Goal: Task Accomplishment & Management: Manage account settings

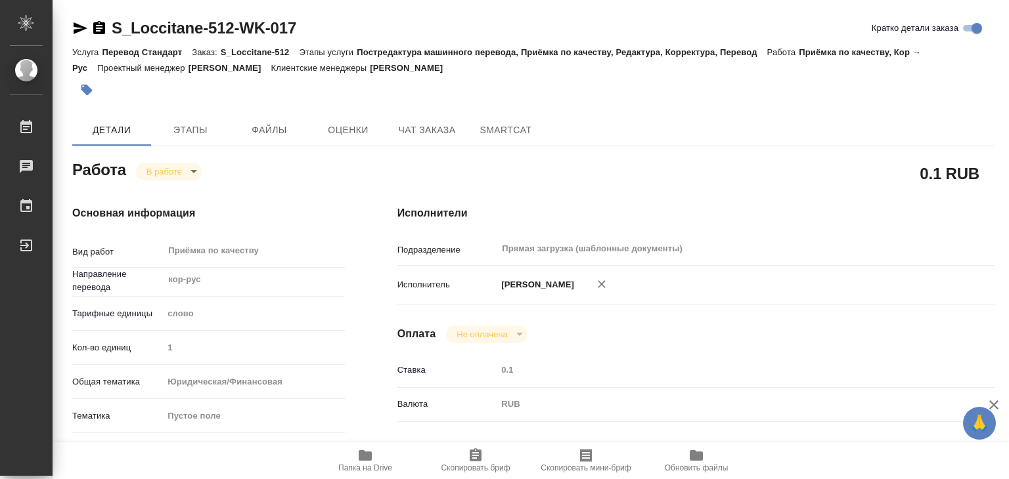
drag, startPoint x: 0, startPoint y: 0, endPoint x: 87, endPoint y: 88, distance: 123.5
click at [87, 88] on icon "button" at bounding box center [86, 90] width 11 height 11
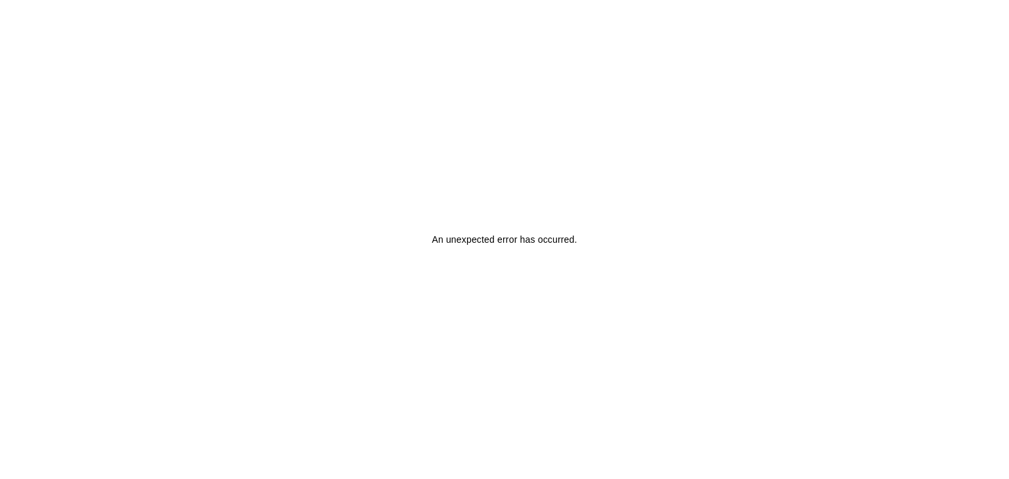
click at [526, 250] on h2 "An unexpected error has occurred ." at bounding box center [503, 240] width 145 height 32
click at [529, 251] on h2 "An unexpected error has occurred ." at bounding box center [503, 240] width 145 height 32
click at [544, 247] on h2 "An unexpected error has occurred ." at bounding box center [503, 240] width 145 height 32
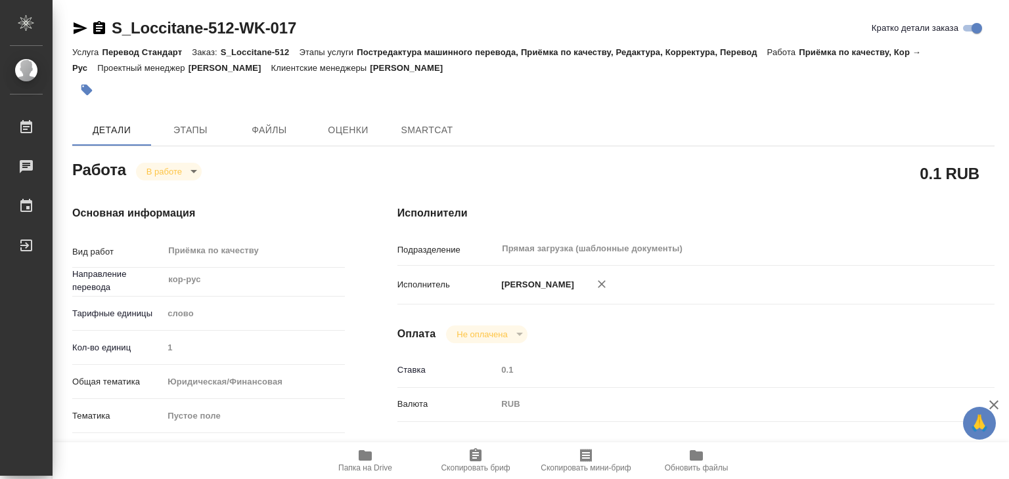
type textarea "x"
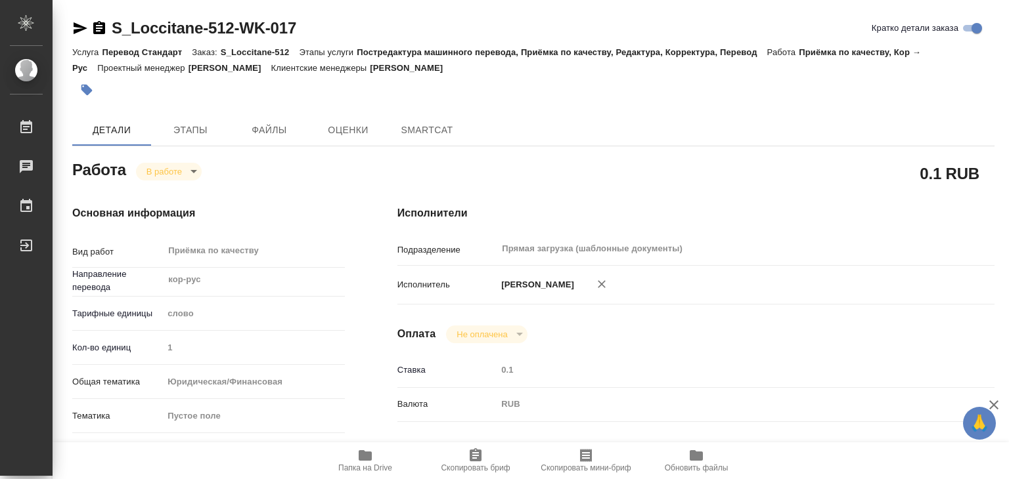
type textarea "x"
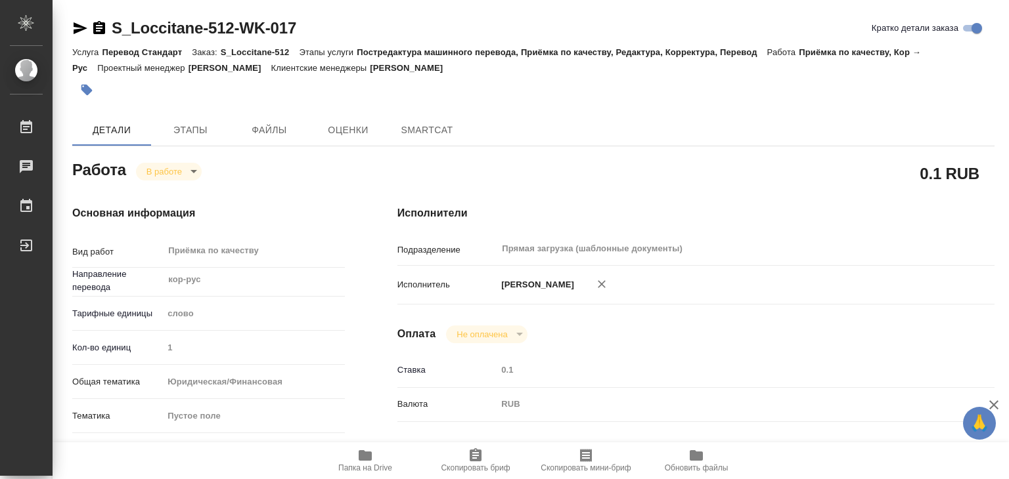
type textarea "x"
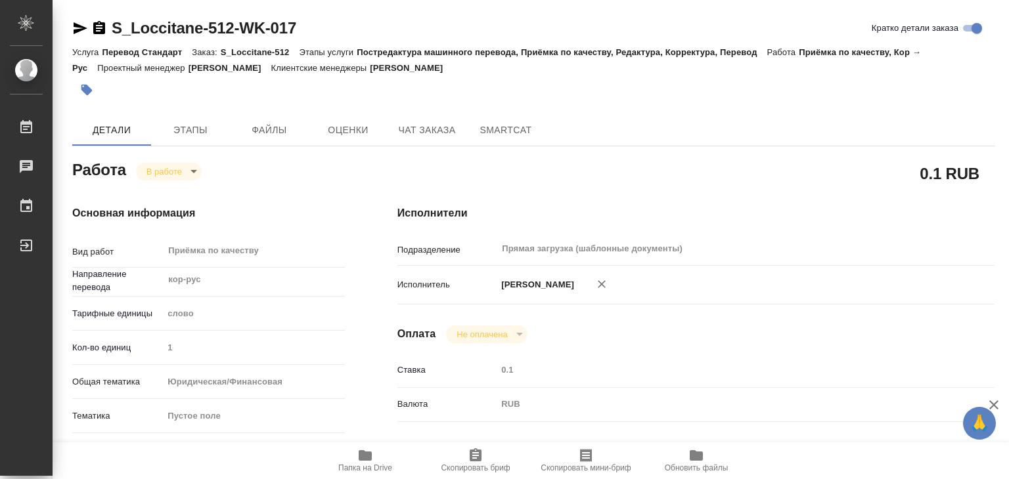
type textarea "x"
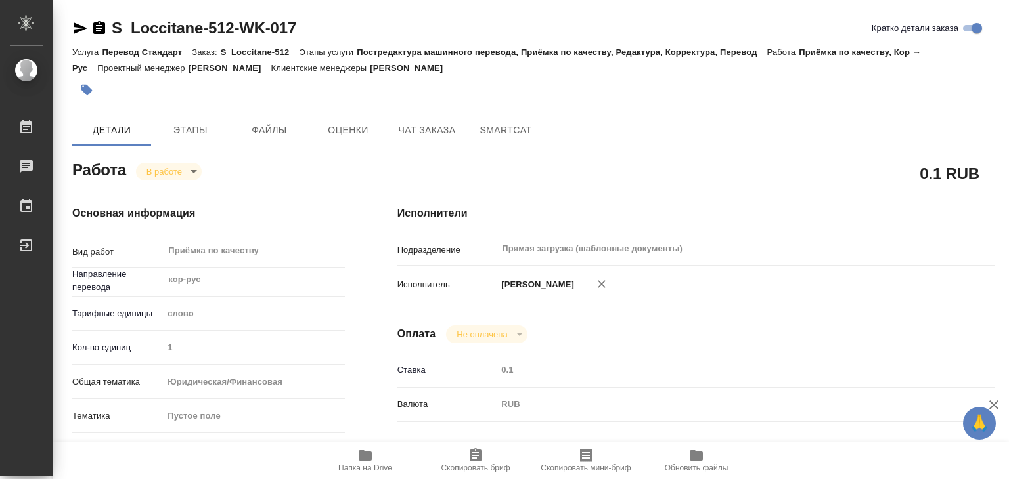
type textarea "x"
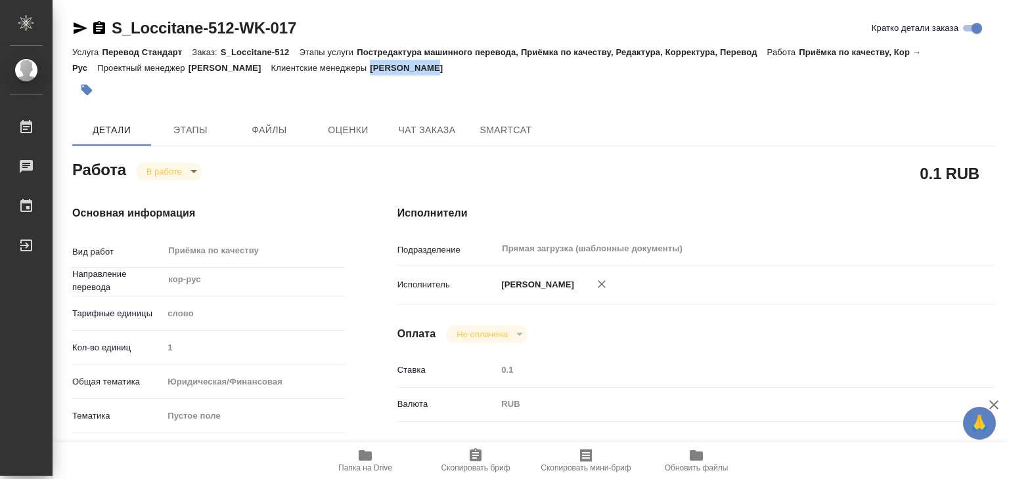
drag, startPoint x: 485, startPoint y: 67, endPoint x: 426, endPoint y: 68, distance: 58.4
click at [426, 68] on div "Услуга Перевод Стандарт Заказ: S_Loccitane-512 Этапы услуги Постредактура машин…" at bounding box center [533, 60] width 922 height 32
copy p "[PERSON_NAME]"
drag, startPoint x: 103, startPoint y: 12, endPoint x: 234, endPoint y: 31, distance: 132.1
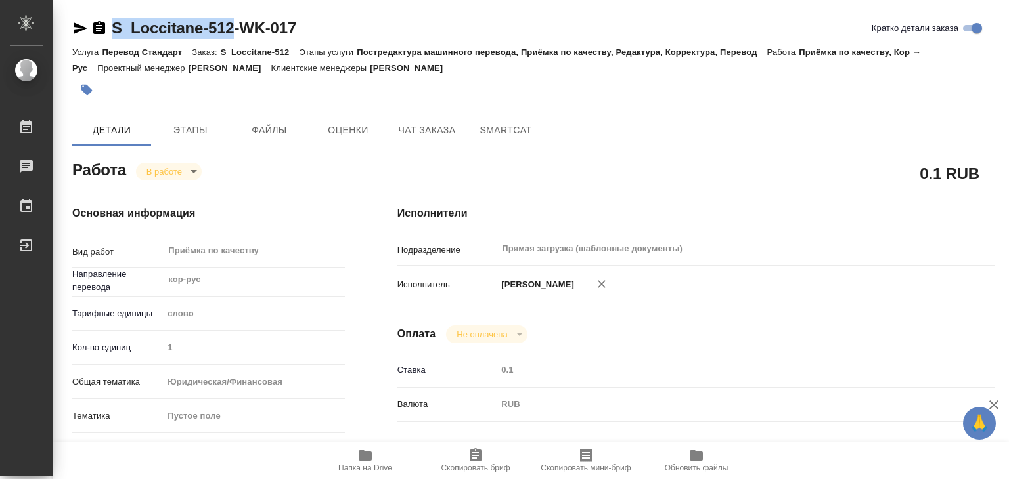
copy link "S_Loccitane-512"
drag, startPoint x: 162, startPoint y: 26, endPoint x: 100, endPoint y: 30, distance: 62.5
click at [100, 30] on icon "button" at bounding box center [99, 27] width 12 height 13
copy link "S_Loccitane-512"
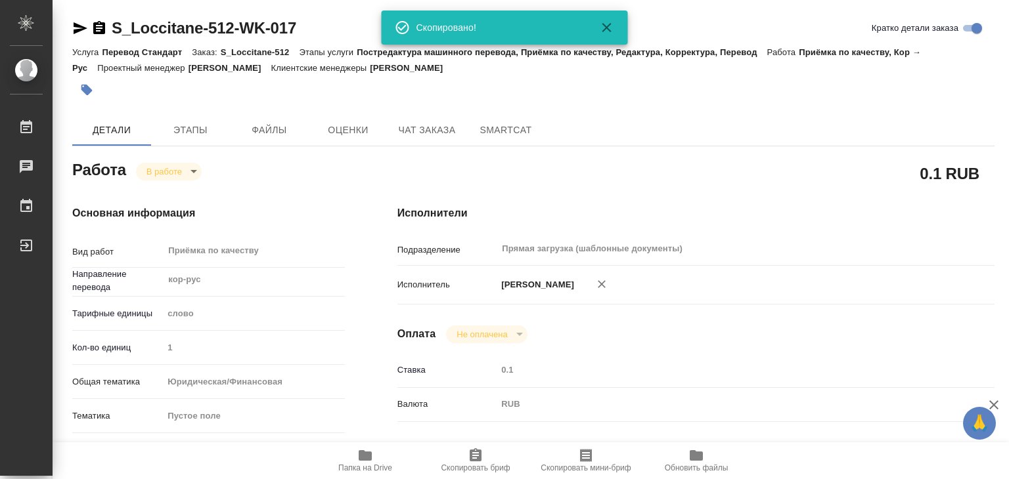
click at [600, 20] on icon "button" at bounding box center [607, 28] width 16 height 16
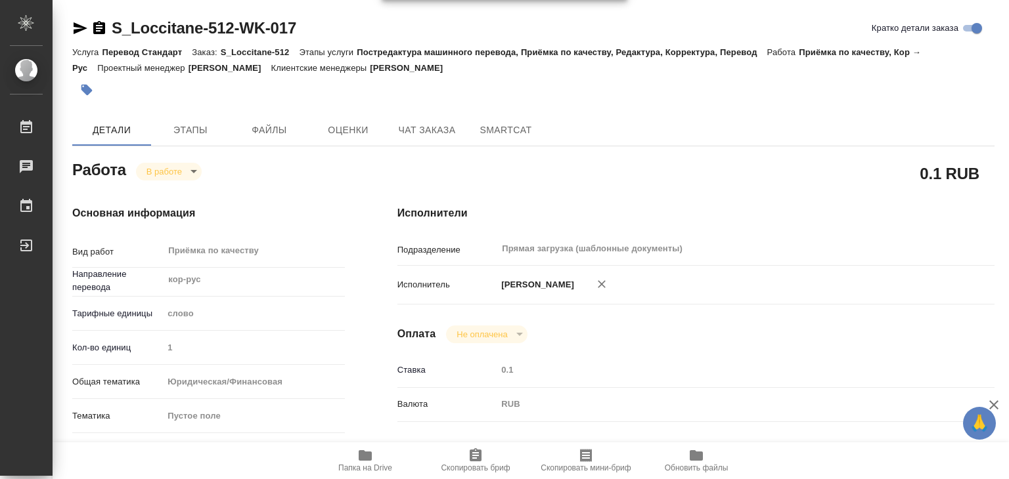
click at [602, 95] on div at bounding box center [379, 90] width 615 height 29
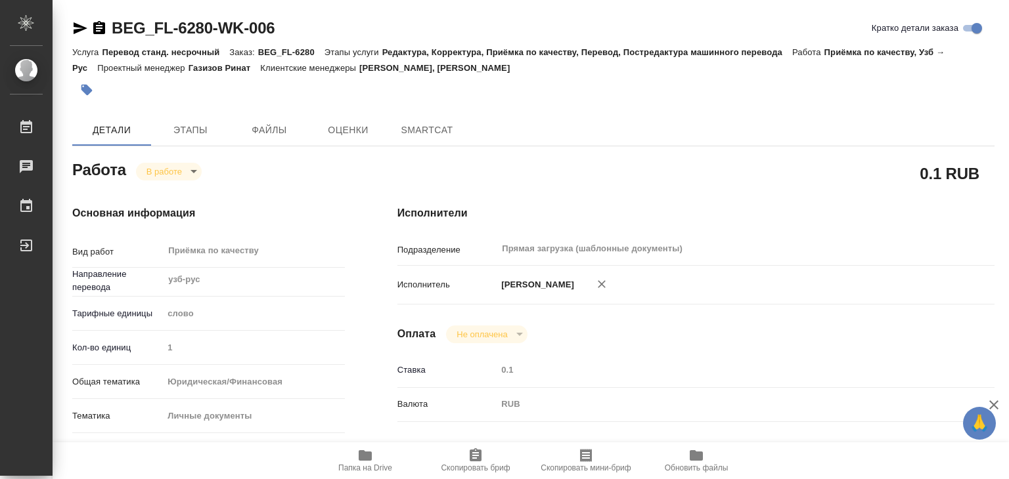
type textarea "x"
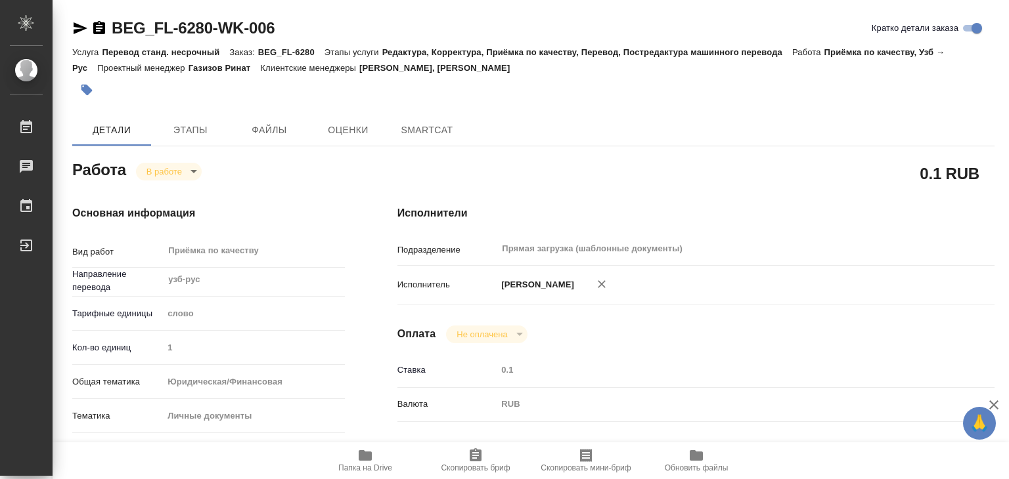
type textarea "x"
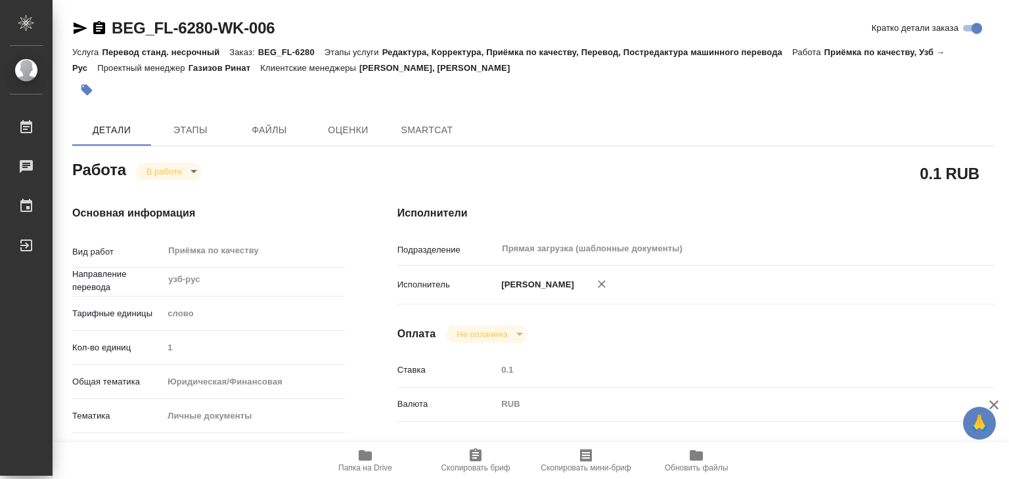
type textarea "x"
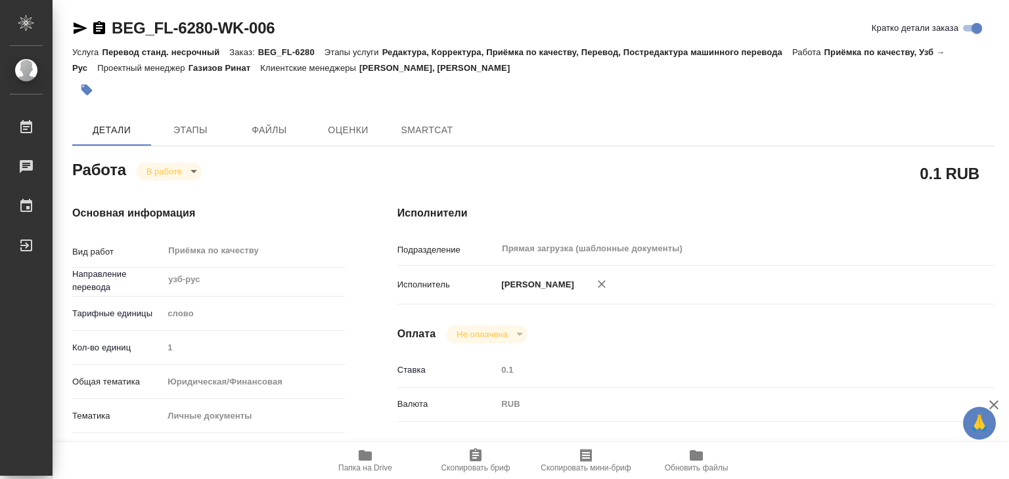
type textarea "x"
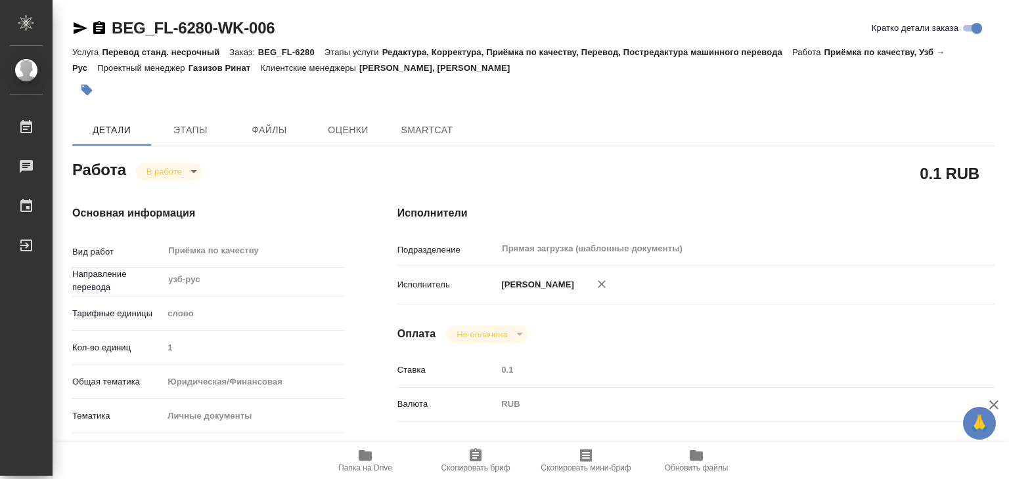
type textarea "x"
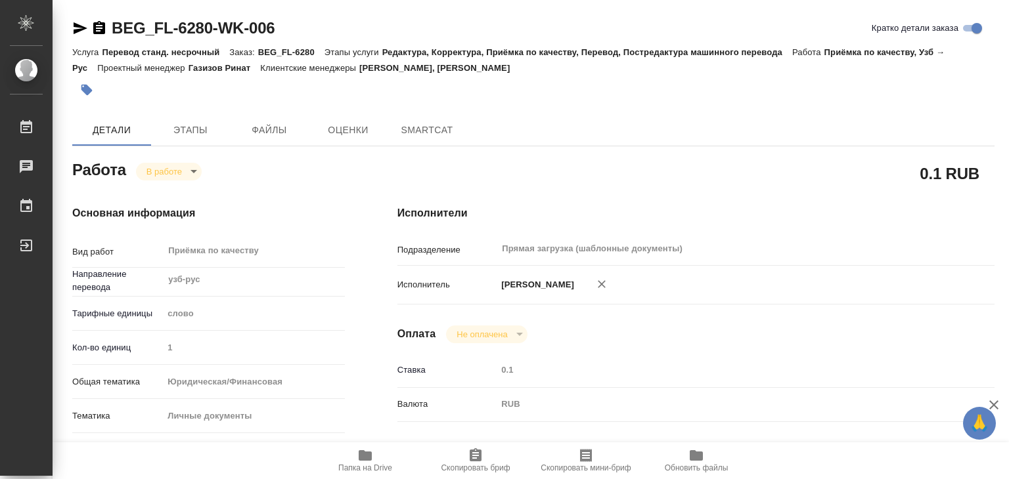
type textarea "x"
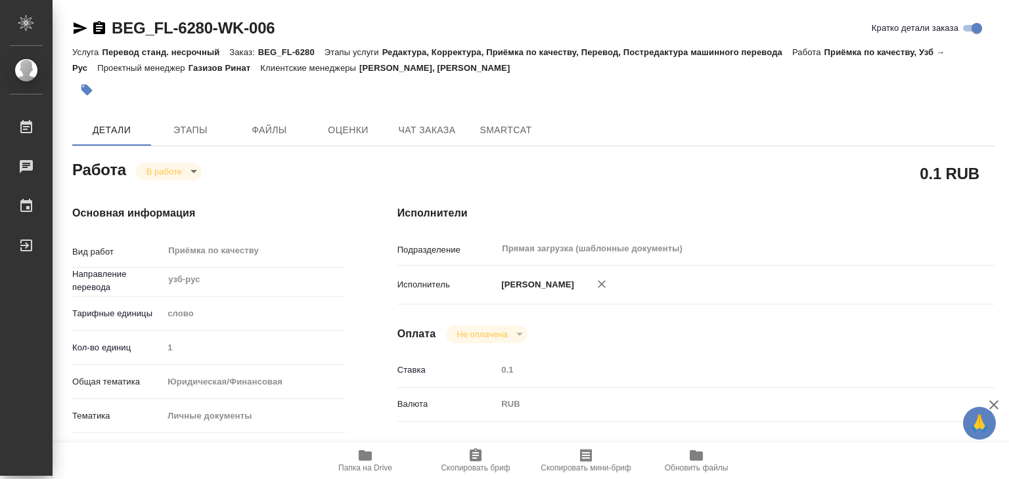
type textarea "x"
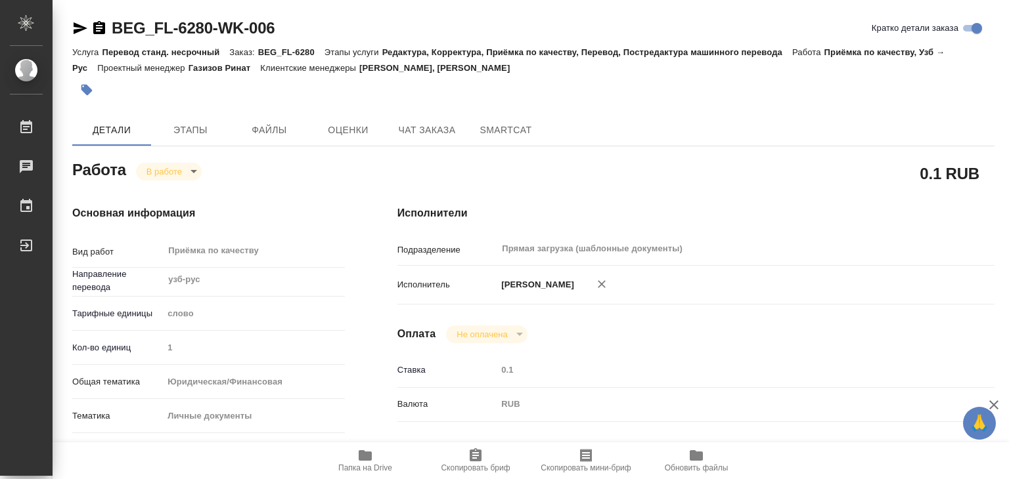
type textarea "x"
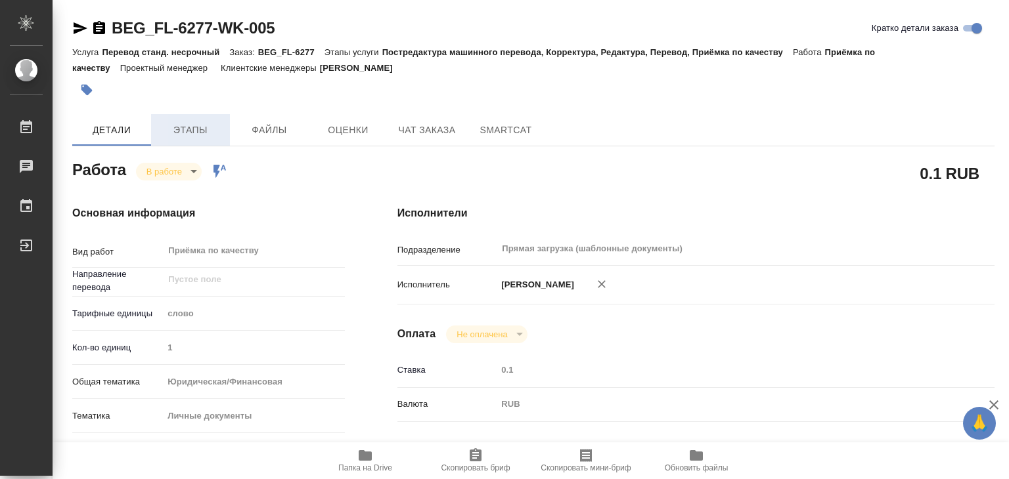
click at [189, 128] on span "Этапы" at bounding box center [190, 130] width 63 height 16
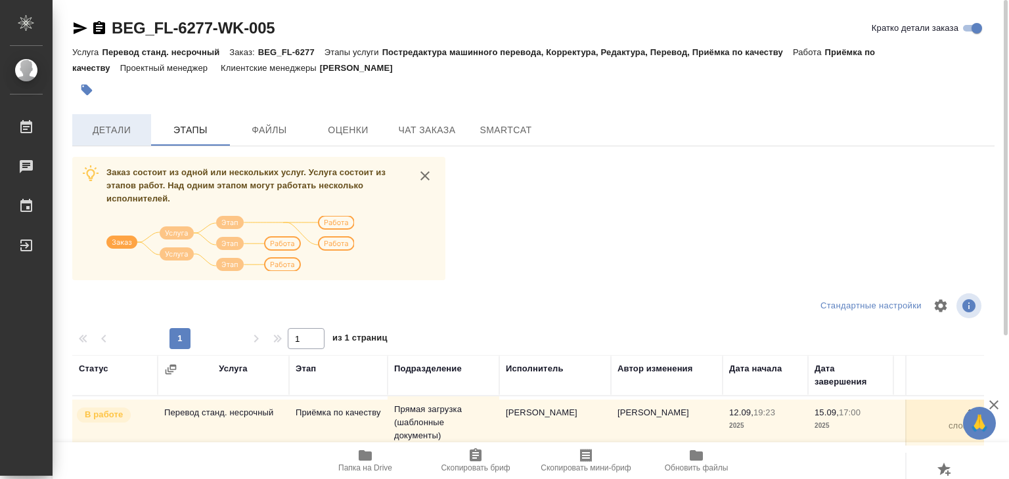
click at [129, 134] on span "Детали" at bounding box center [111, 130] width 63 height 16
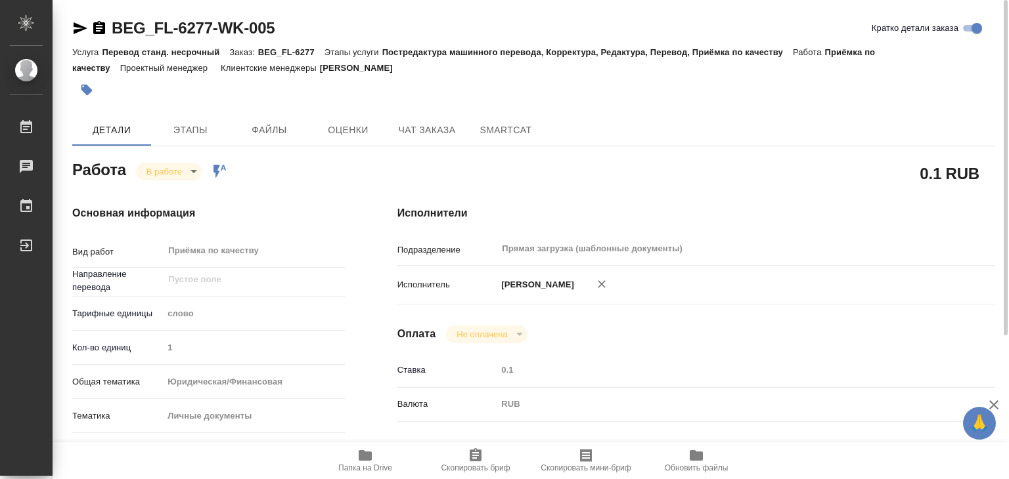
type textarea "x"
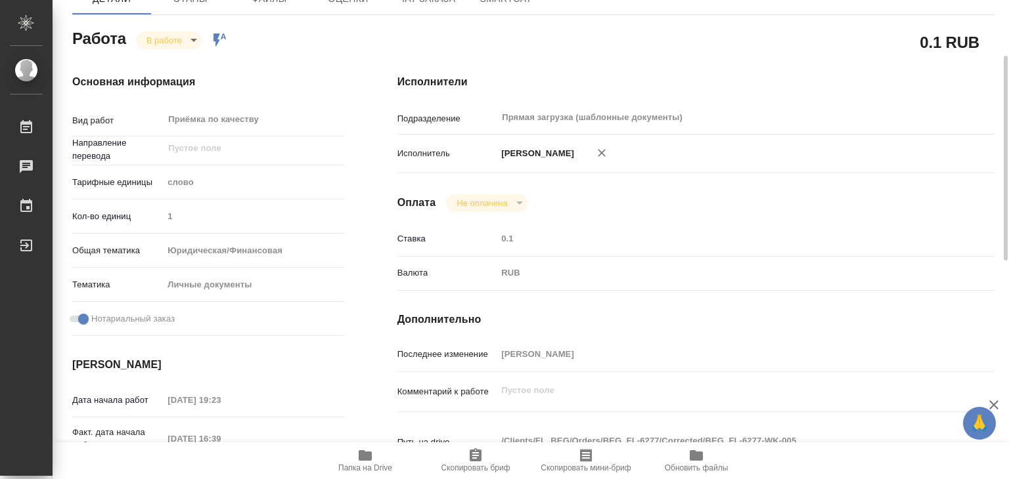
scroll to position [66, 0]
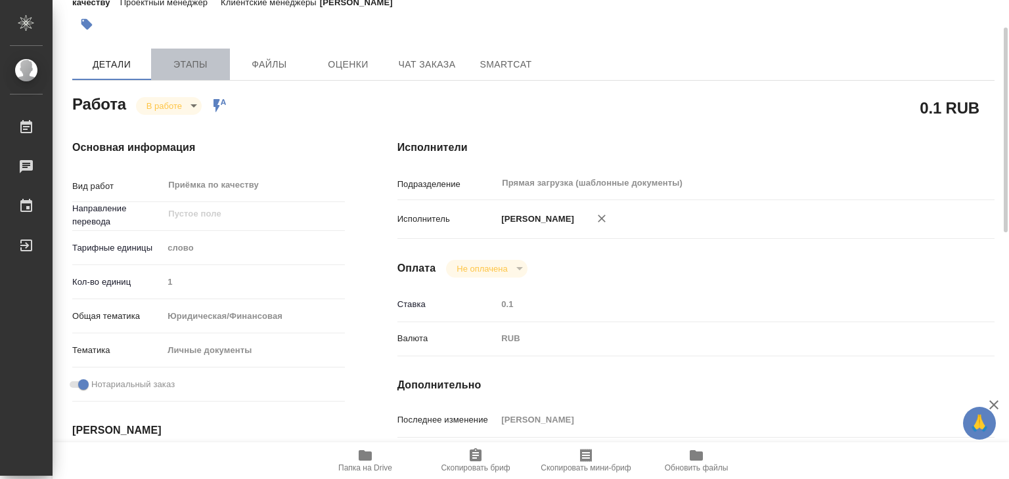
click at [184, 58] on span "Этапы" at bounding box center [190, 64] width 63 height 16
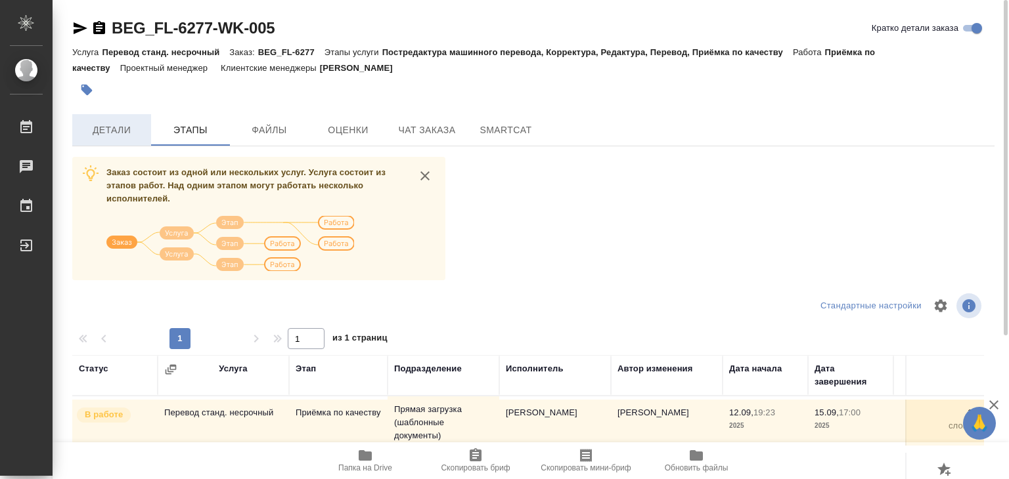
click at [129, 140] on button "Детали" at bounding box center [111, 130] width 79 height 32
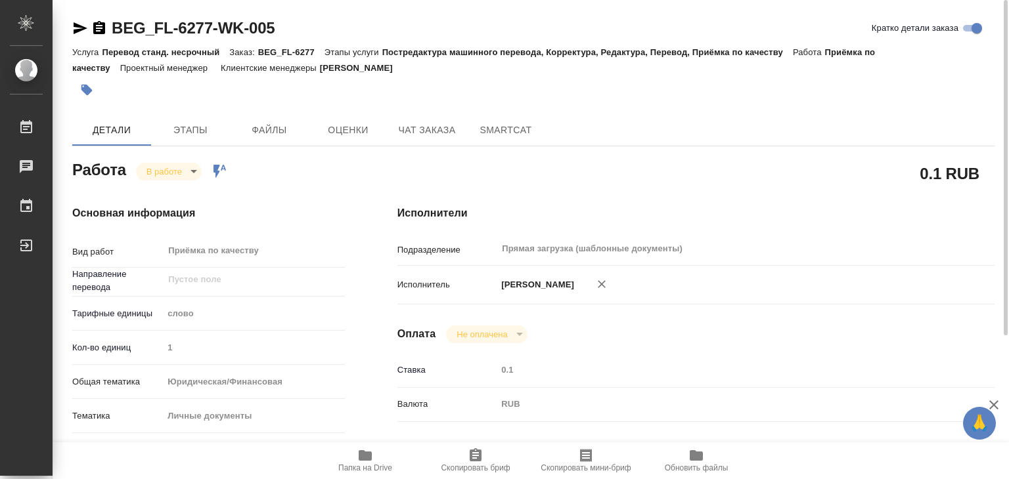
type textarea "x"
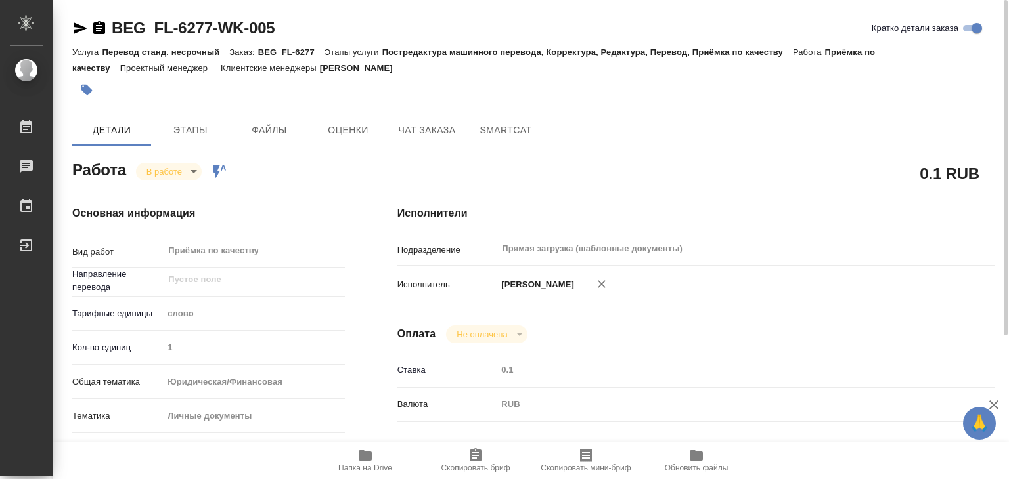
type textarea "x"
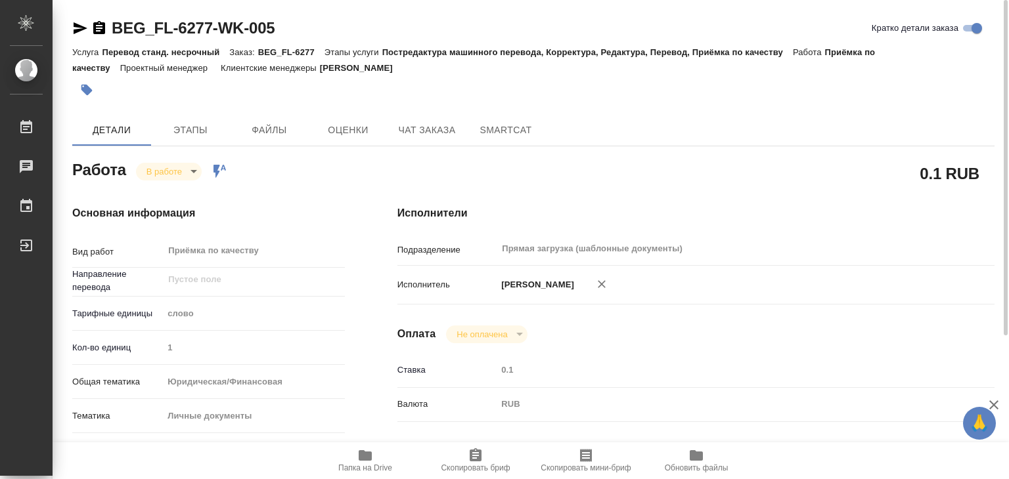
type textarea "x"
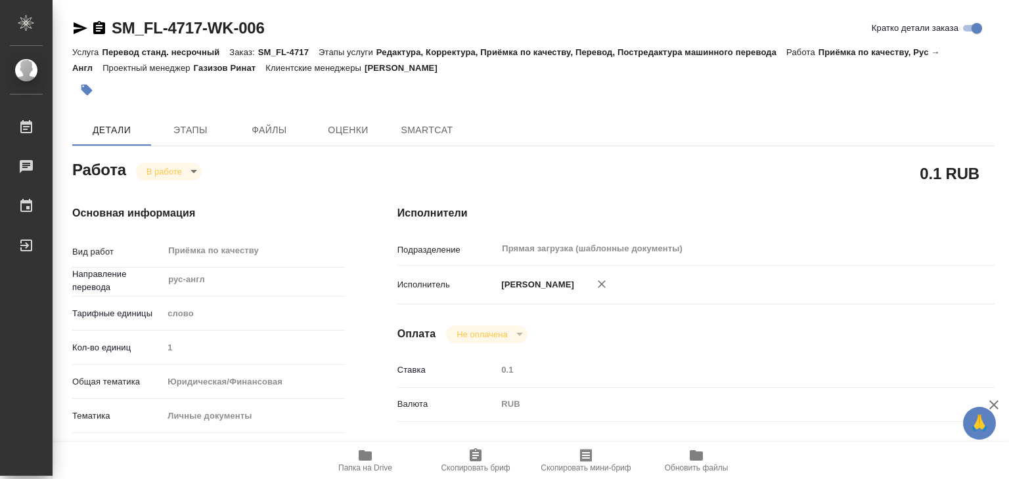
type textarea "x"
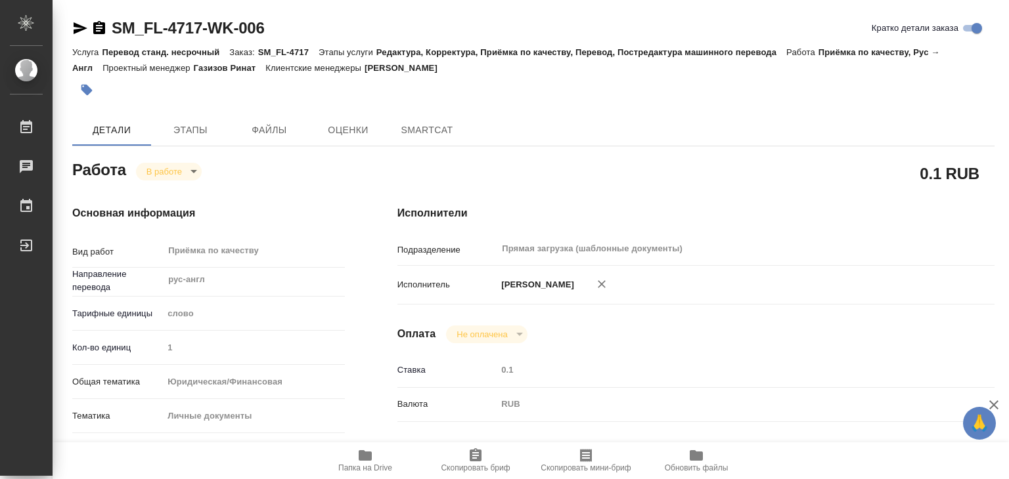
type textarea "x"
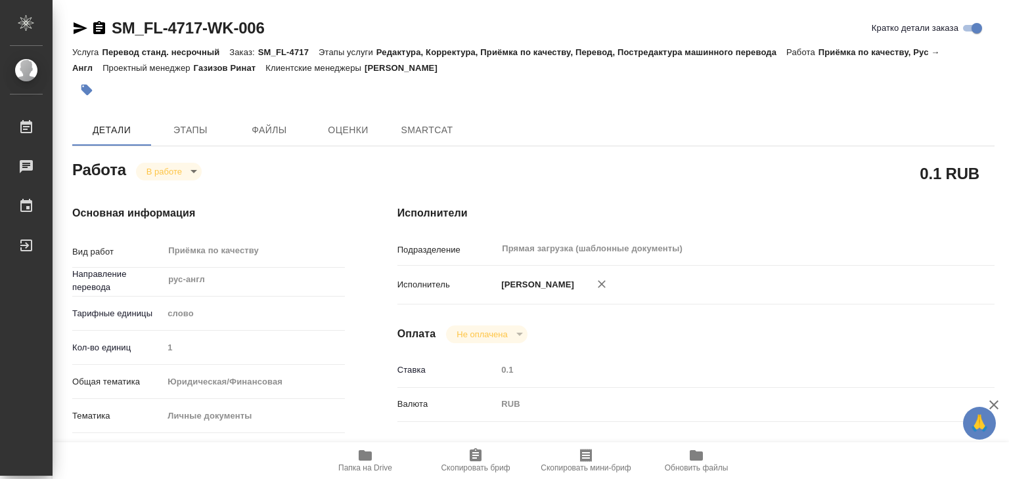
click at [517, 70] on div "Услуга Перевод станд. несрочный Заказ: SM_FL-4717 Этапы услуги Редактура, Корре…" at bounding box center [533, 60] width 922 height 32
type textarea "x"
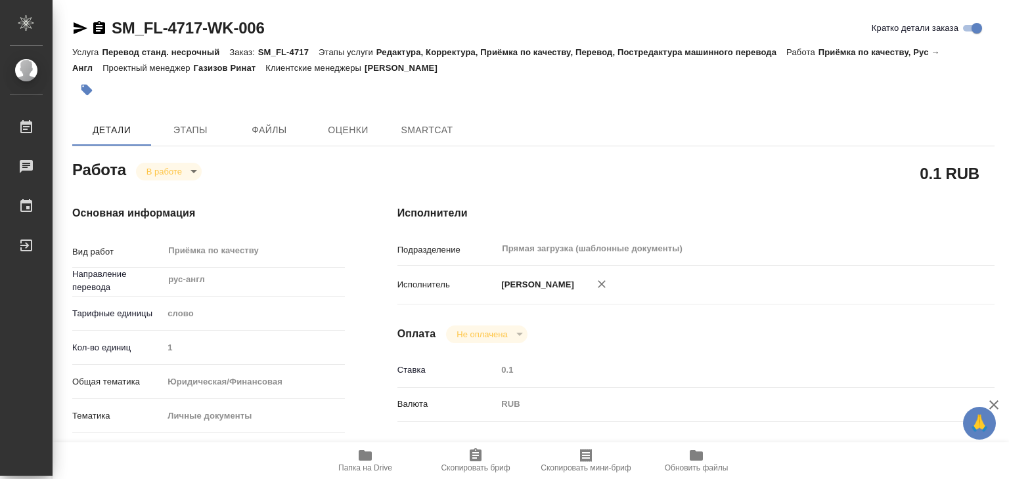
type textarea "x"
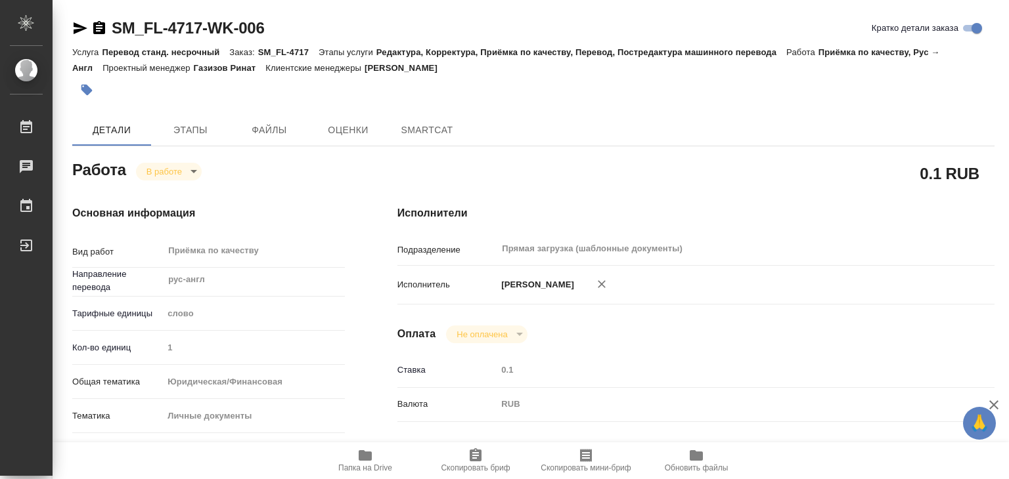
type textarea "x"
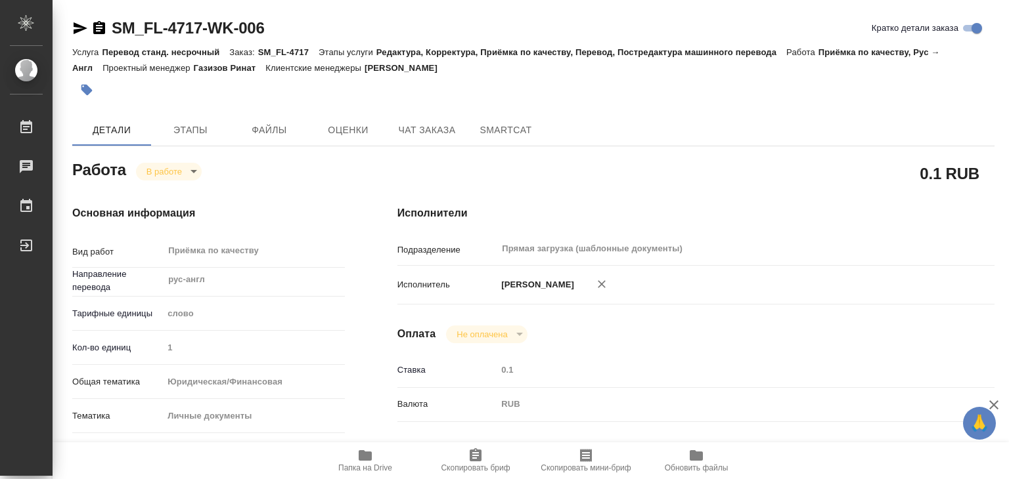
type textarea "x"
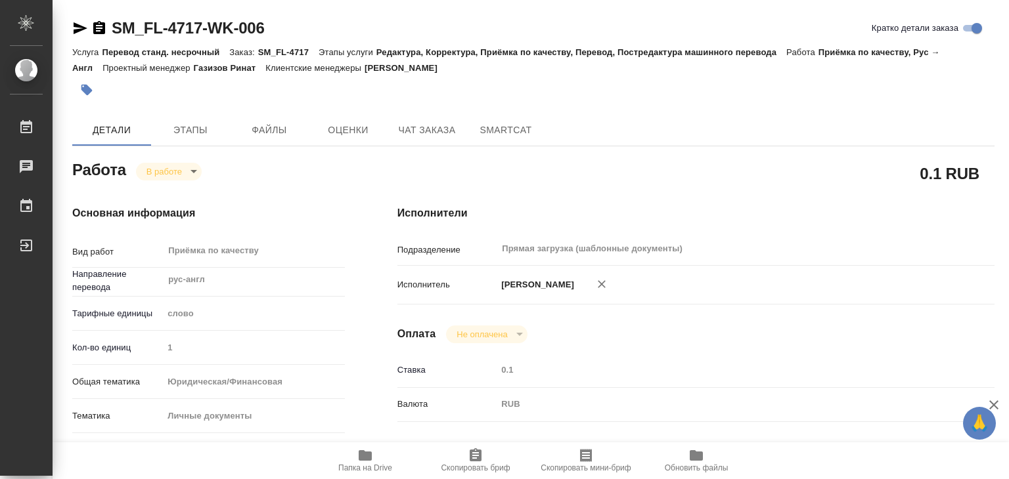
type textarea "x"
click at [171, 143] on button "Этапы" at bounding box center [190, 130] width 79 height 32
click at [257, 139] on button "Файлы" at bounding box center [269, 130] width 79 height 32
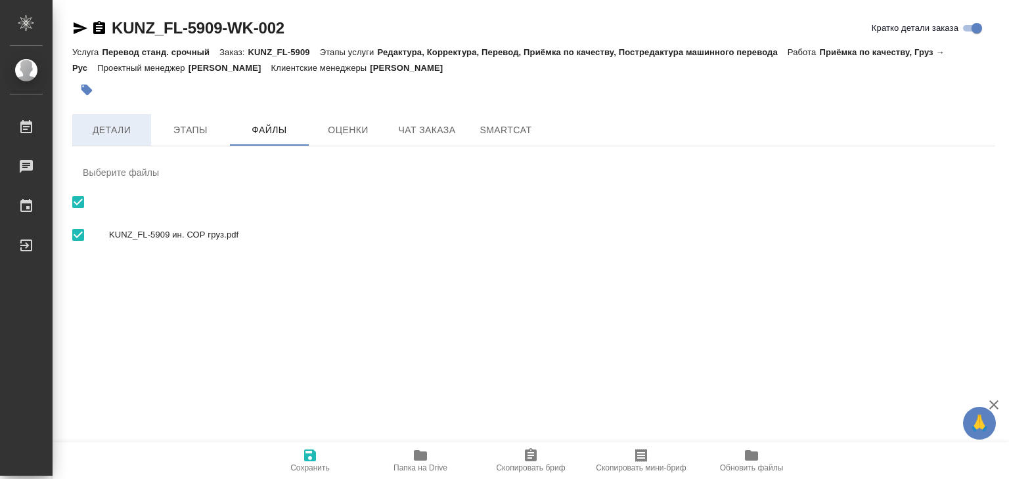
click at [142, 118] on button "Детали" at bounding box center [111, 130] width 79 height 32
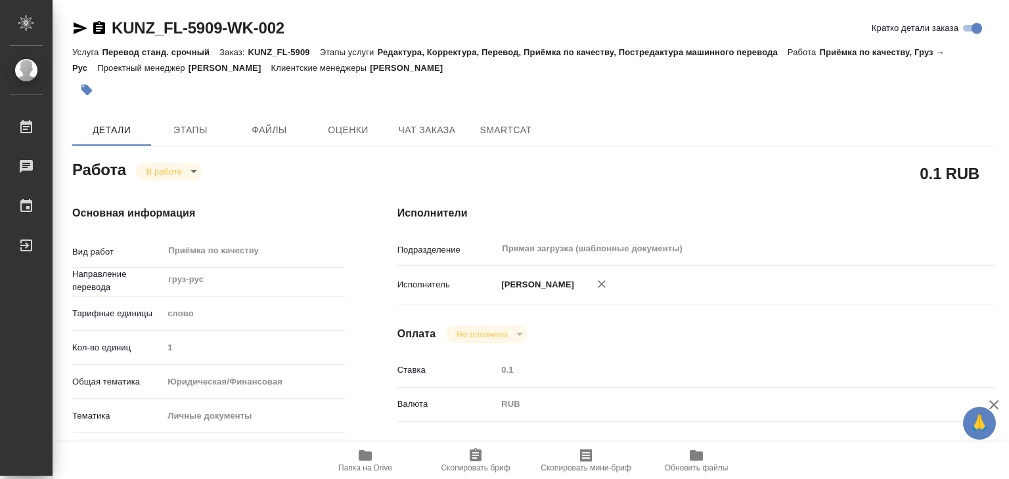
type textarea "x"
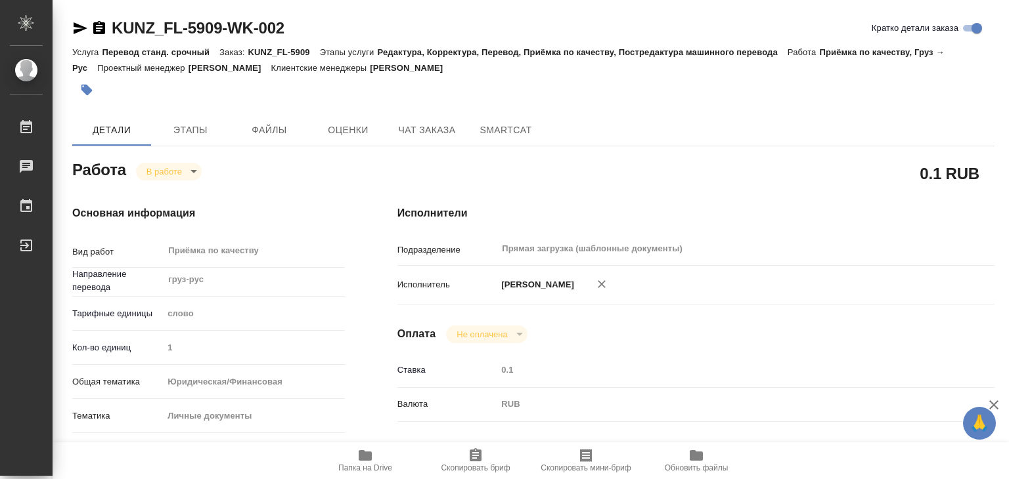
type textarea "x"
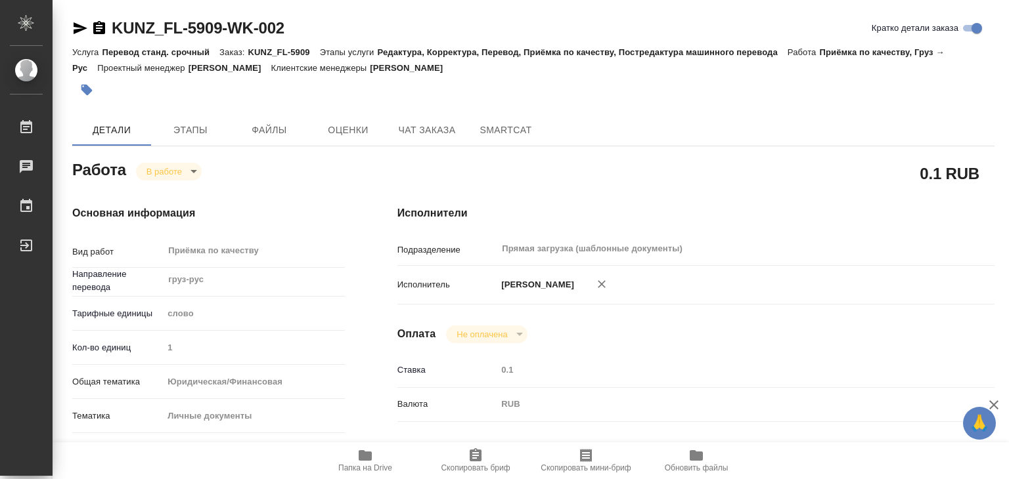
type textarea "x"
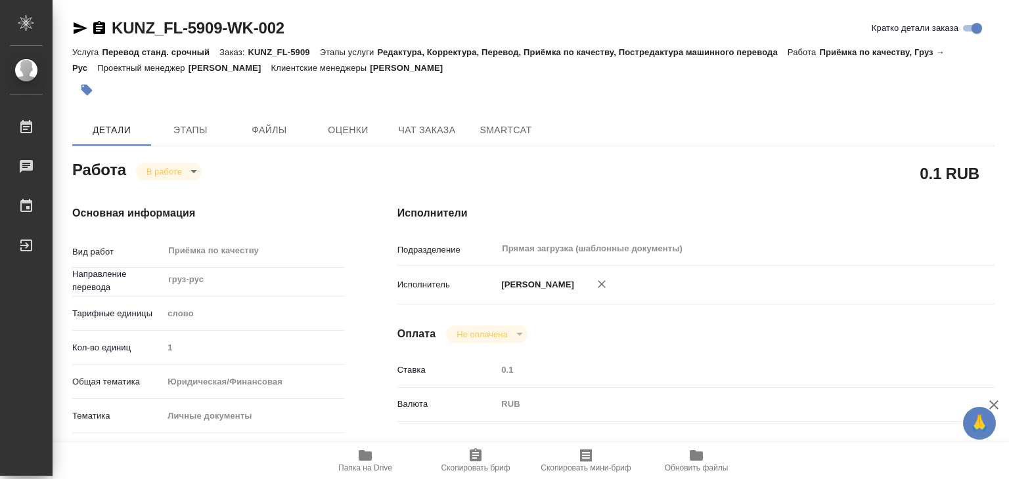
type textarea "x"
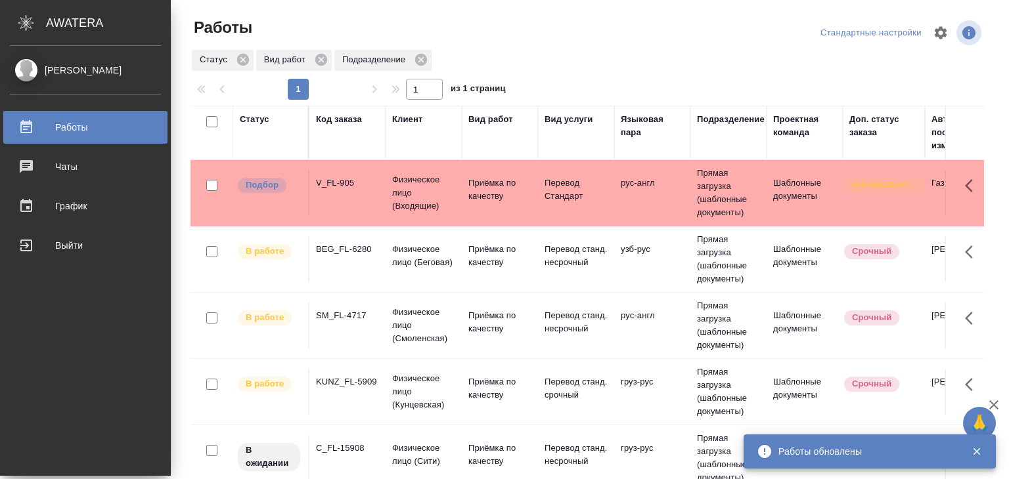
scroll to position [788, 0]
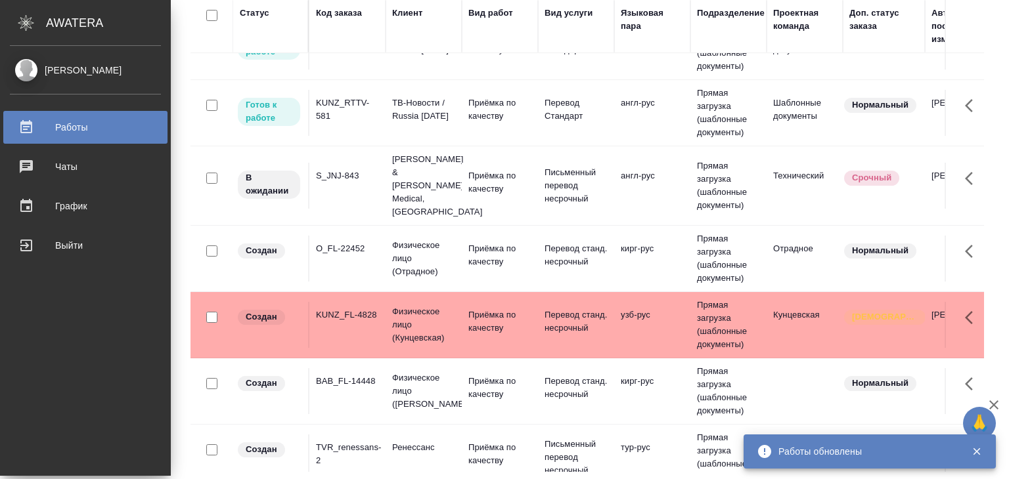
click at [131, 120] on div "Работы" at bounding box center [85, 128] width 151 height 20
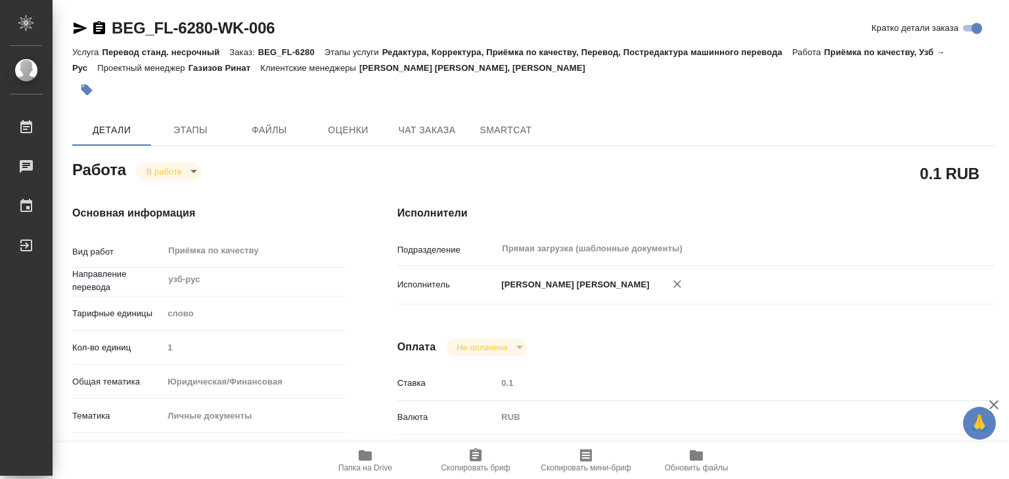
click at [85, 87] on icon "button" at bounding box center [86, 90] width 11 height 11
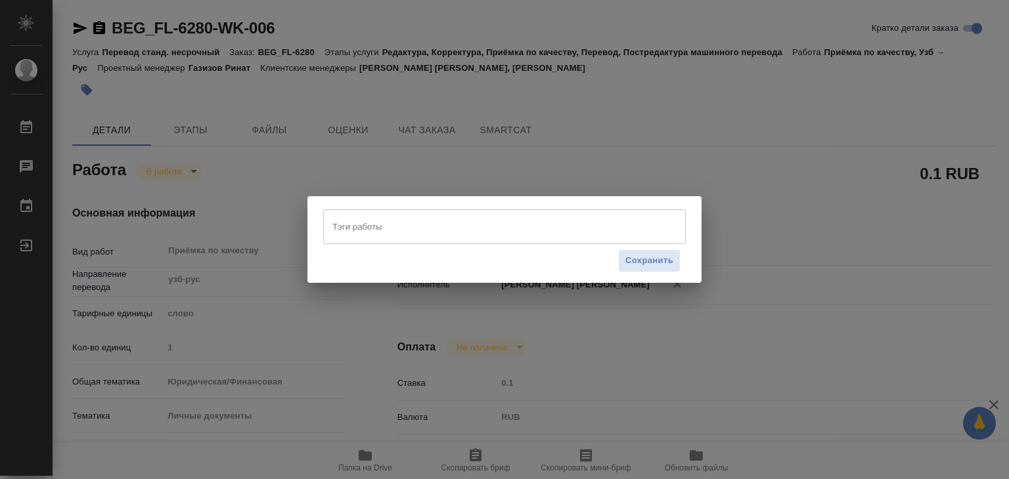
click at [396, 239] on div "Тэги работы" at bounding box center [504, 226] width 362 height 34
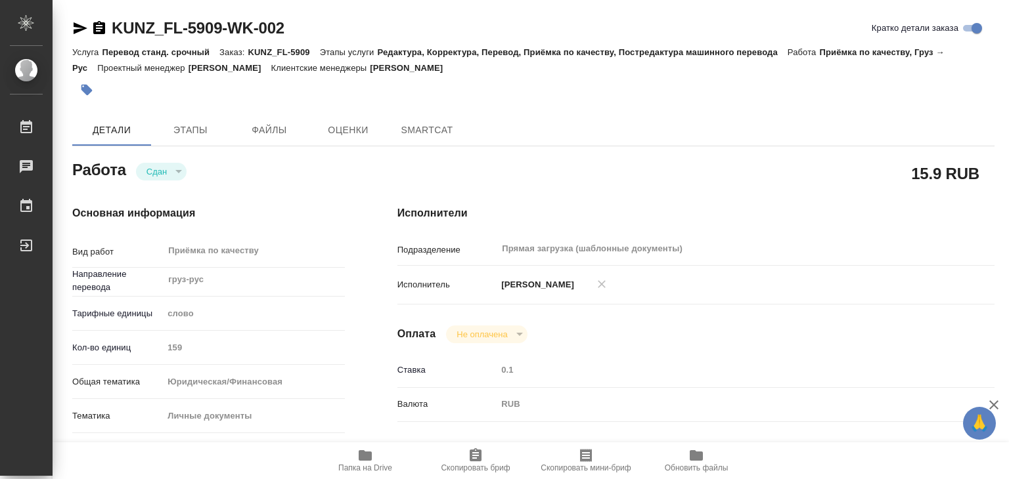
type textarea "x"
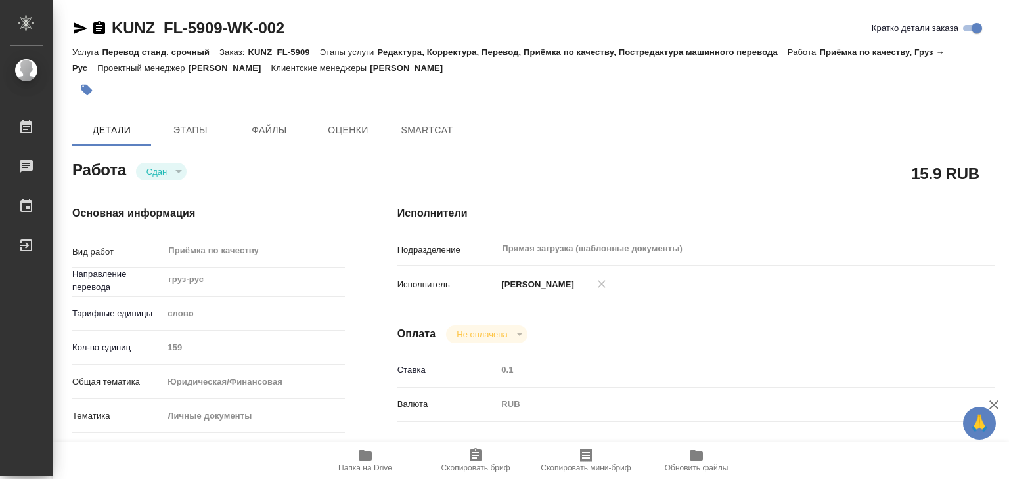
type textarea "x"
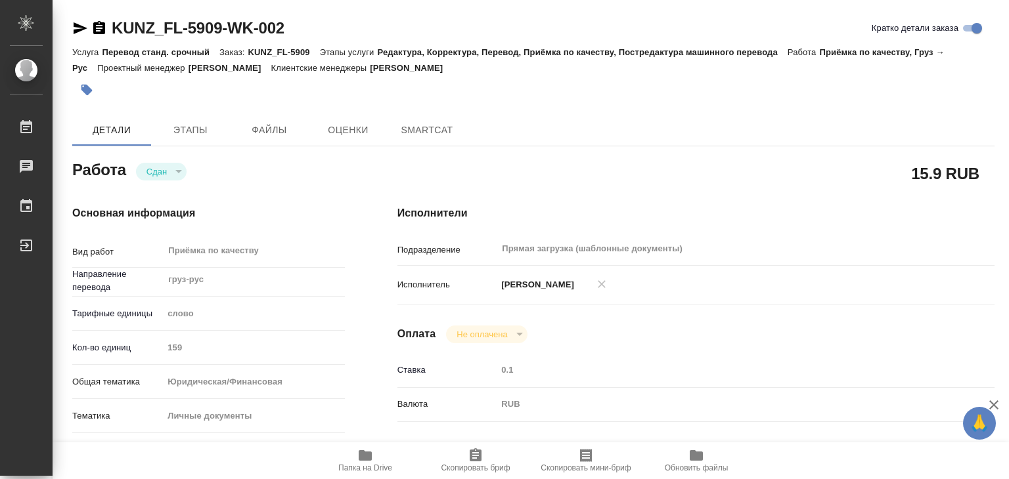
type textarea "x"
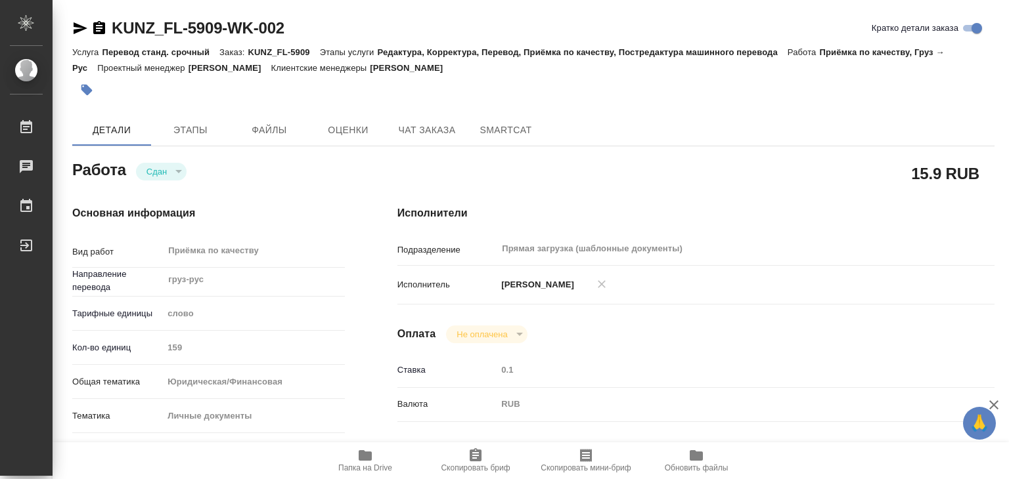
type textarea "x"
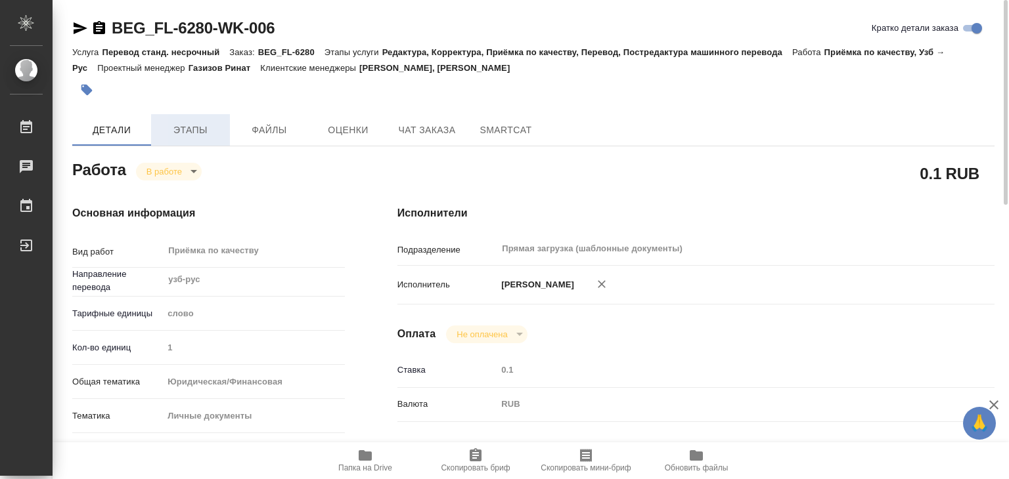
click at [187, 127] on span "Этапы" at bounding box center [190, 130] width 63 height 16
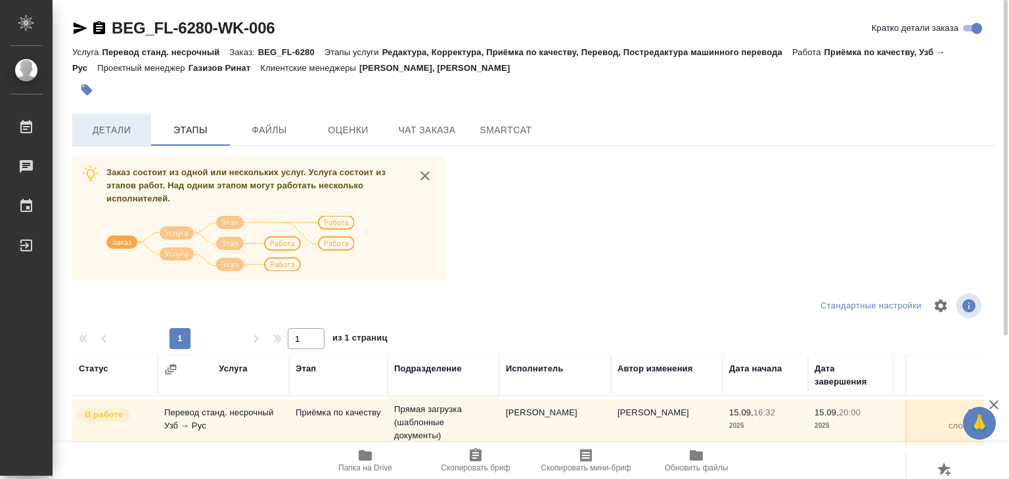
click at [113, 127] on span "Детали" at bounding box center [111, 130] width 63 height 16
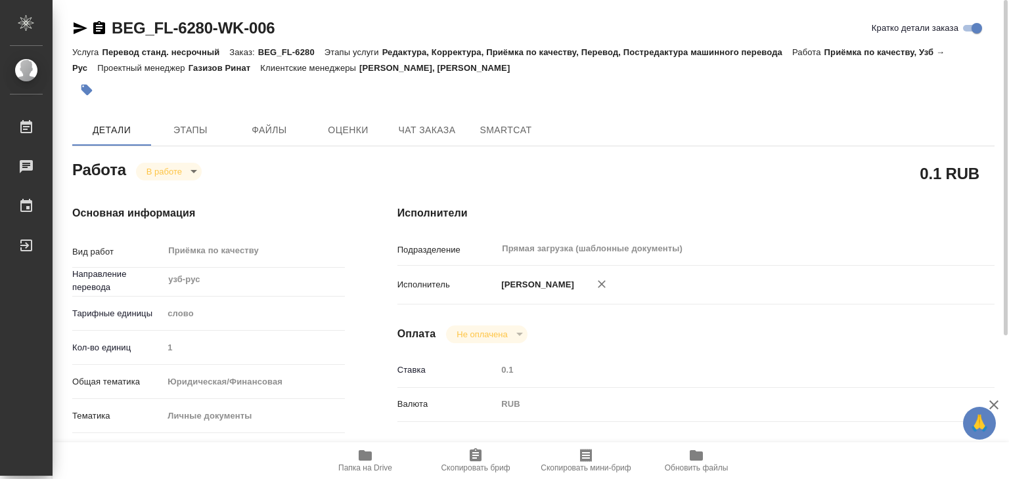
type textarea "x"
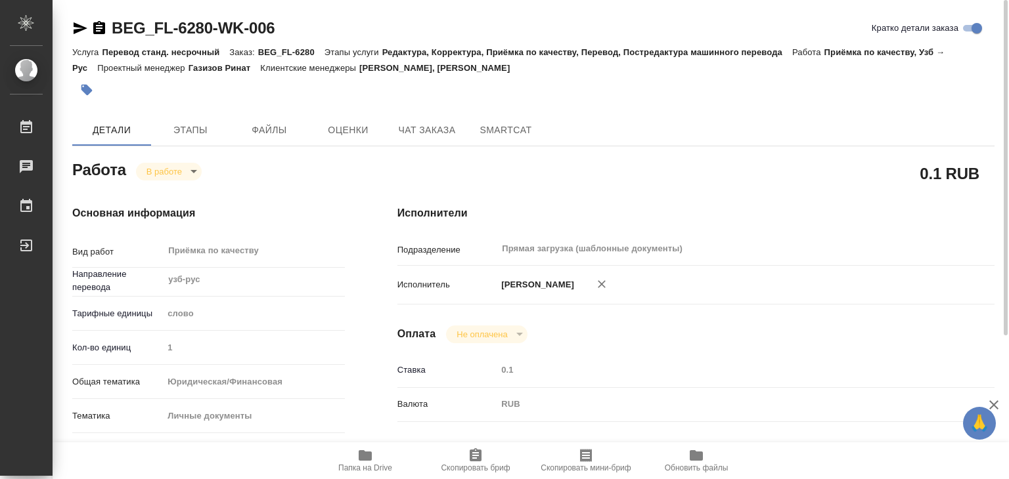
type textarea "x"
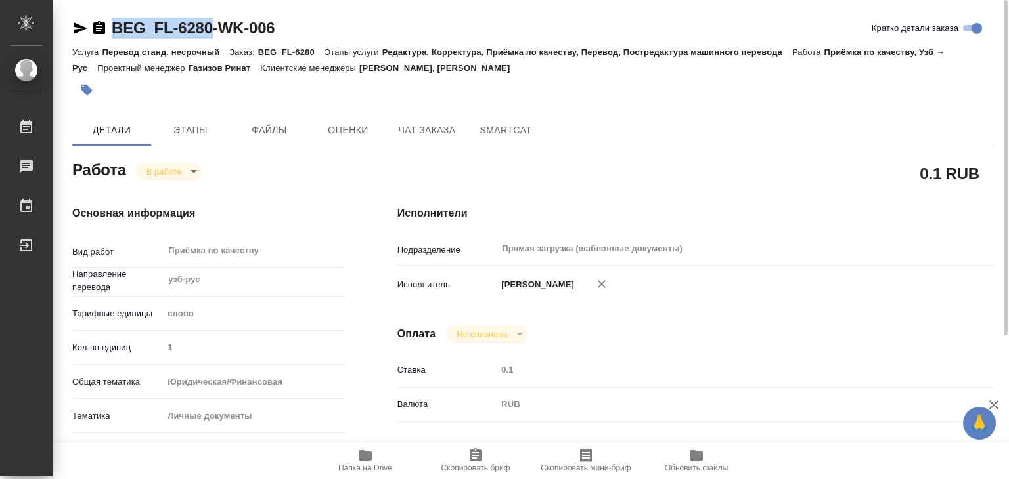
drag, startPoint x: 105, startPoint y: 14, endPoint x: 217, endPoint y: 26, distance: 112.3
copy link "BEG_FL-6280"
click at [635, 95] on div at bounding box center [379, 90] width 615 height 29
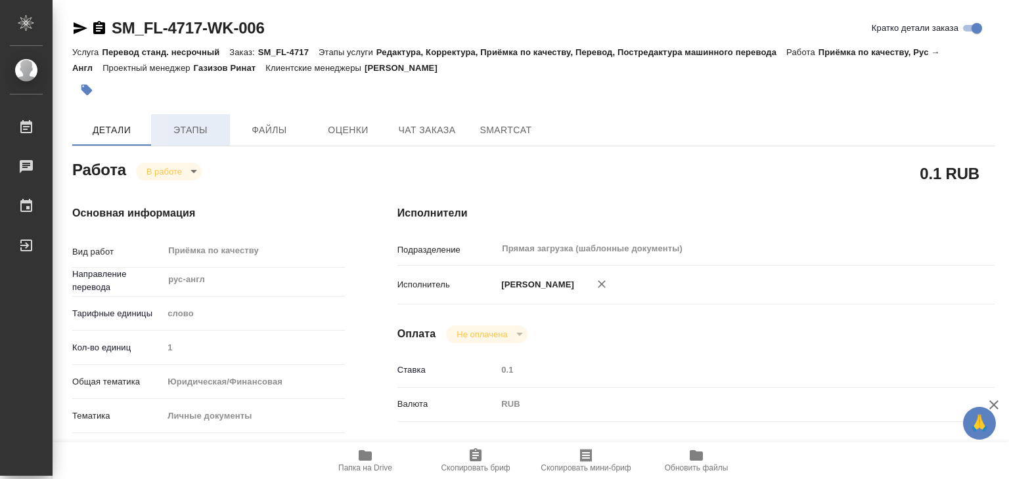
click at [194, 126] on span "Этапы" at bounding box center [190, 130] width 63 height 16
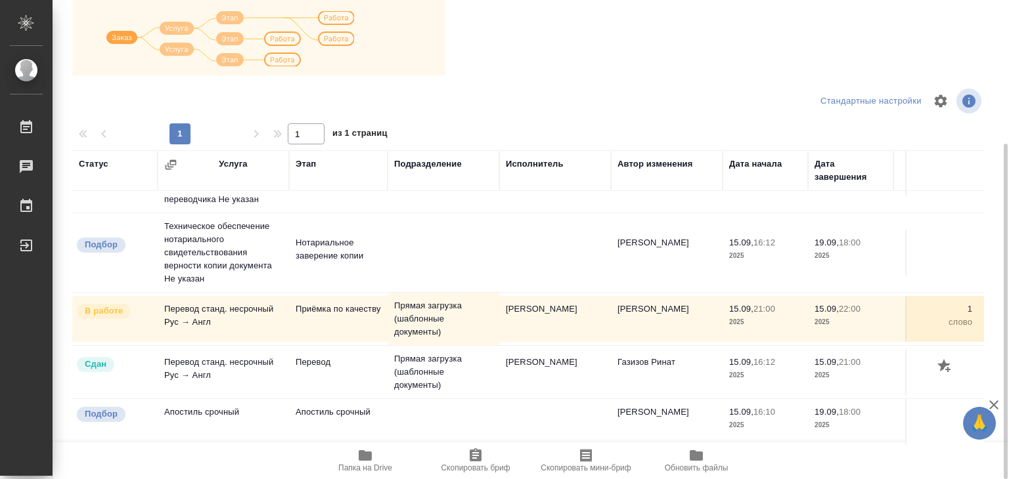
scroll to position [8, 0]
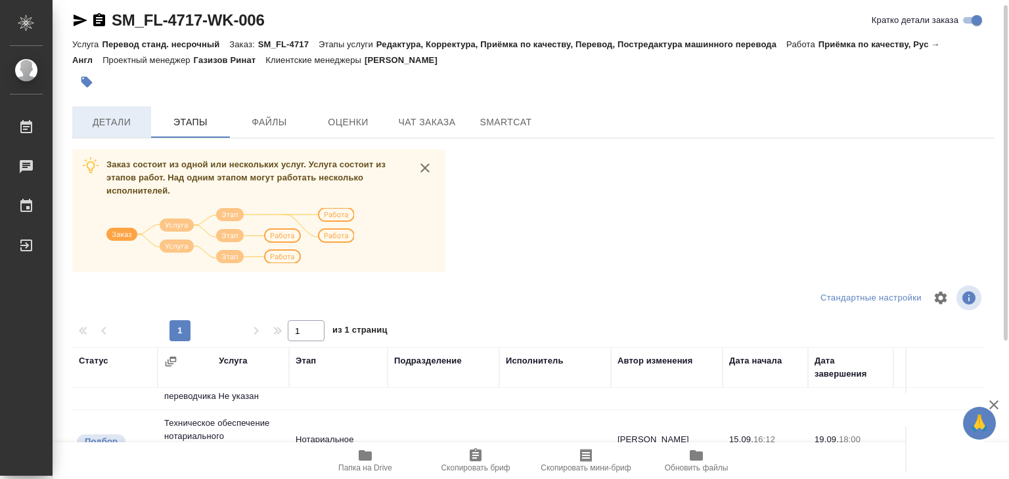
click at [124, 127] on span "Детали" at bounding box center [111, 122] width 63 height 16
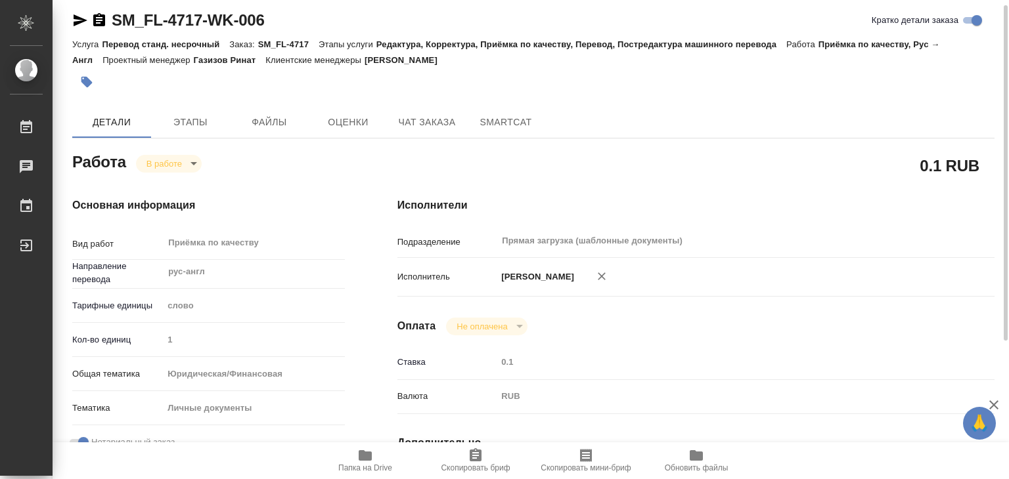
type textarea "x"
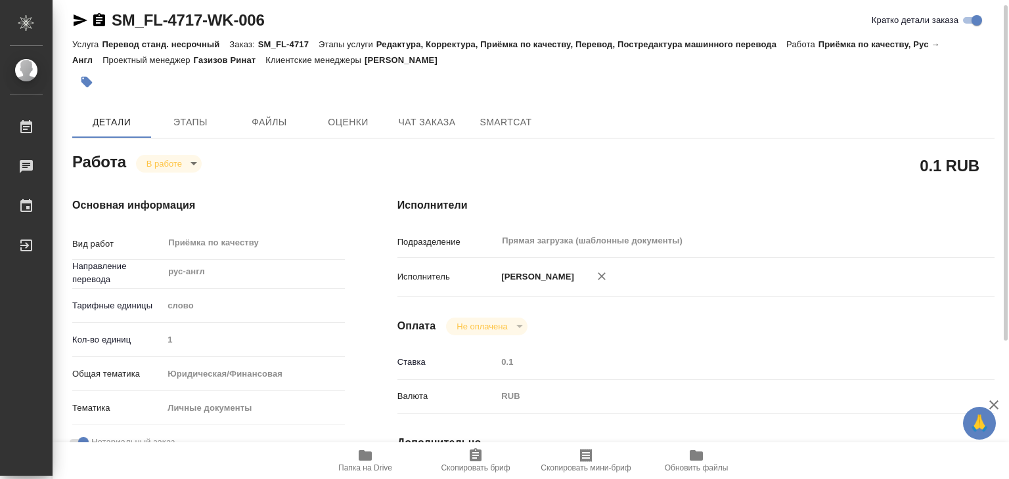
type textarea "x"
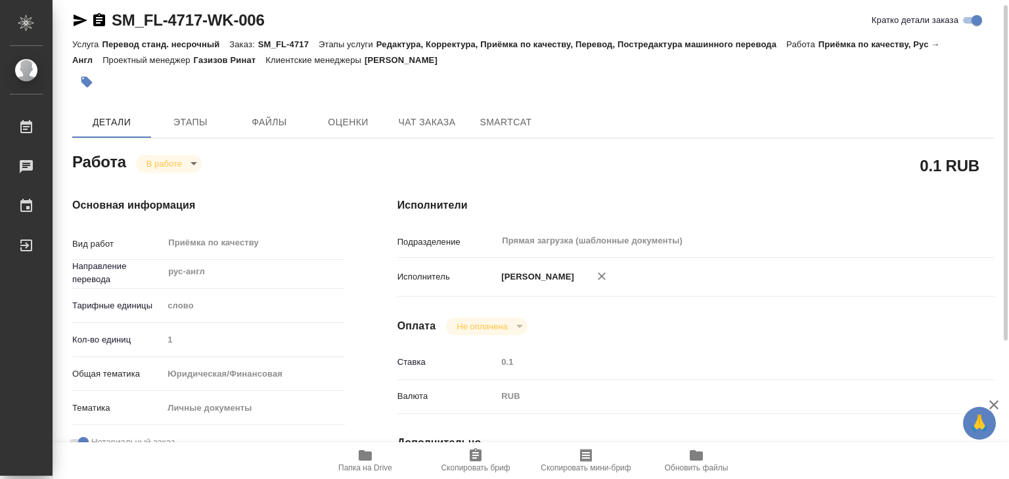
click at [91, 84] on icon "button" at bounding box center [86, 82] width 13 height 13
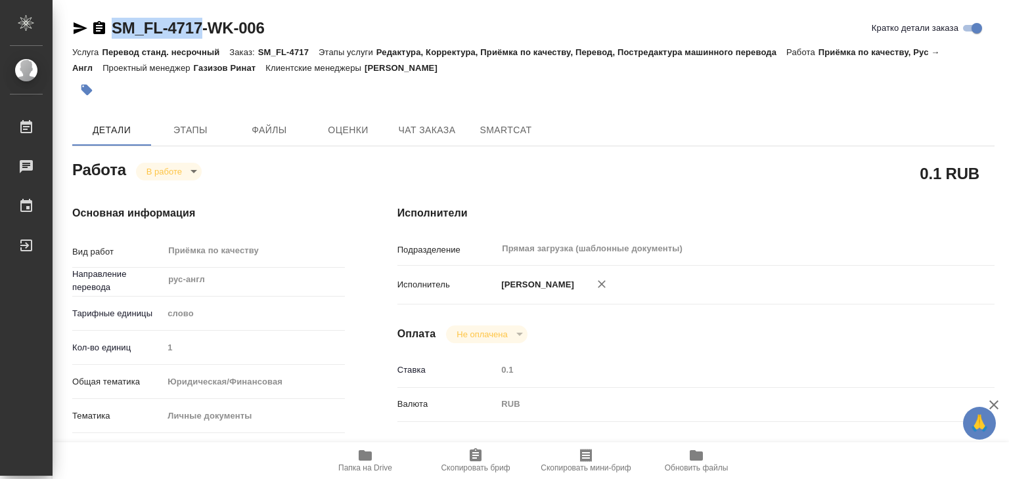
drag, startPoint x: 104, startPoint y: 12, endPoint x: 201, endPoint y: 31, distance: 98.3
copy link "SM_FL-4717"
click at [504, 88] on div at bounding box center [379, 90] width 615 height 29
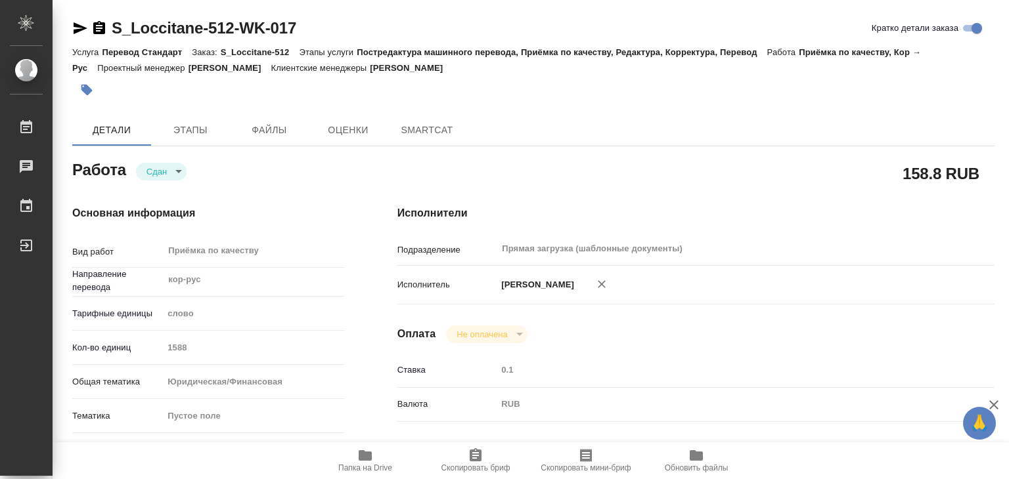
type textarea "x"
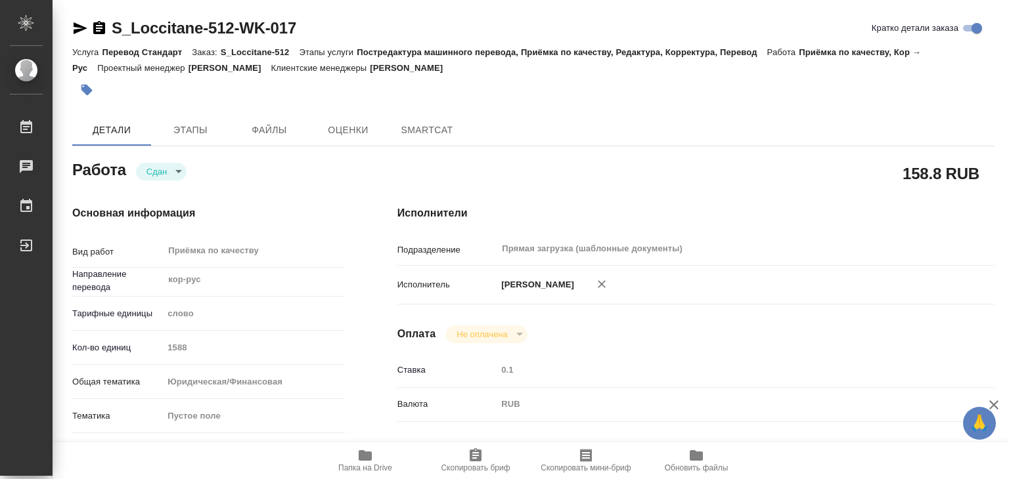
type textarea "x"
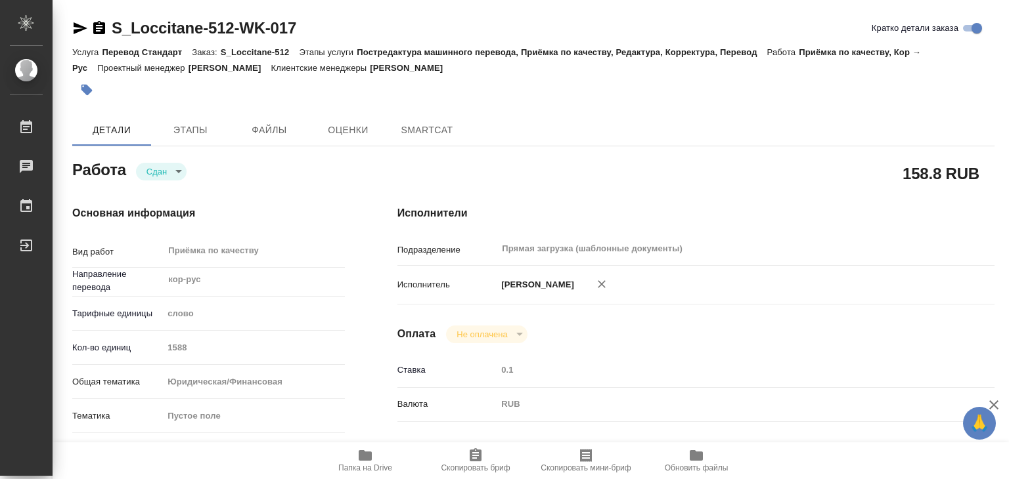
type textarea "x"
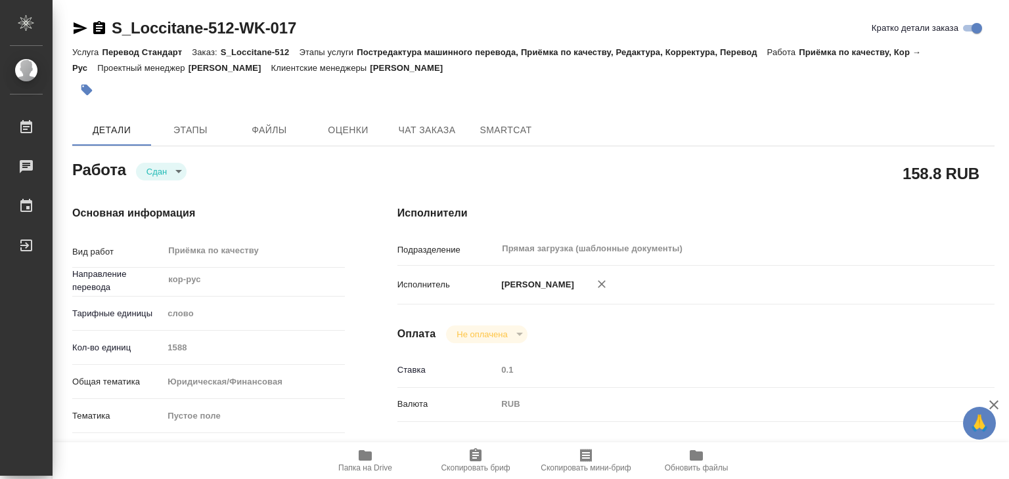
type textarea "x"
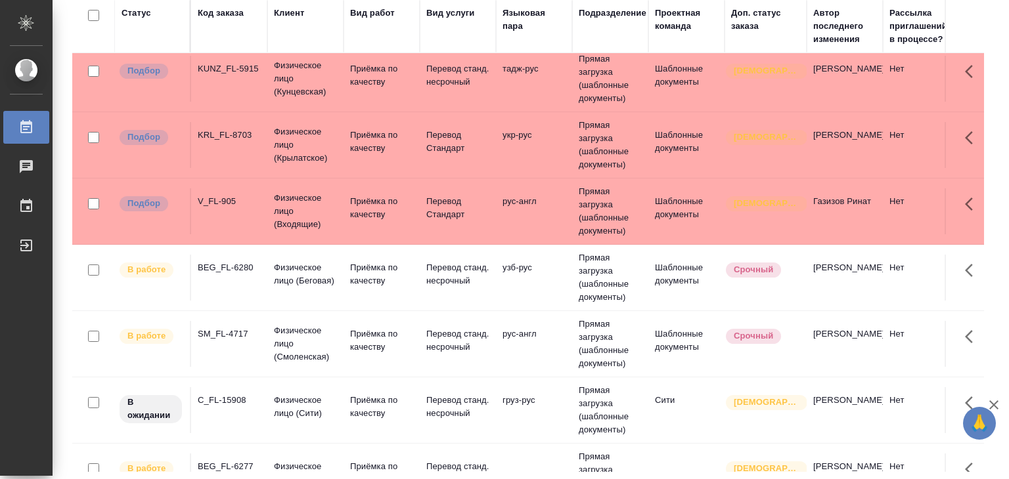
scroll to position [74, 0]
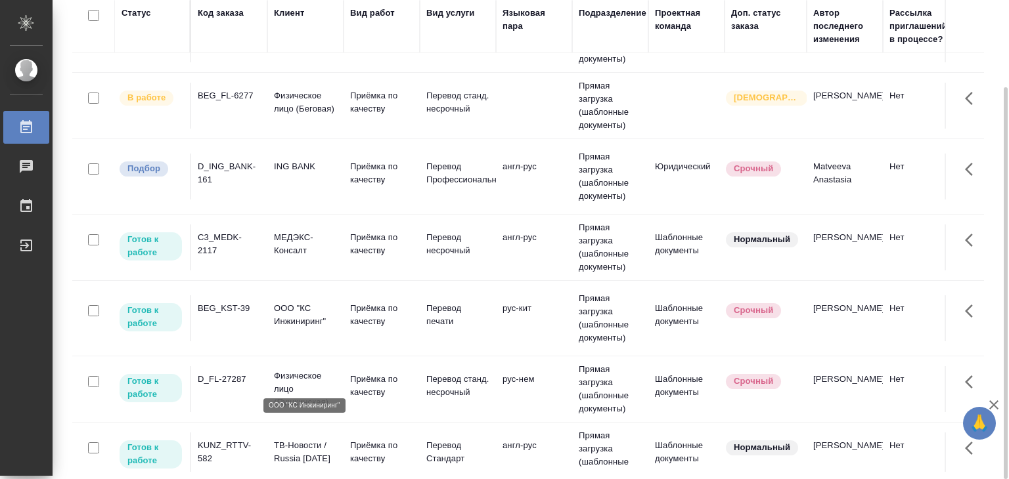
scroll to position [460, 0]
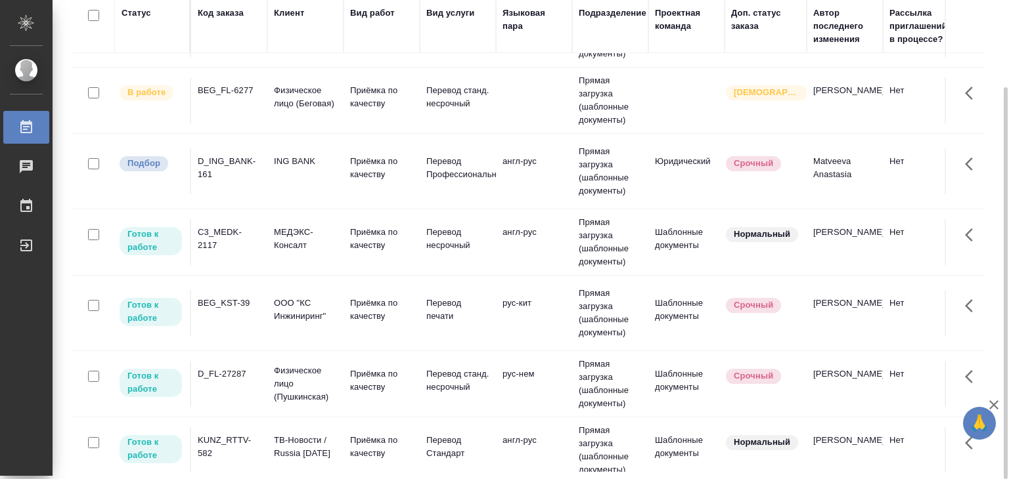
click at [253, 173] on div "D_ING_BANK-161" at bounding box center [229, 168] width 63 height 26
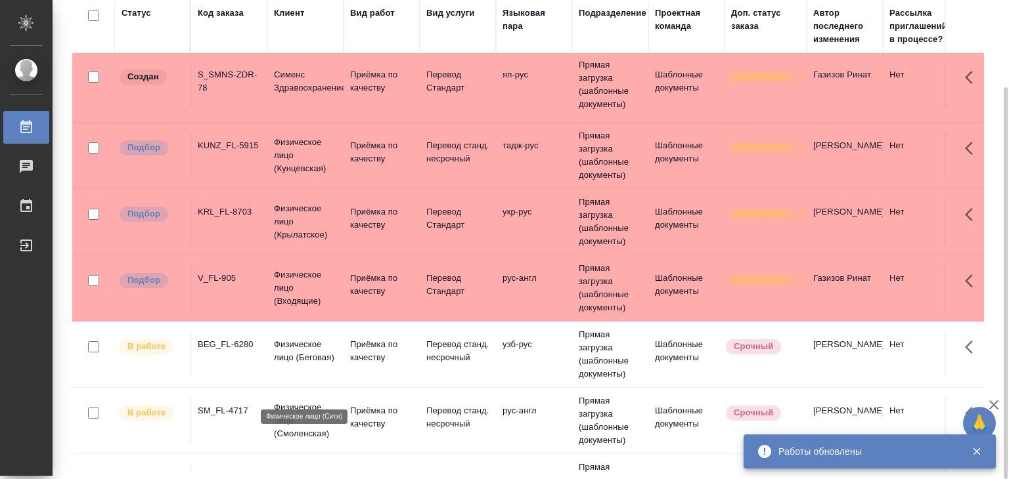
scroll to position [0, 0]
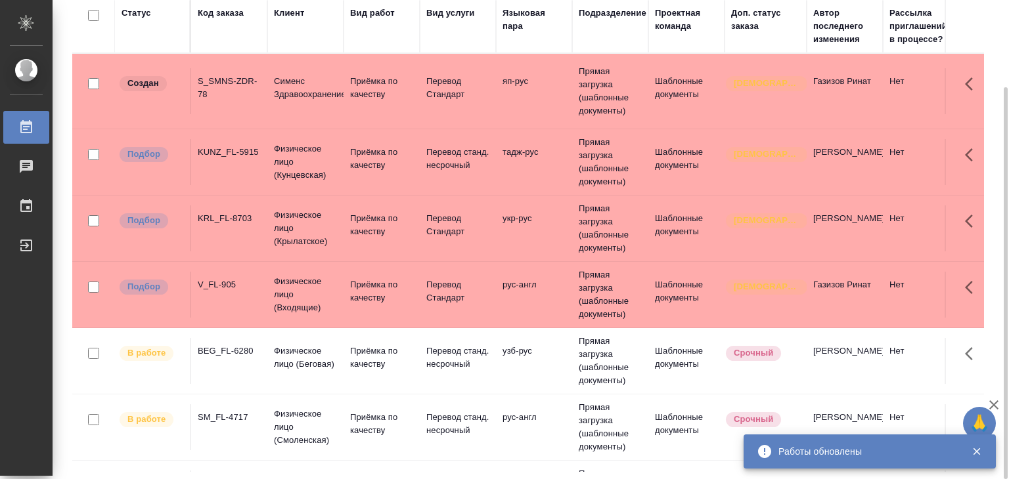
click at [272, 300] on td "Физическое лицо (Входящие)" at bounding box center [305, 295] width 76 height 53
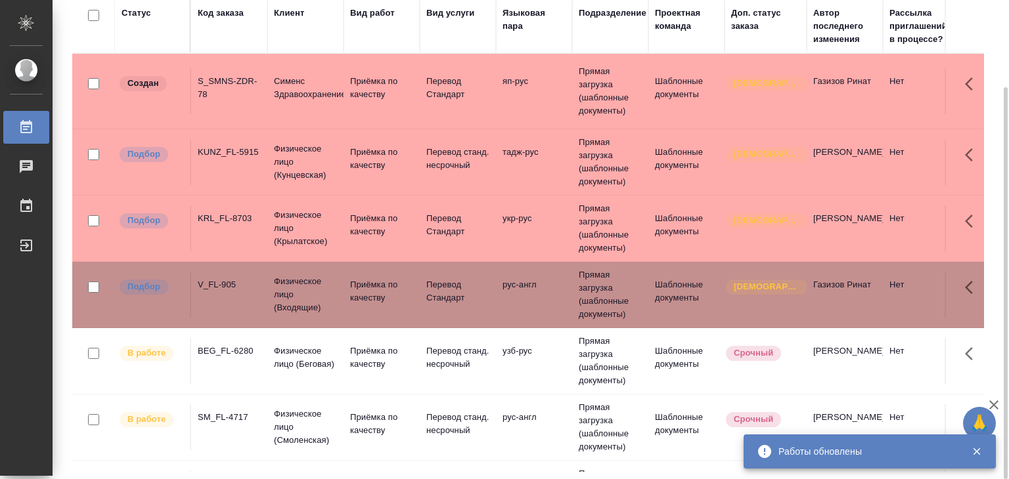
click at [265, 227] on td "KRL_FL-8703" at bounding box center [229, 229] width 76 height 46
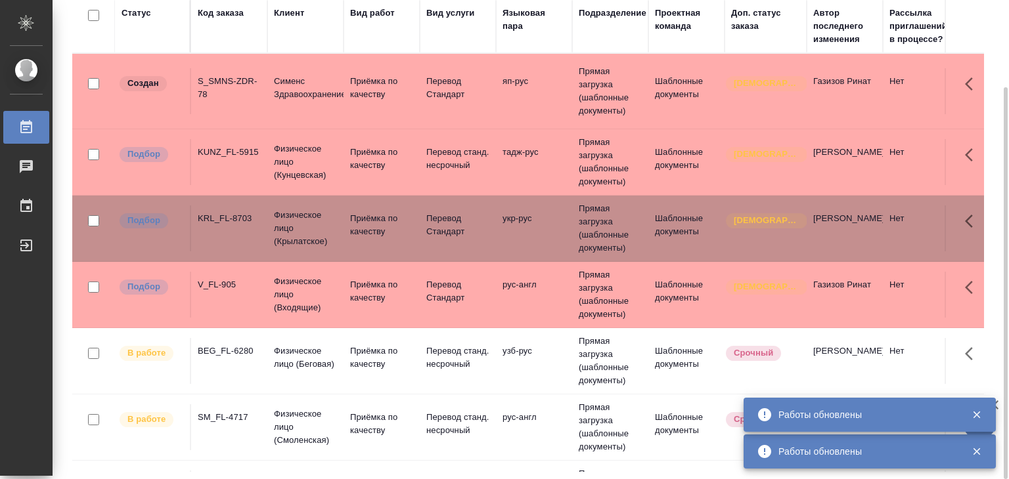
click at [239, 163] on td "KUNZ_FL-5915" at bounding box center [229, 162] width 76 height 46
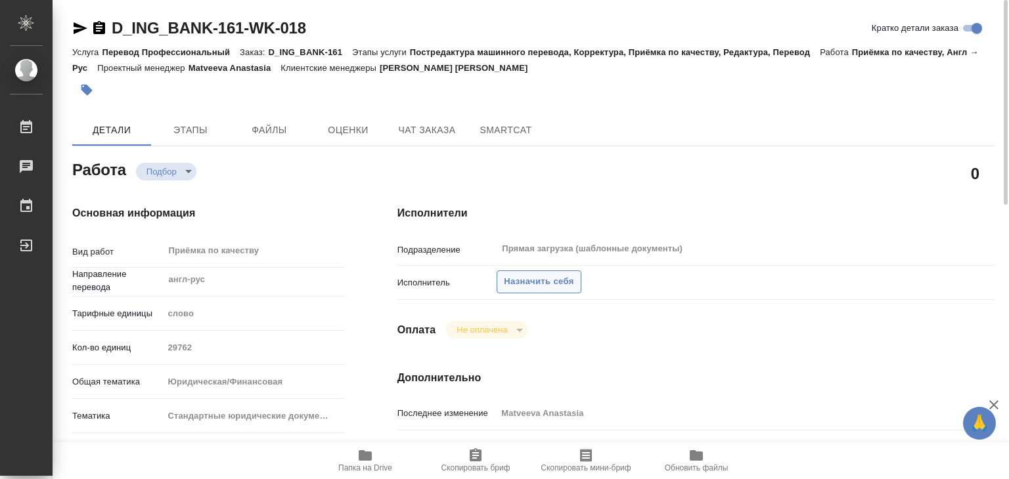
click at [512, 282] on span "Назначить себя" at bounding box center [539, 281] width 70 height 15
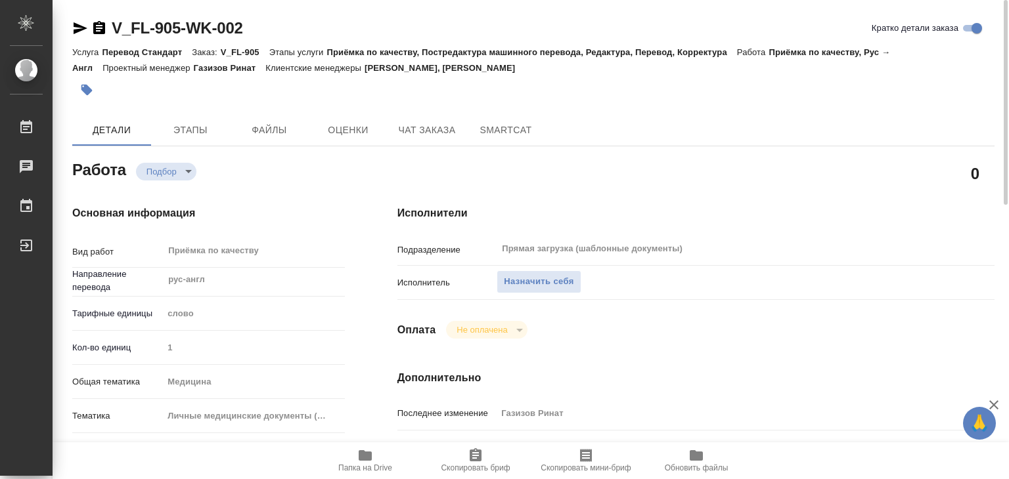
click at [378, 464] on span "Папка на Drive" at bounding box center [365, 468] width 54 height 9
click at [525, 282] on span "Назначить себя" at bounding box center [539, 281] width 70 height 15
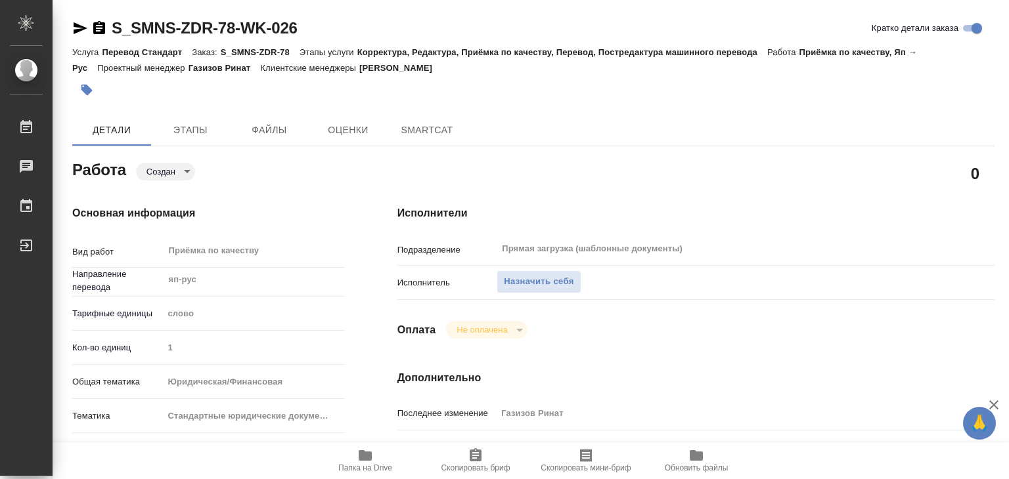
type textarea "x"
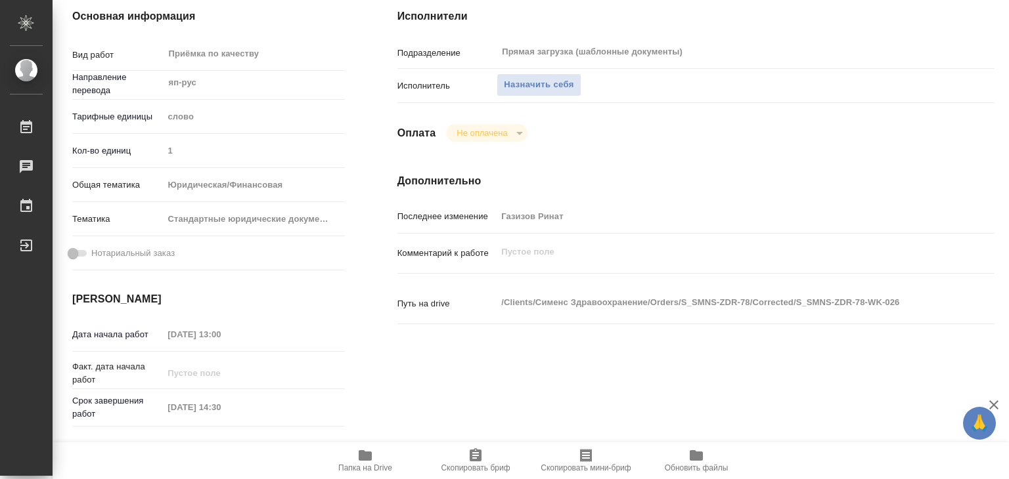
type textarea "x"
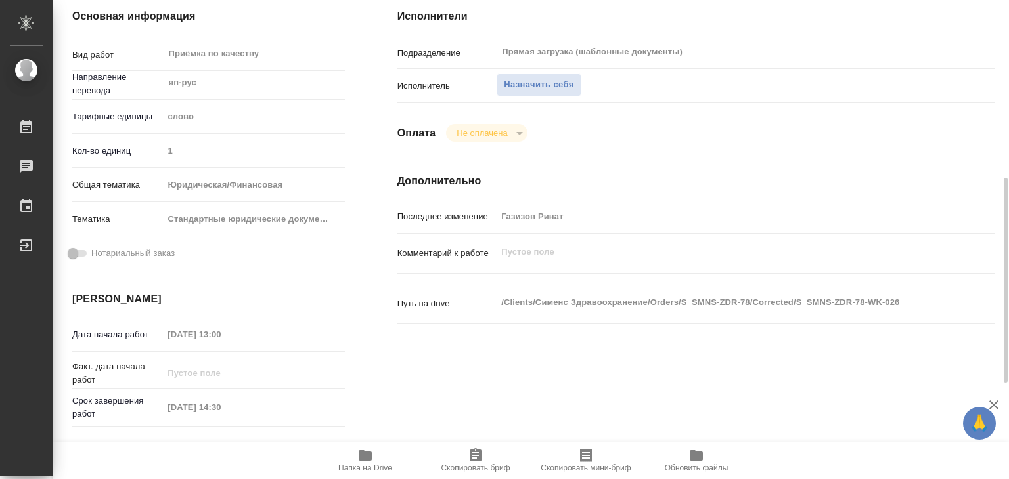
type textarea "x"
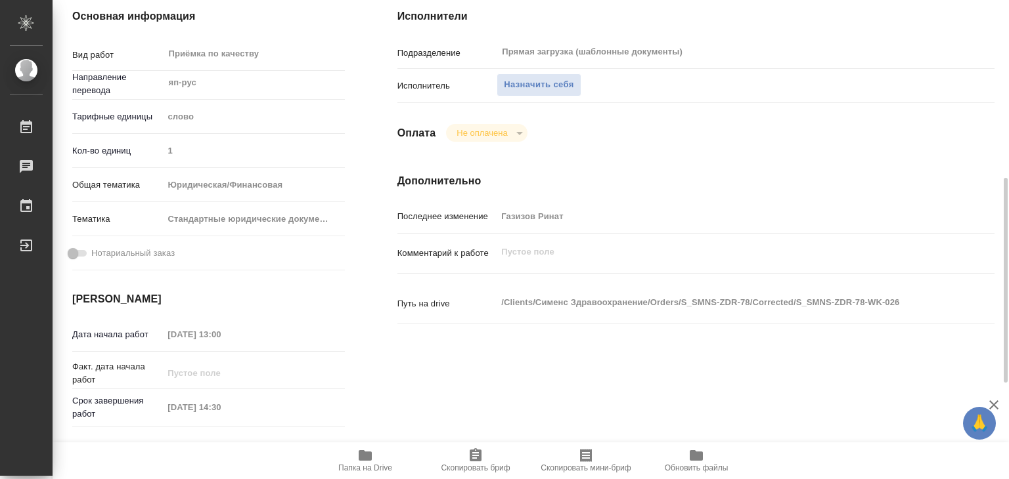
scroll to position [263, 0]
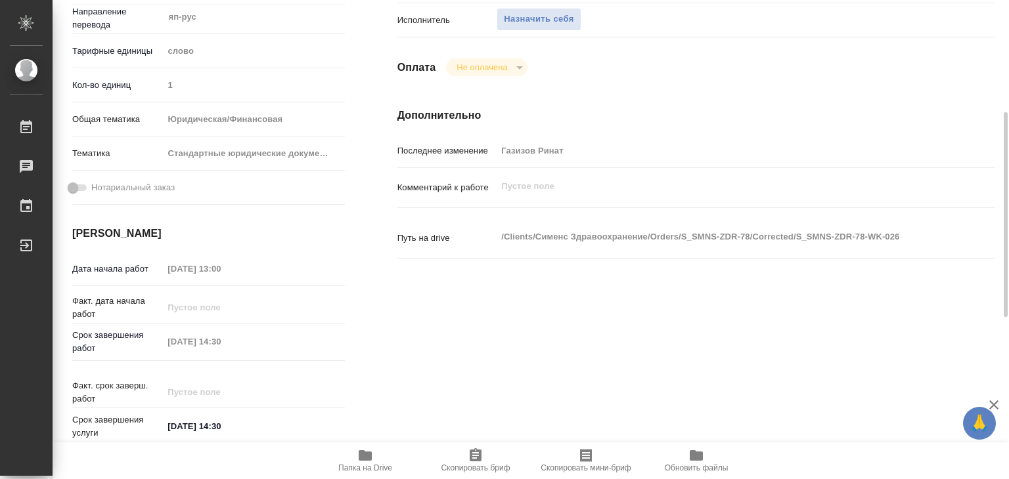
type textarea "x"
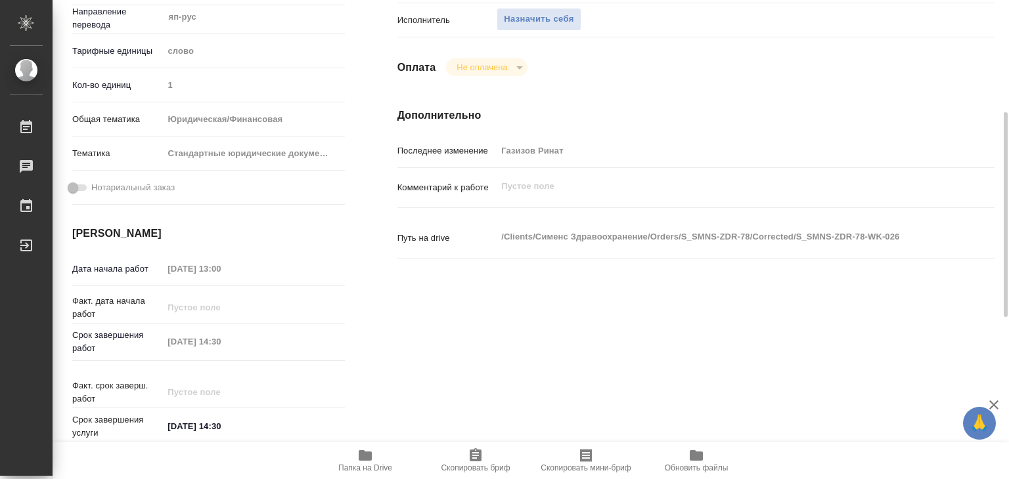
type textarea "x"
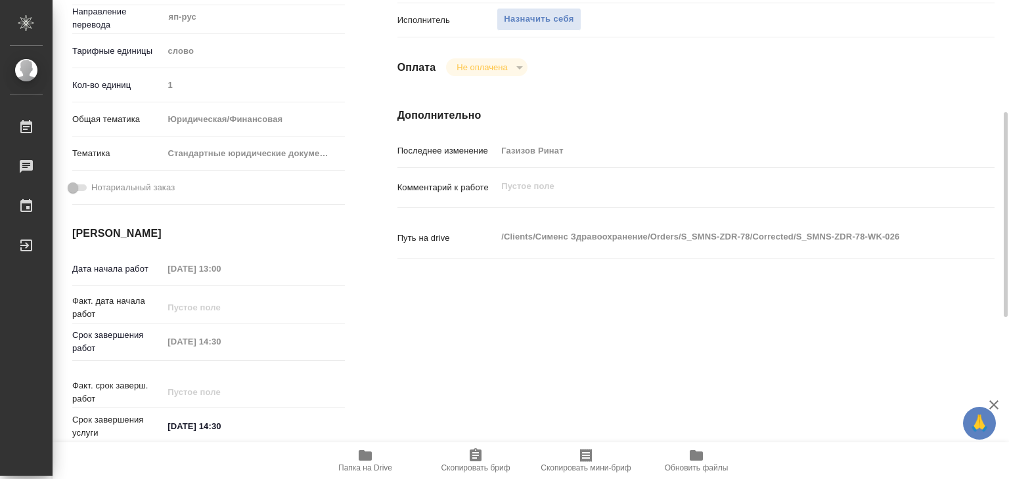
type textarea "x"
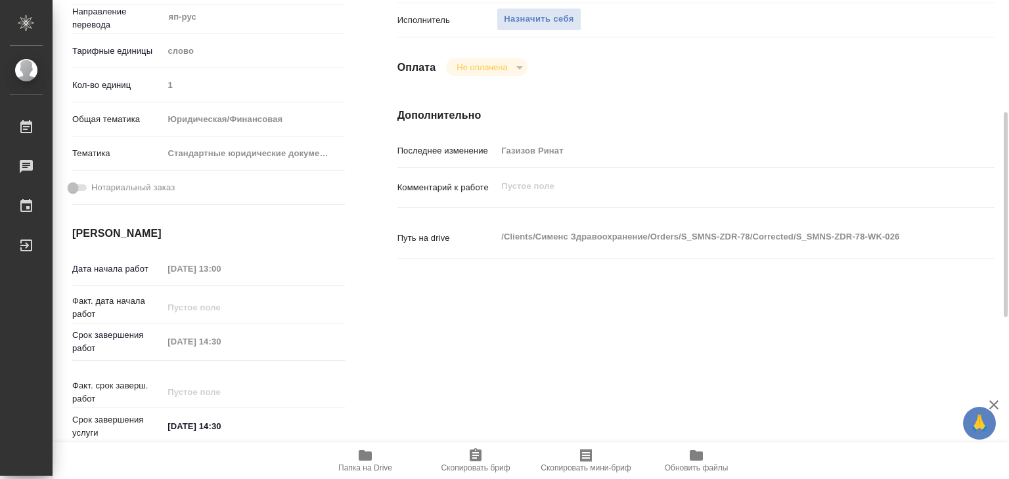
type textarea "x"
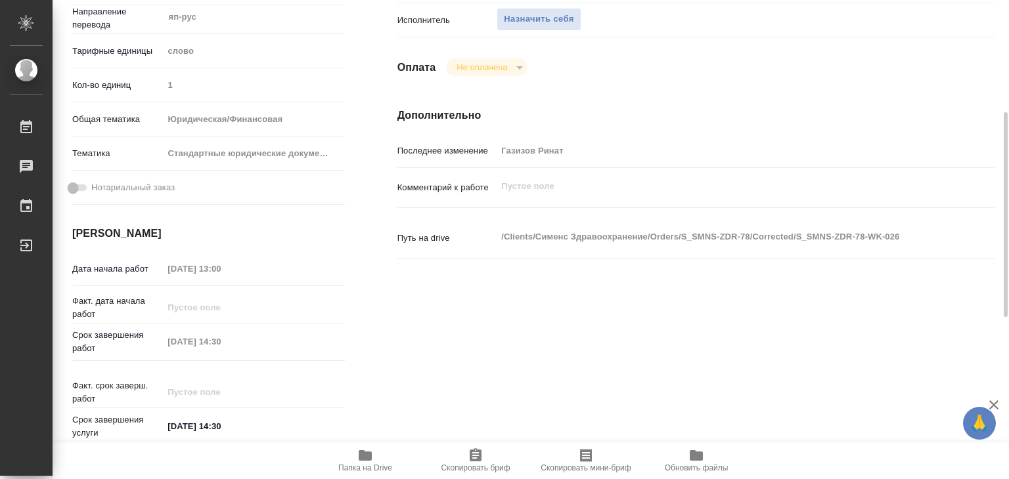
type textarea "x"
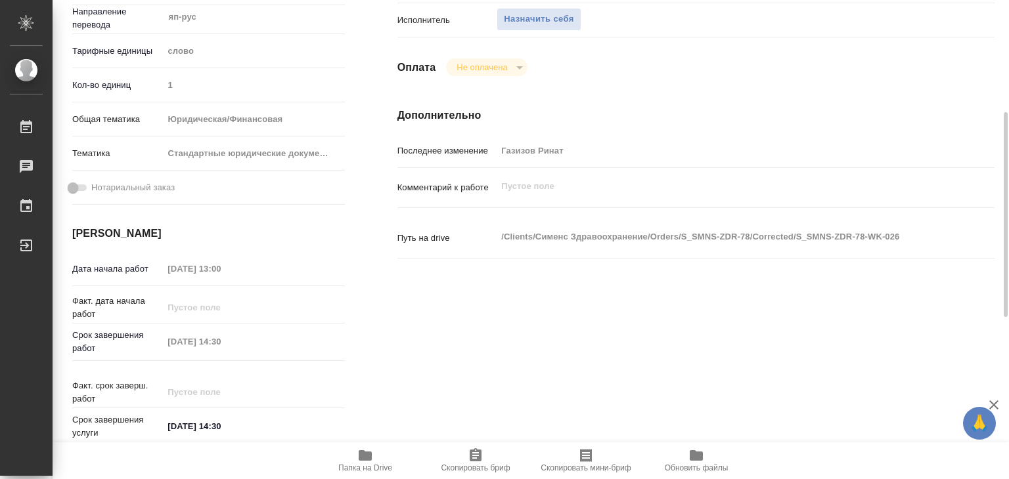
type textarea "x"
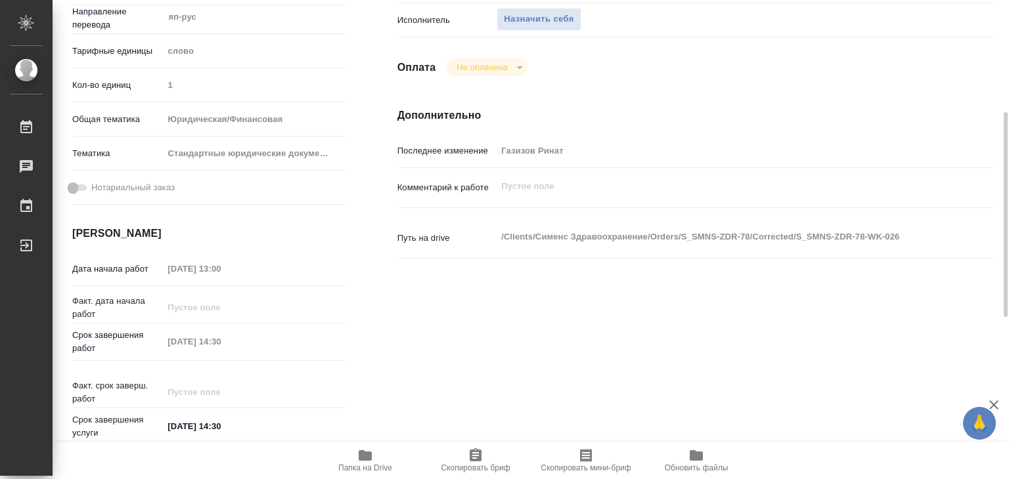
type textarea "x"
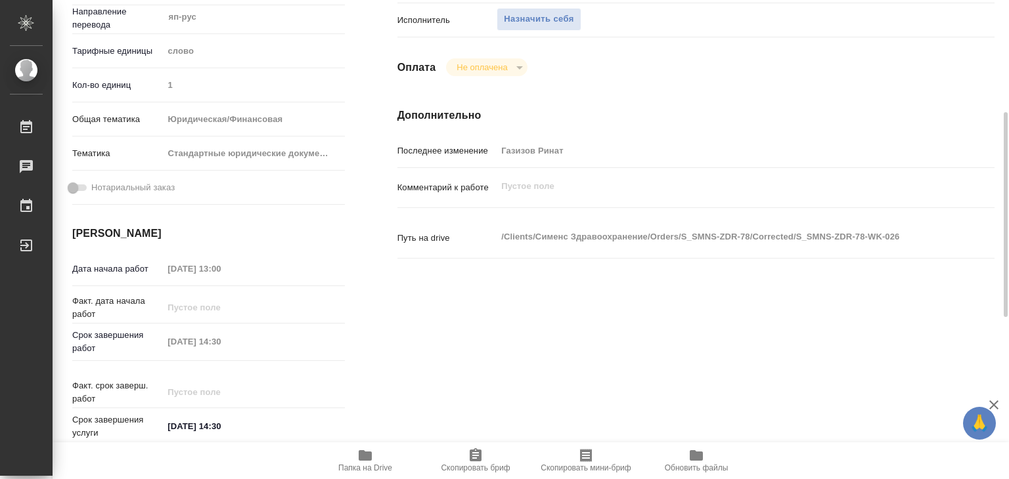
click at [355, 460] on span "Папка на Drive" at bounding box center [365, 460] width 95 height 25
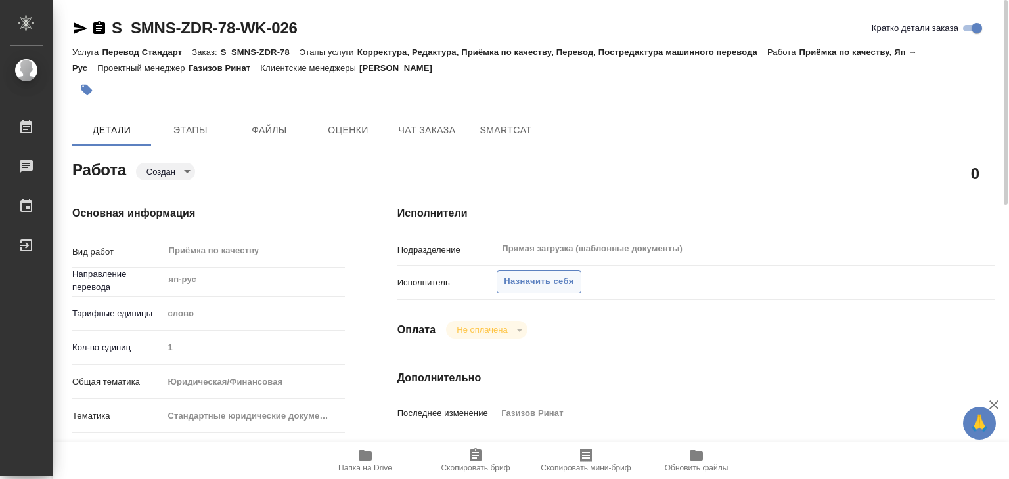
click at [518, 272] on button "Назначить себя" at bounding box center [538, 282] width 84 height 23
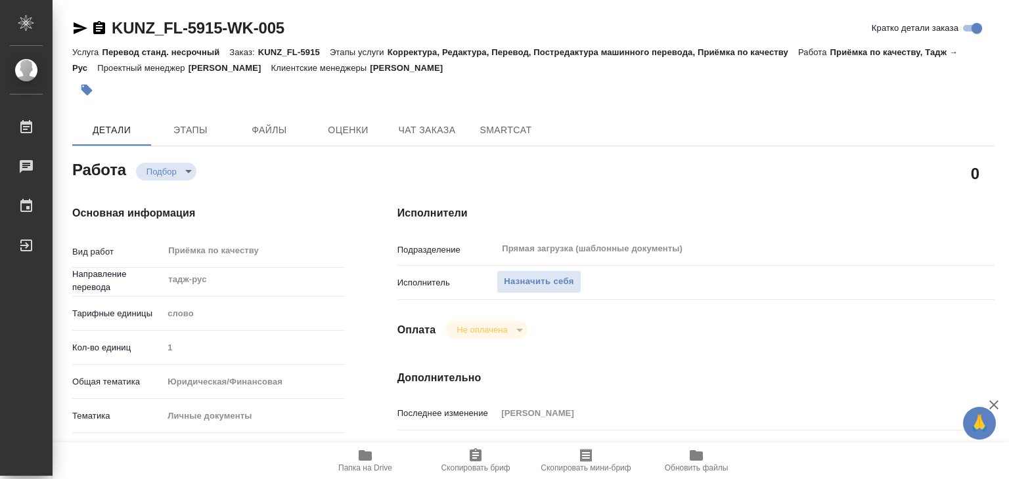
type textarea "x"
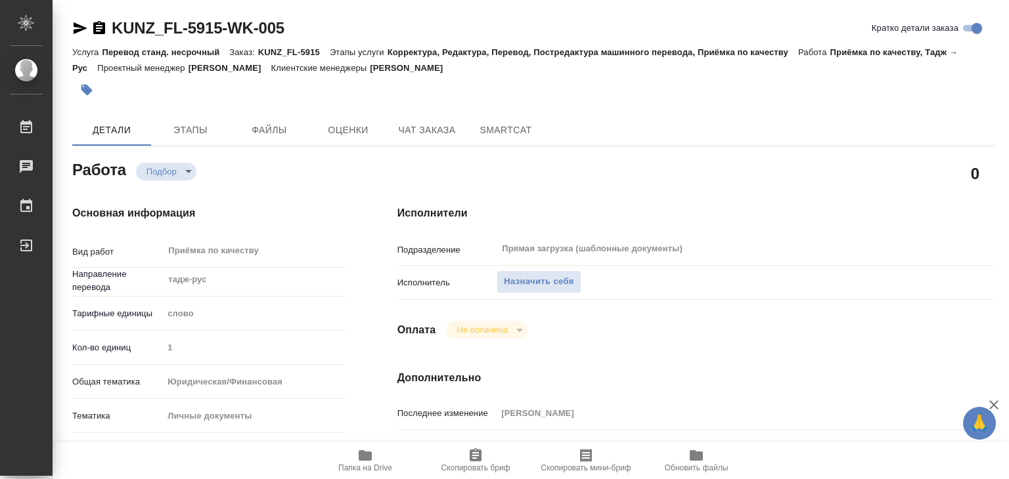
scroll to position [263, 0]
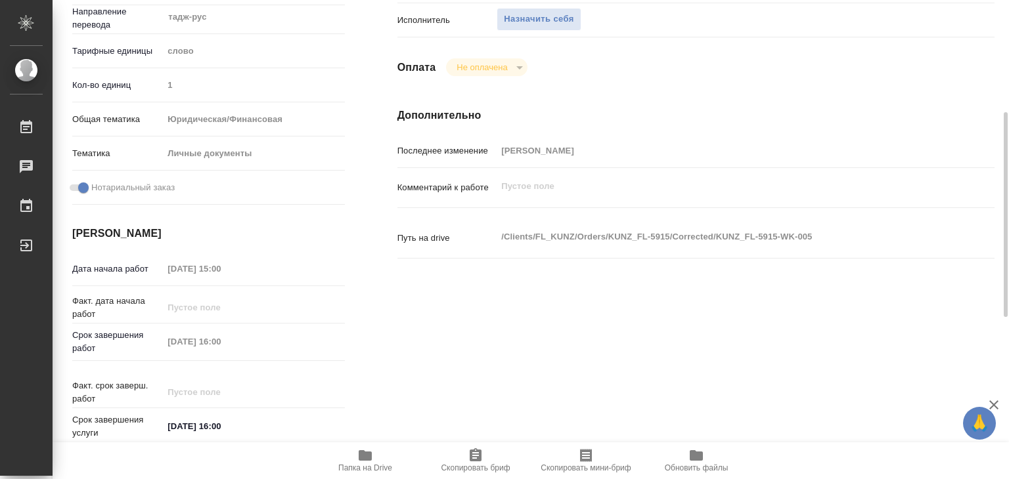
type textarea "x"
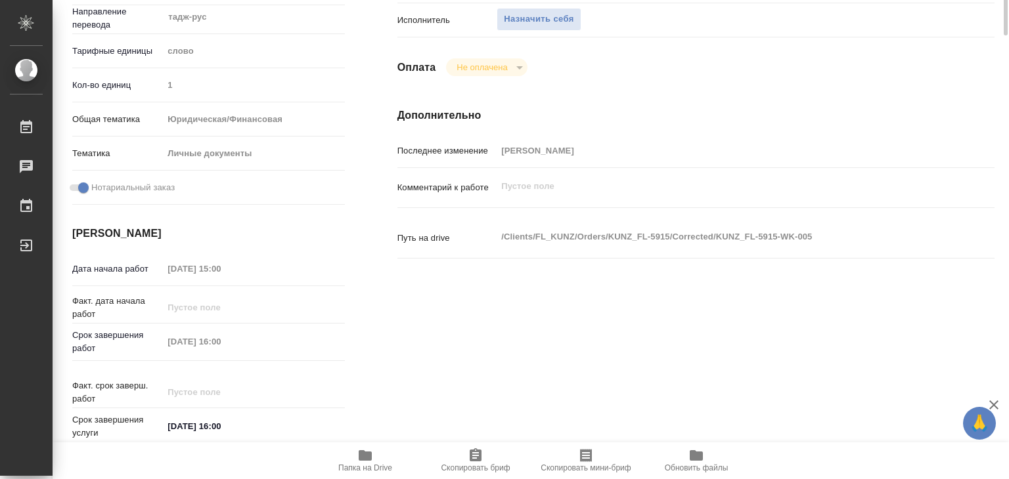
scroll to position [0, 0]
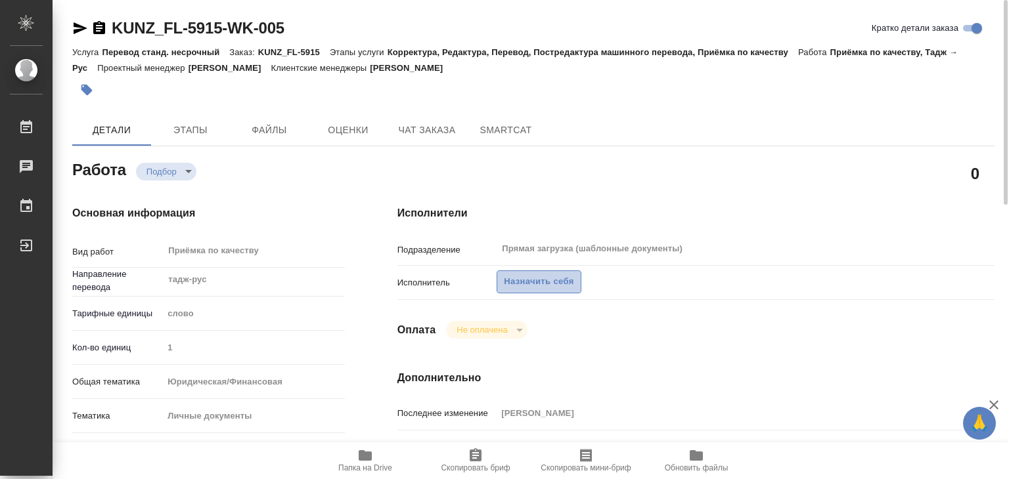
click at [517, 286] on span "Назначить себя" at bounding box center [539, 281] width 70 height 15
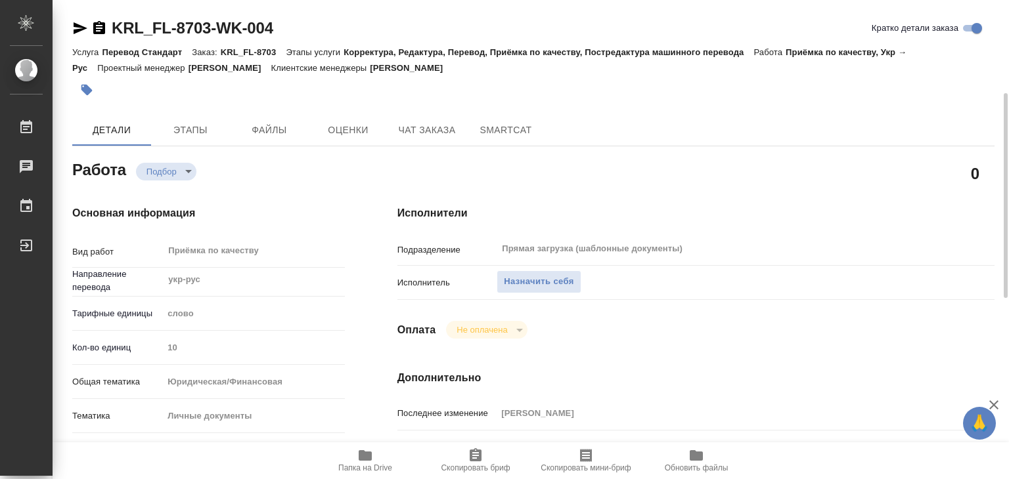
scroll to position [328, 0]
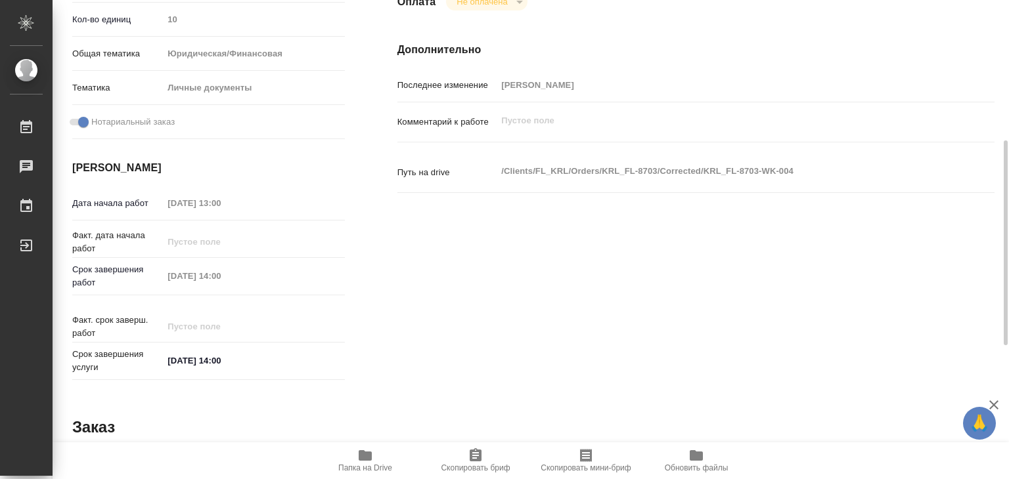
click at [375, 456] on span "Папка на Drive" at bounding box center [365, 460] width 95 height 25
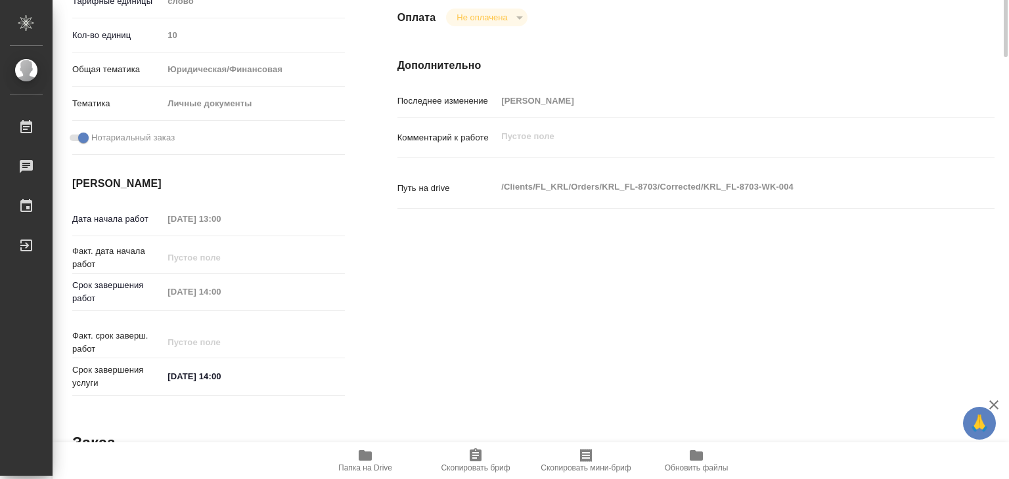
scroll to position [0, 0]
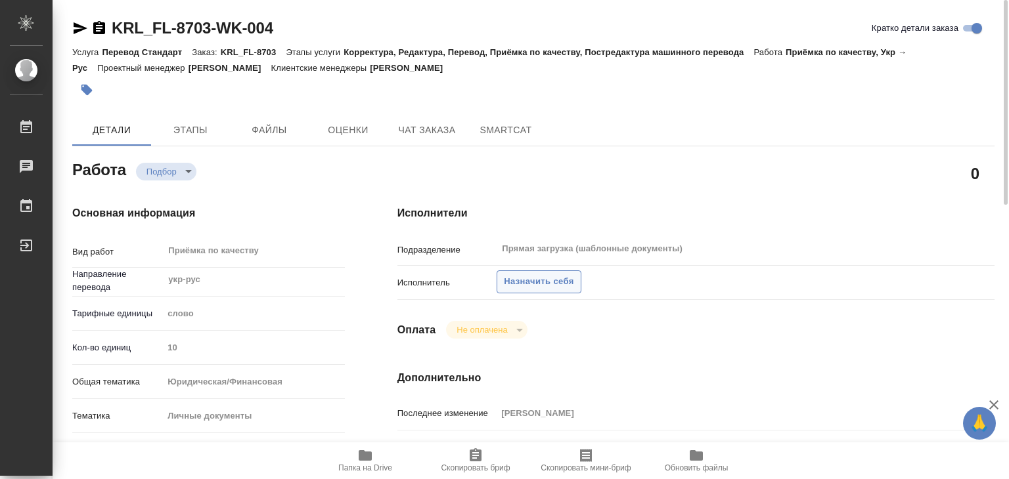
click at [541, 288] on span "Назначить себя" at bounding box center [539, 281] width 70 height 15
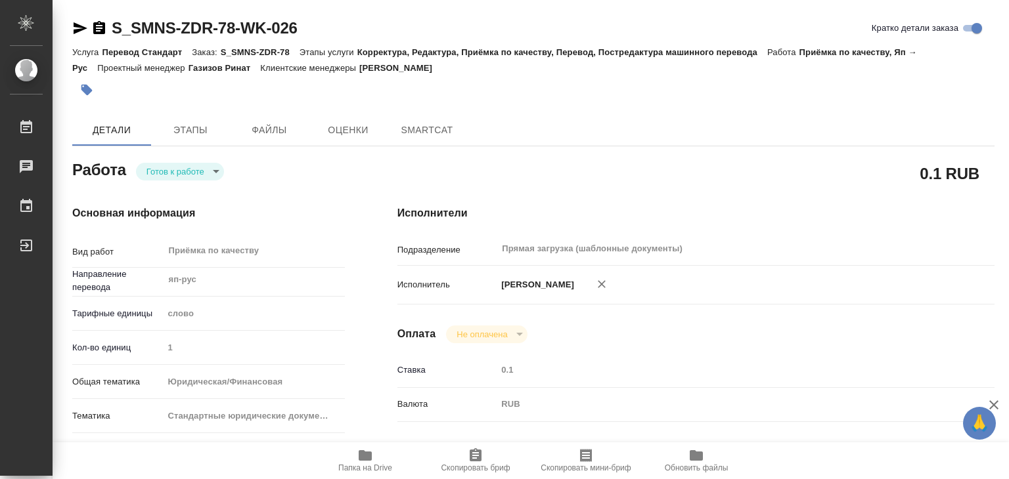
type textarea "x"
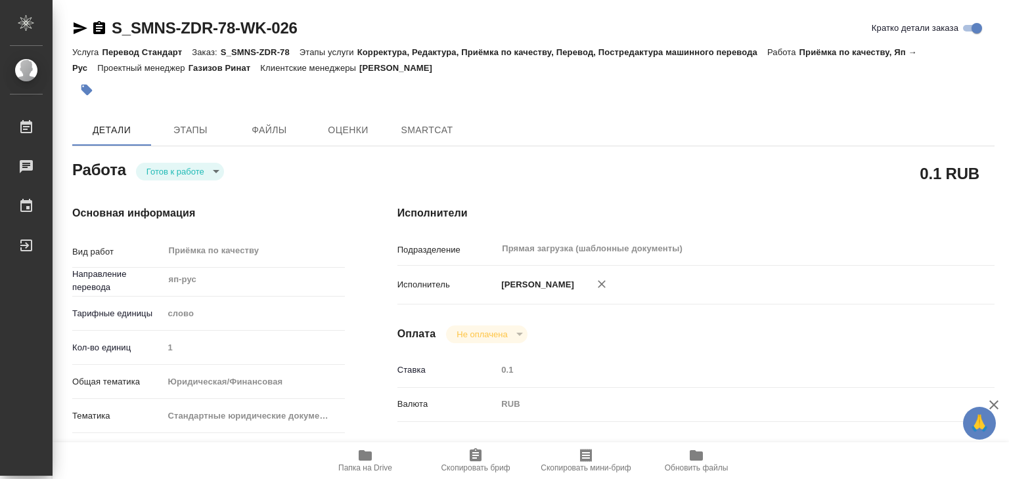
type textarea "x"
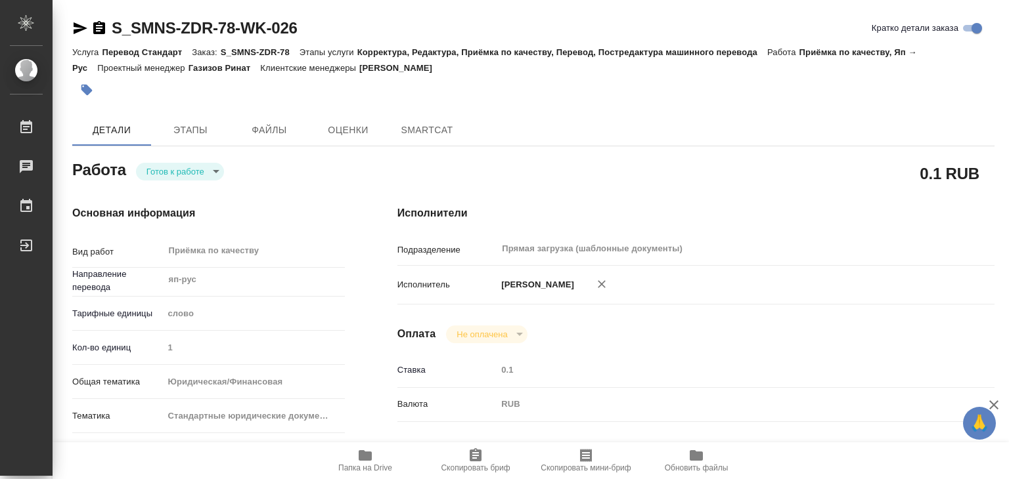
type textarea "x"
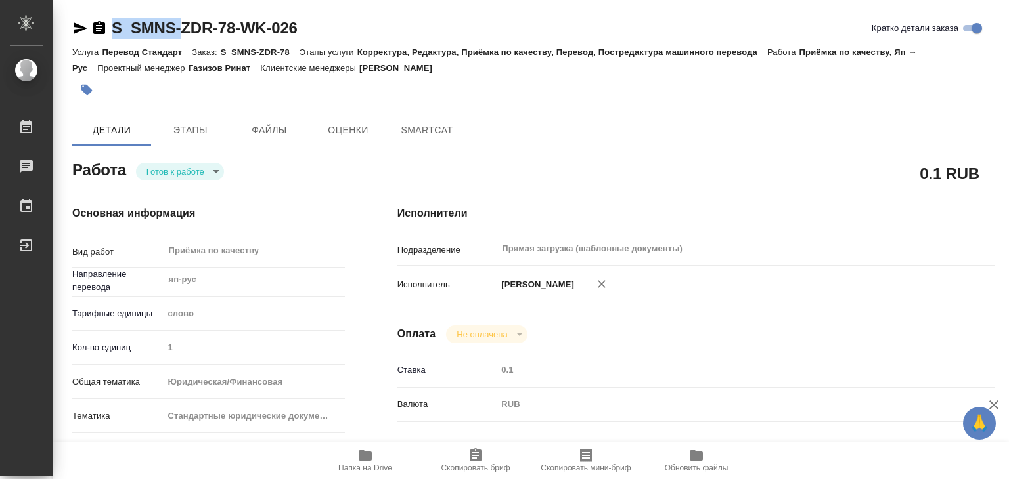
type textarea "x"
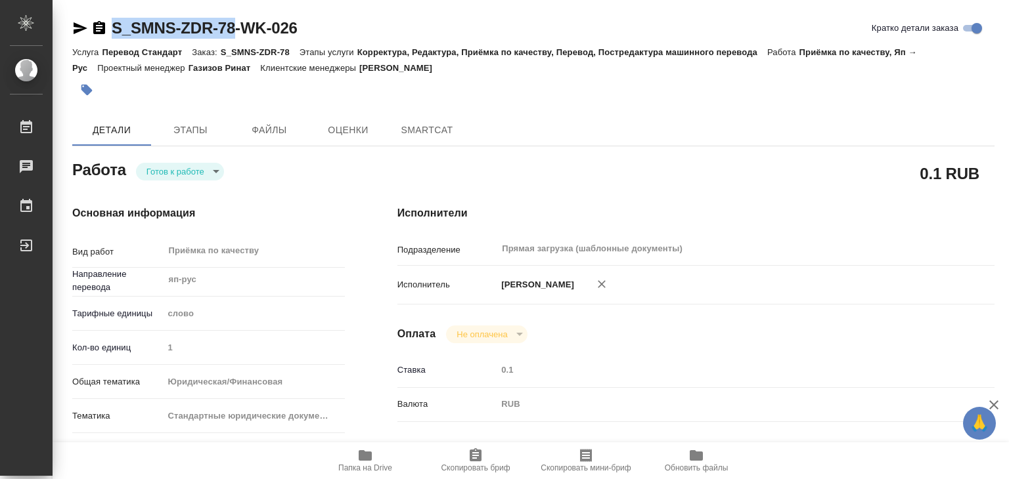
type textarea "x"
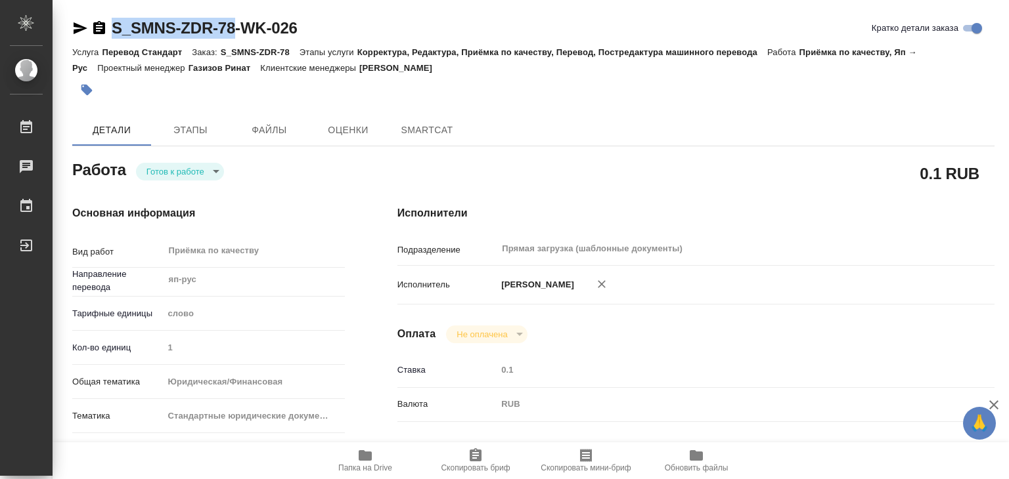
drag, startPoint x: 105, startPoint y: 13, endPoint x: 241, endPoint y: 24, distance: 136.4
copy link "S_SMNS-ZDR-78"
type textarea "x"
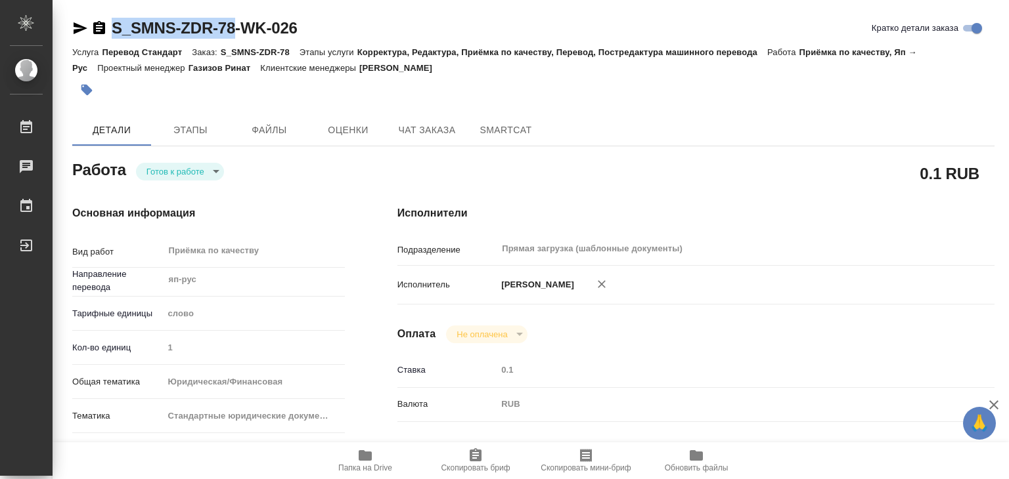
type textarea "x"
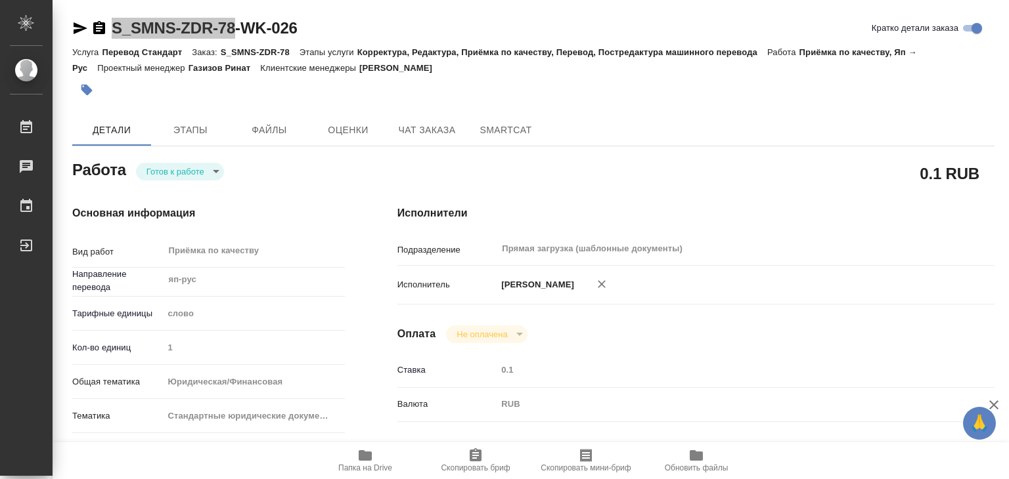
type textarea "x"
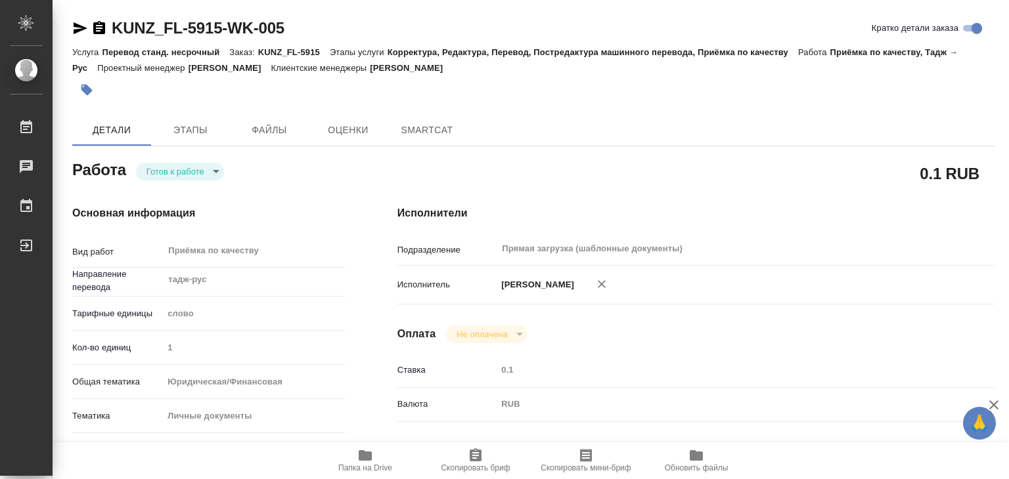
type textarea "x"
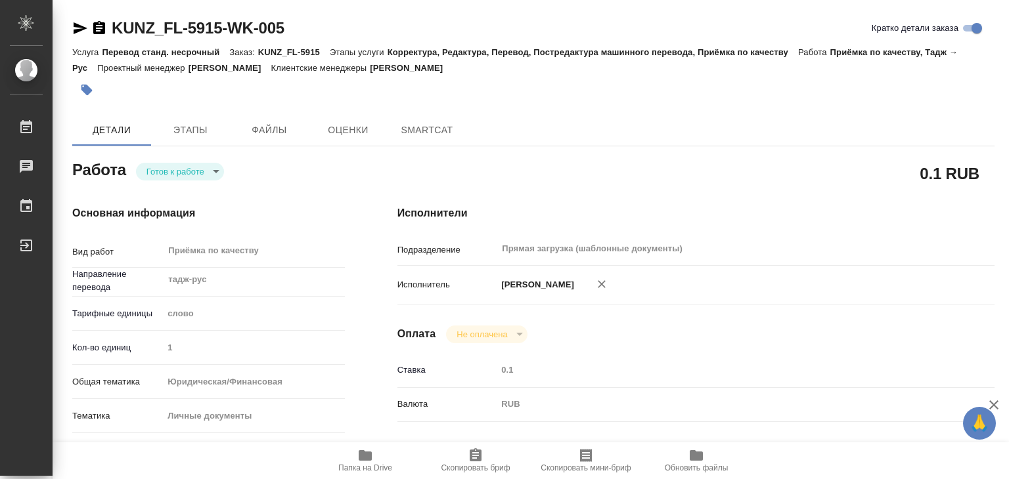
type textarea "x"
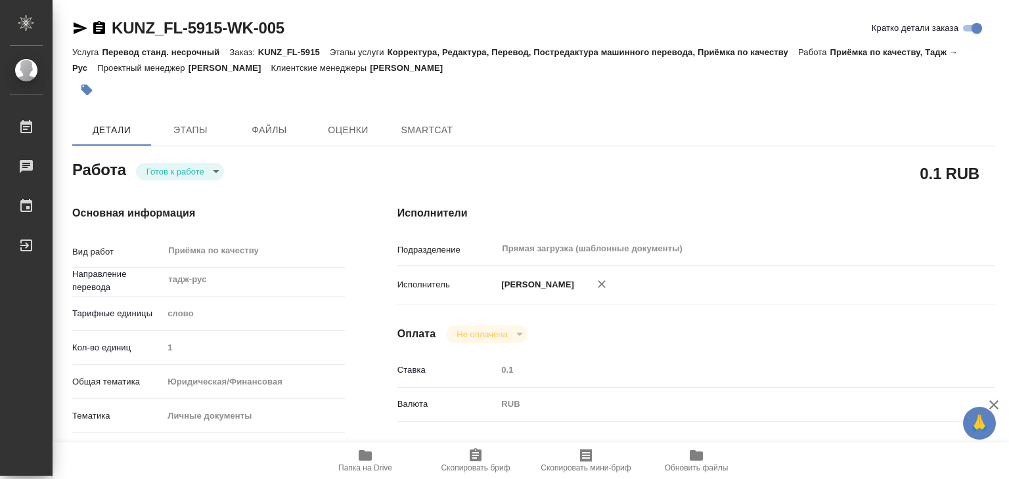
type textarea "x"
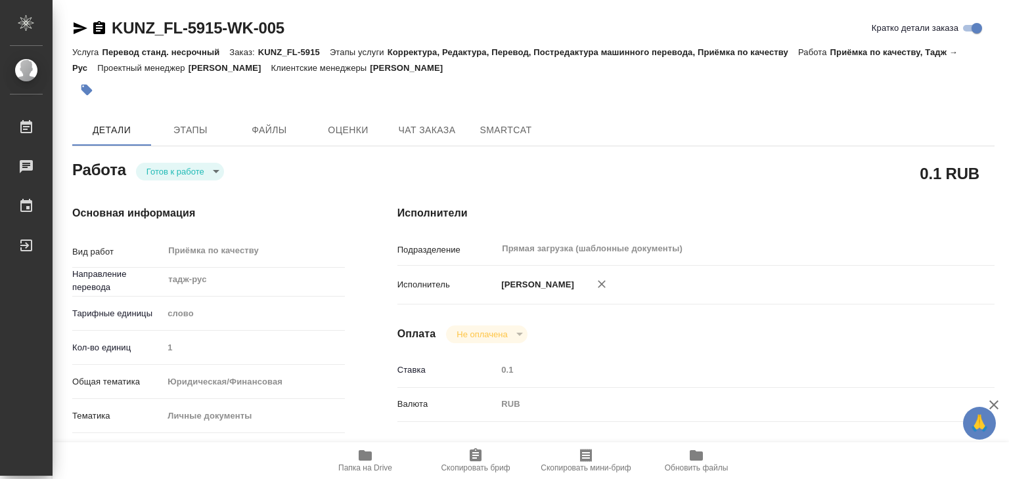
type textarea "x"
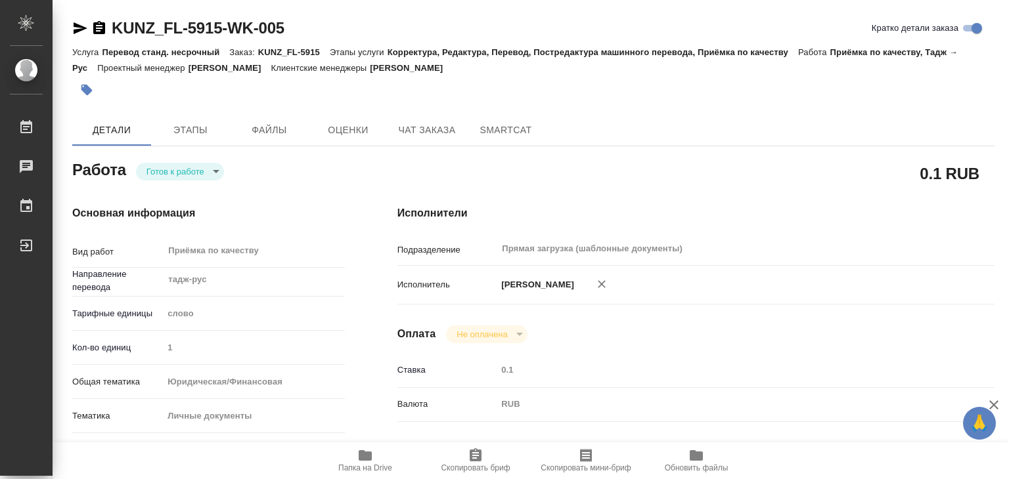
type textarea "x"
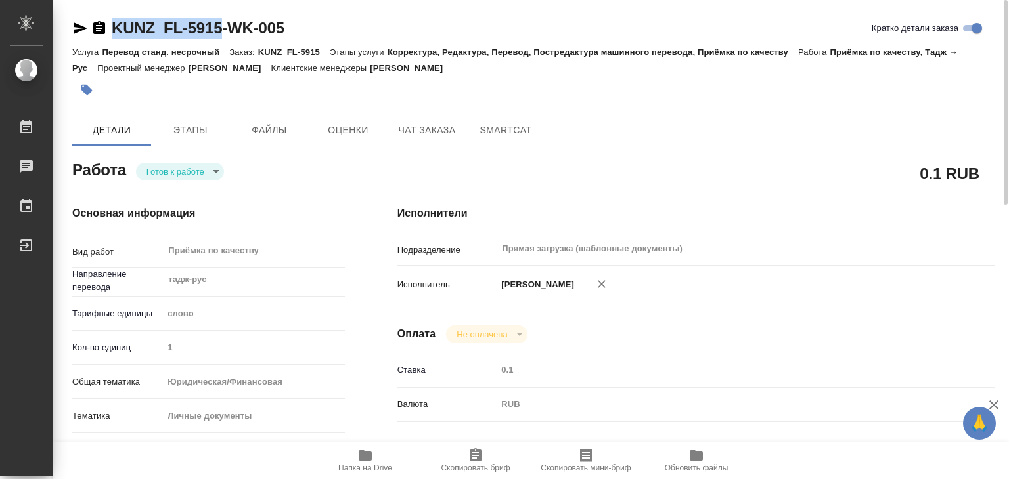
drag, startPoint x: 110, startPoint y: 14, endPoint x: 221, endPoint y: 27, distance: 111.8
copy link "KUNZ_FL-5915"
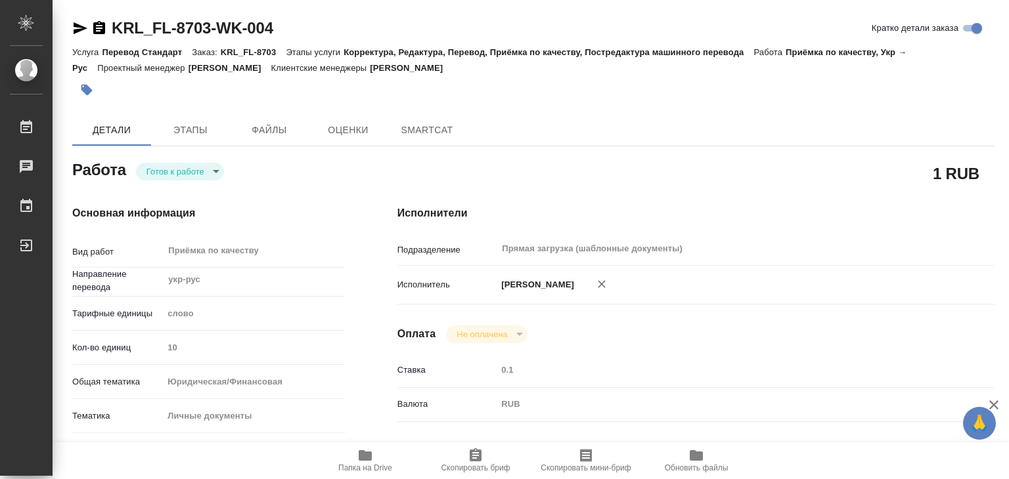
type textarea "x"
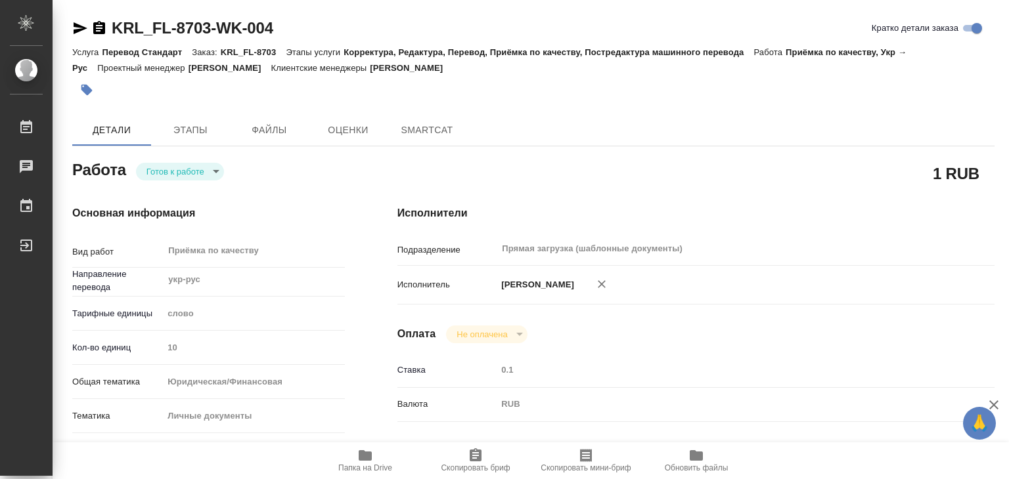
type textarea "x"
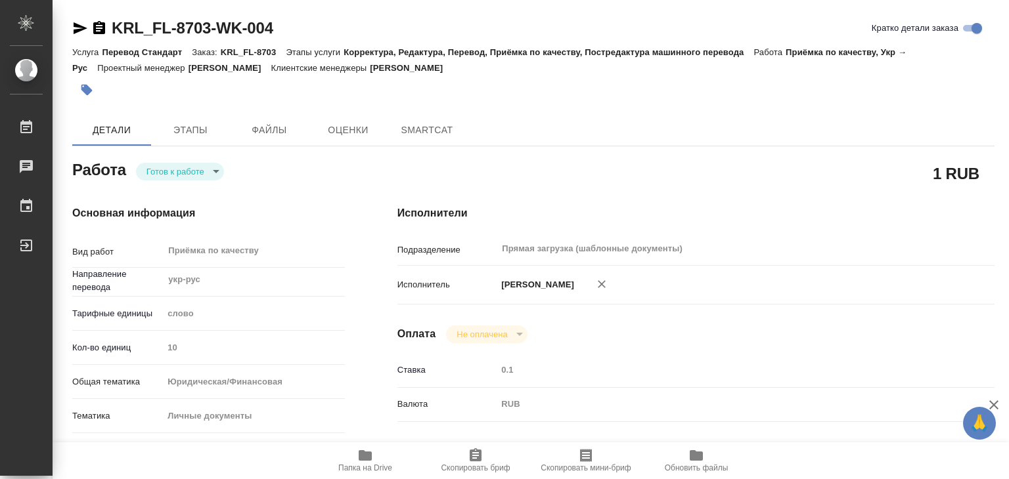
type textarea "x"
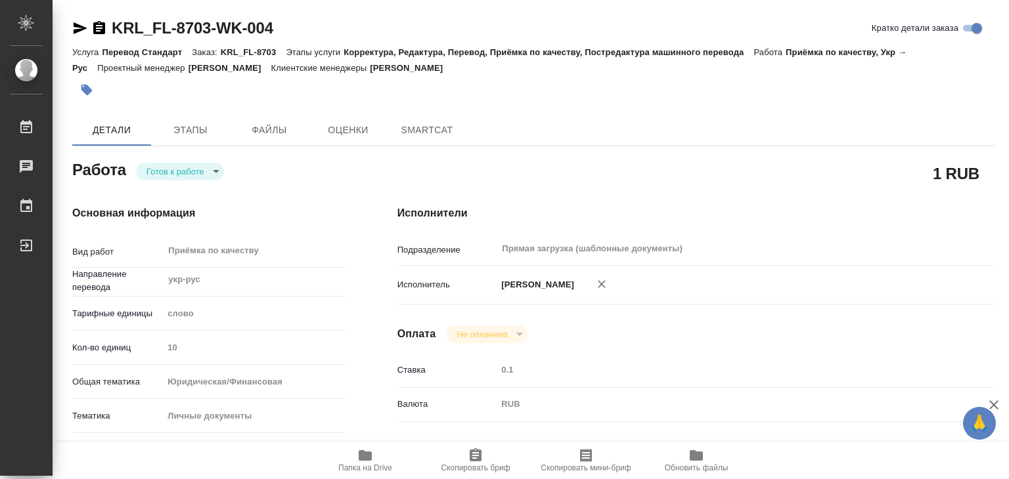
type textarea "x"
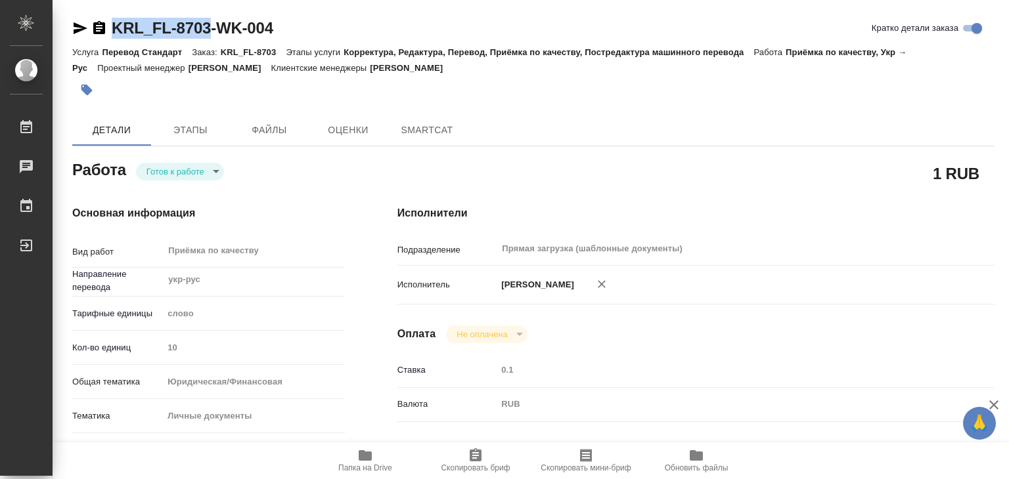
type textarea "x"
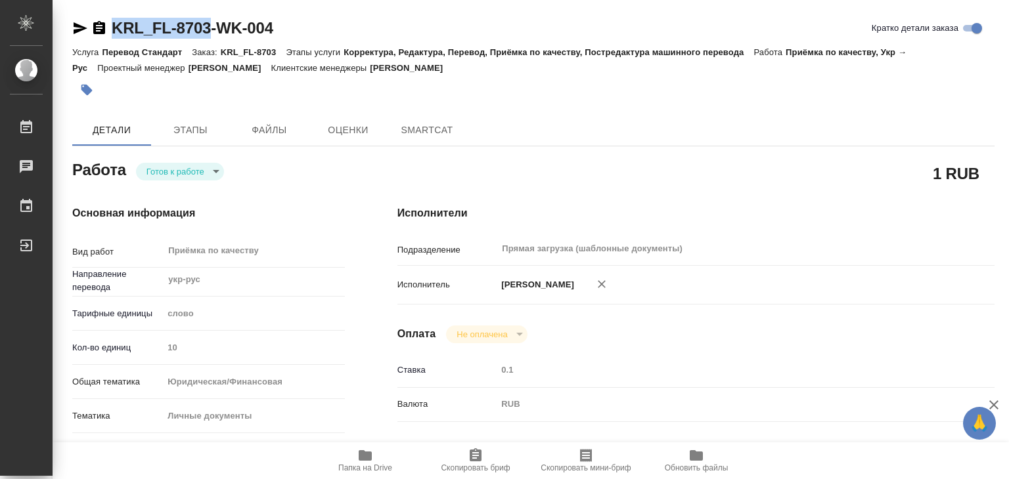
drag, startPoint x: 110, startPoint y: 13, endPoint x: 210, endPoint y: 30, distance: 101.3
copy link "KRL_FL-8703"
type textarea "x"
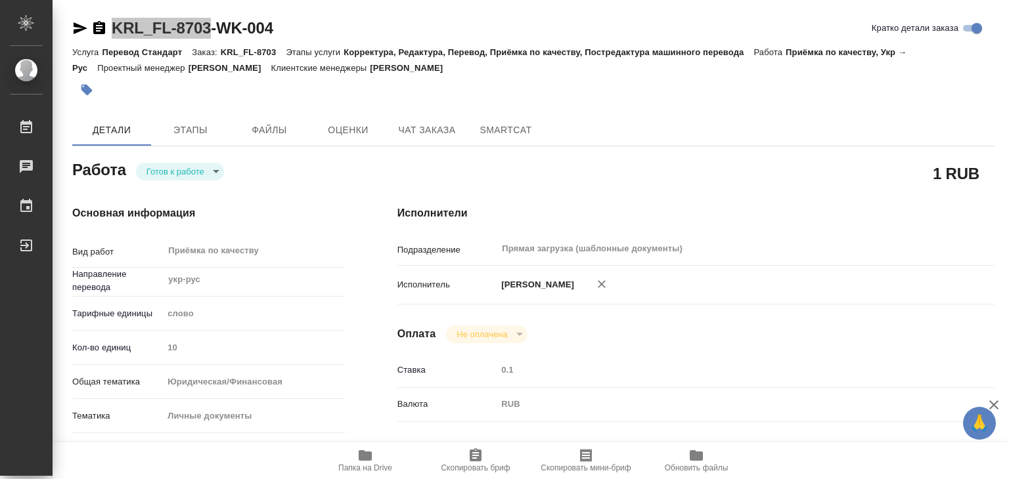
type textarea "x"
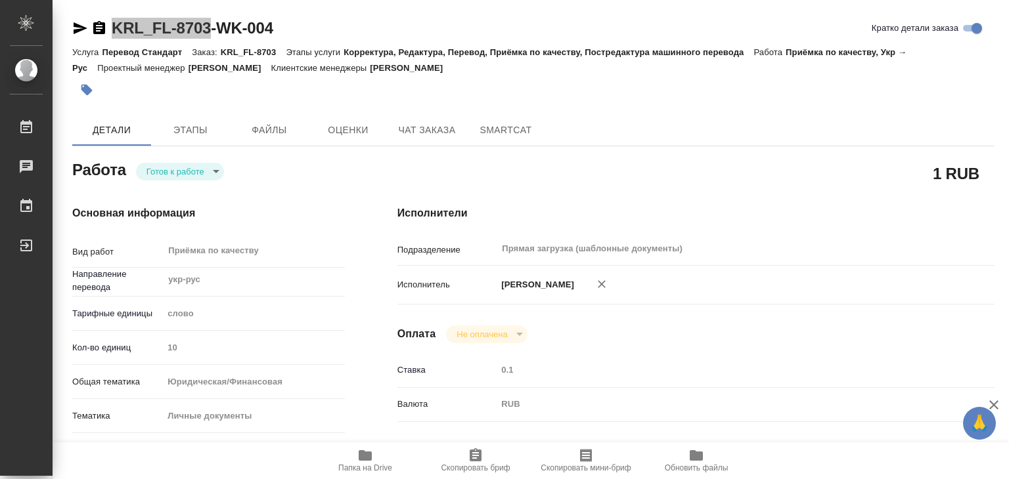
type textarea "x"
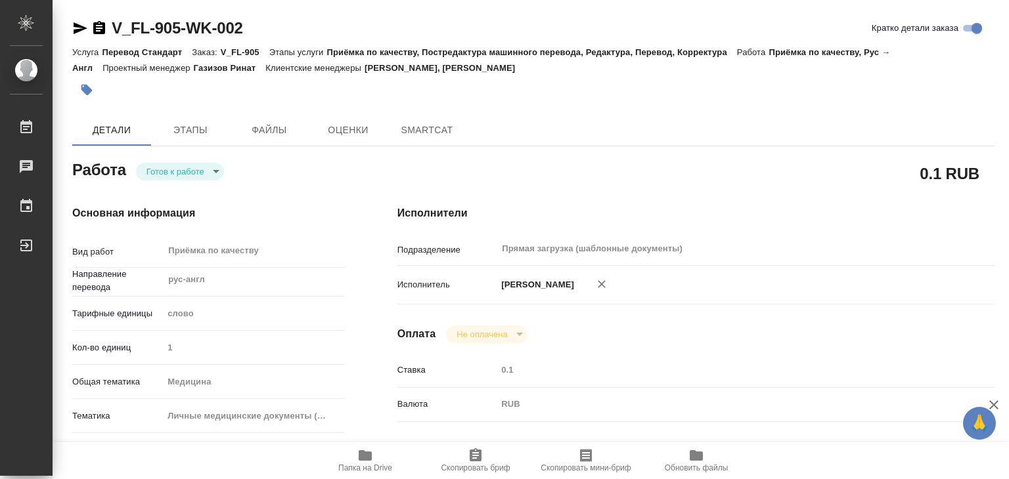
type textarea "x"
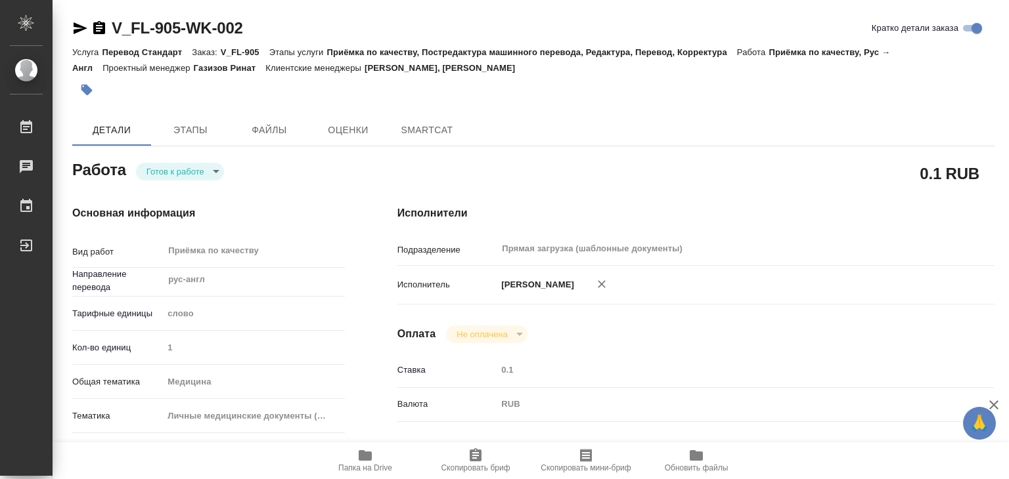
type textarea "x"
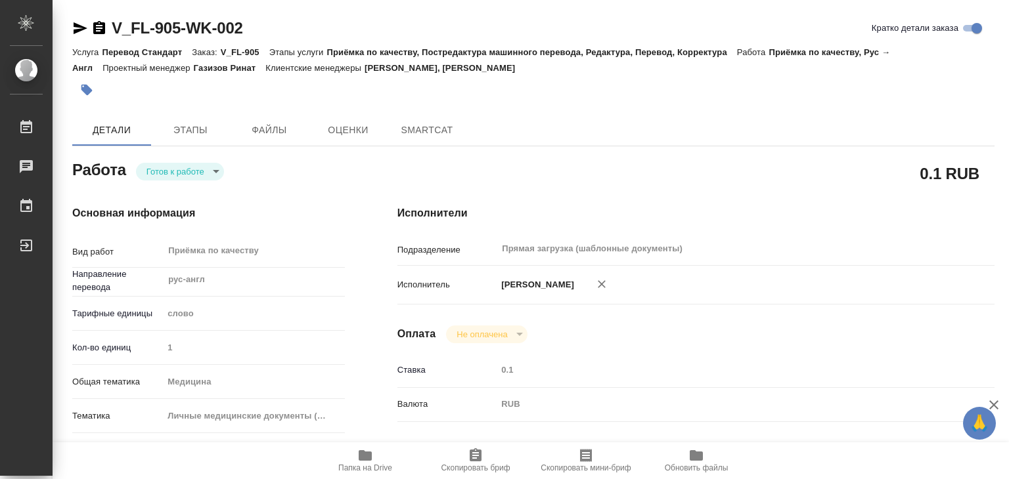
type textarea "x"
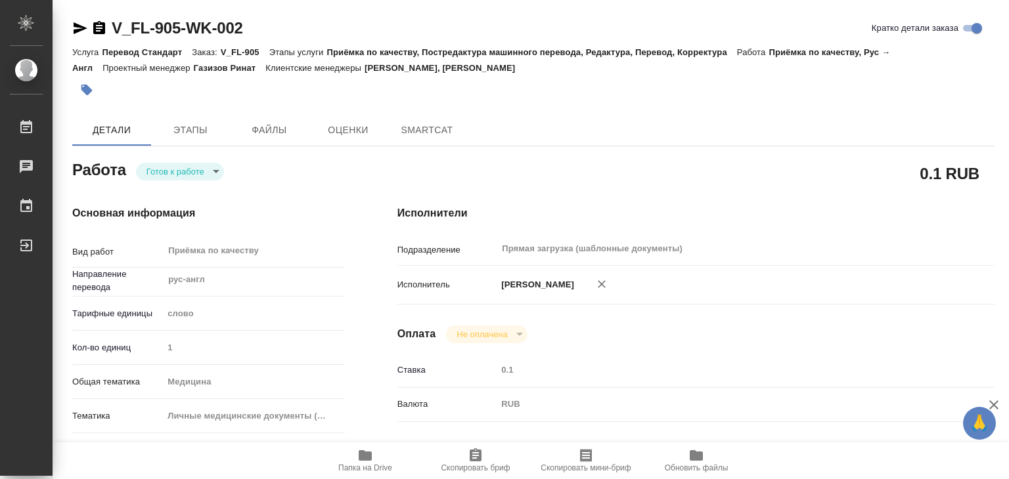
type textarea "x"
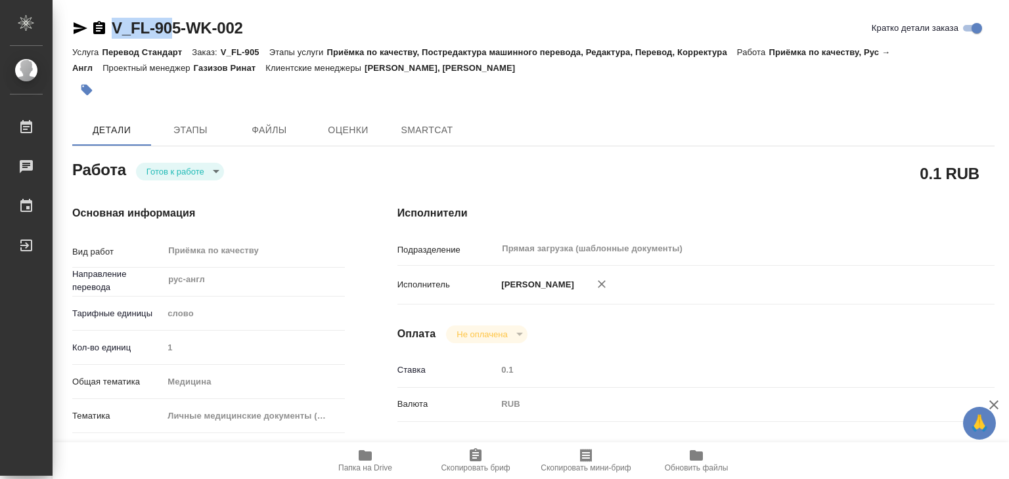
type textarea "x"
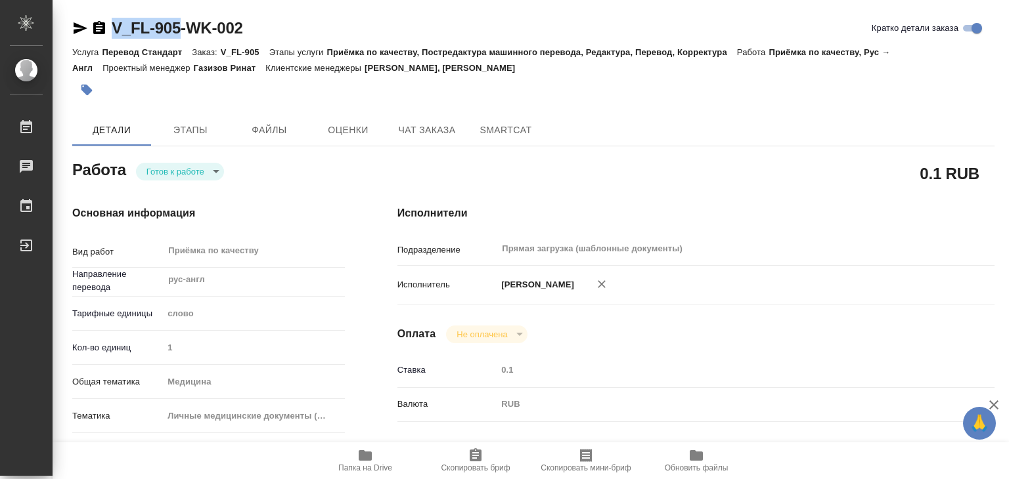
drag, startPoint x: 108, startPoint y: 12, endPoint x: 182, endPoint y: 29, distance: 76.1
copy link "V_FL-905"
type textarea "x"
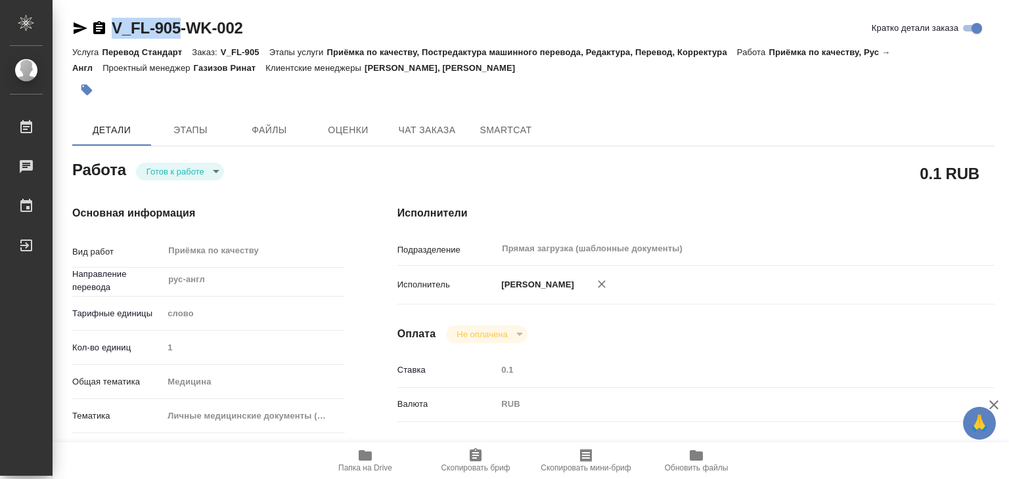
type textarea "x"
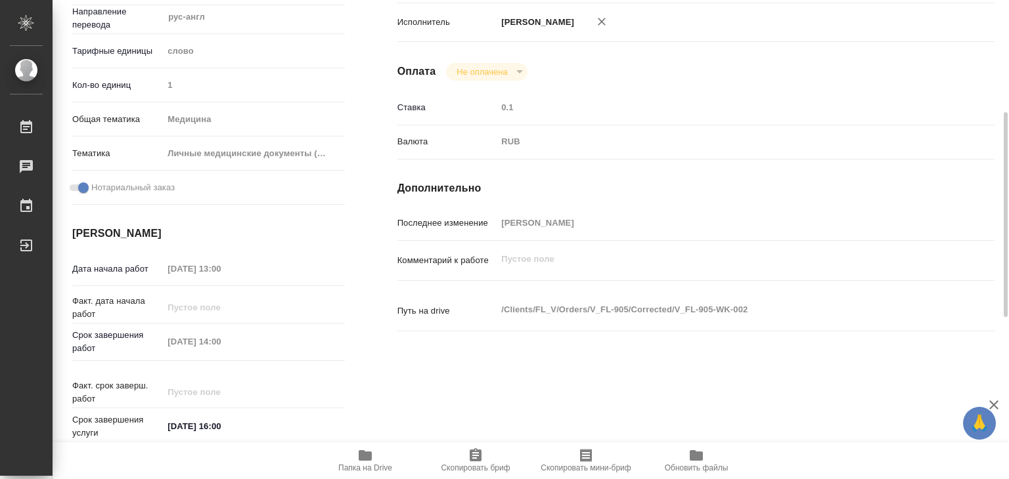
type textarea "x"
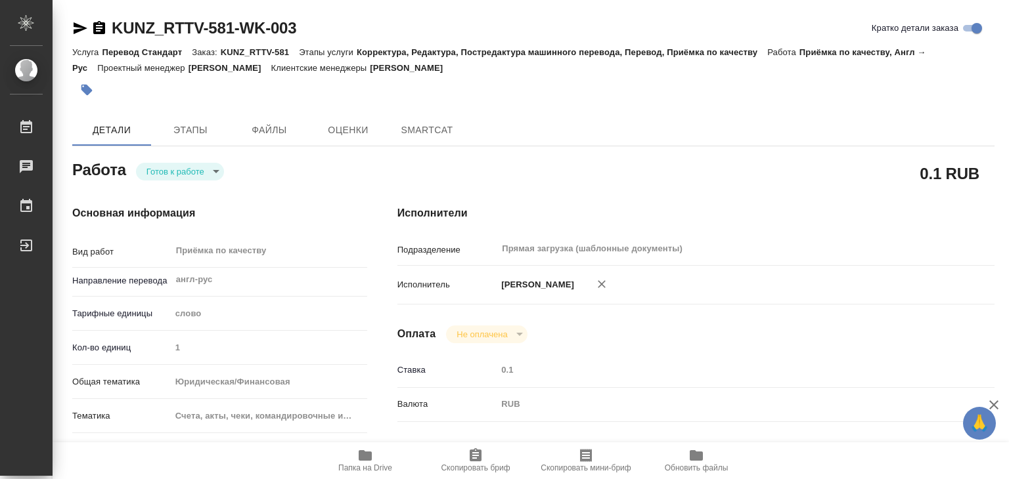
type textarea "x"
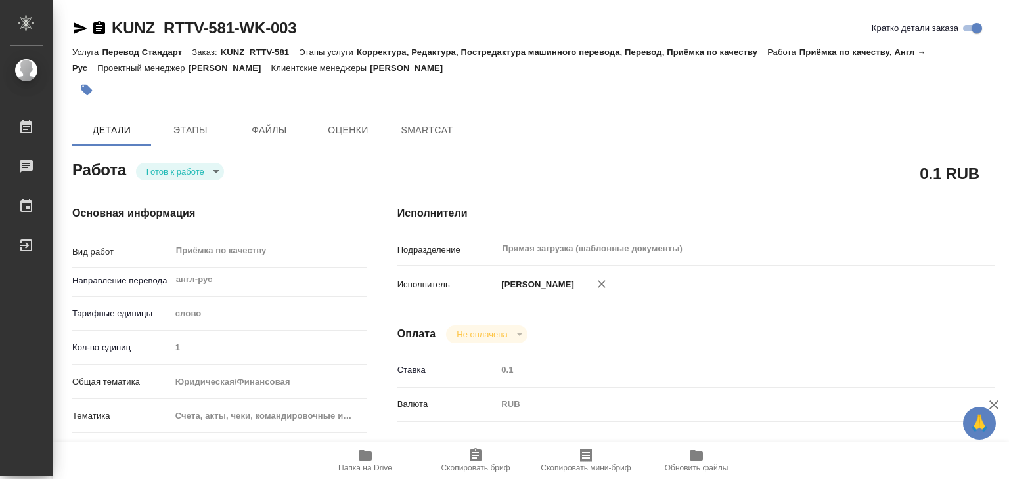
type textarea "x"
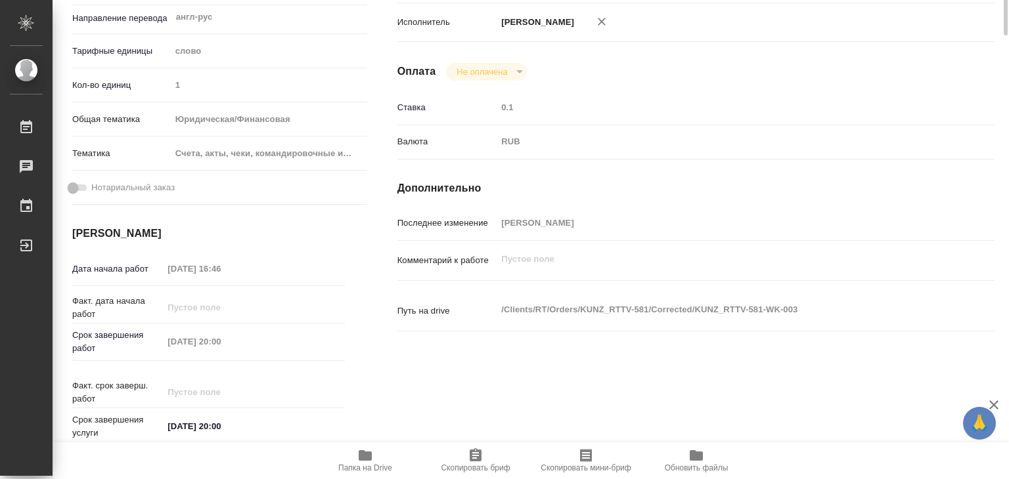
scroll to position [328, 0]
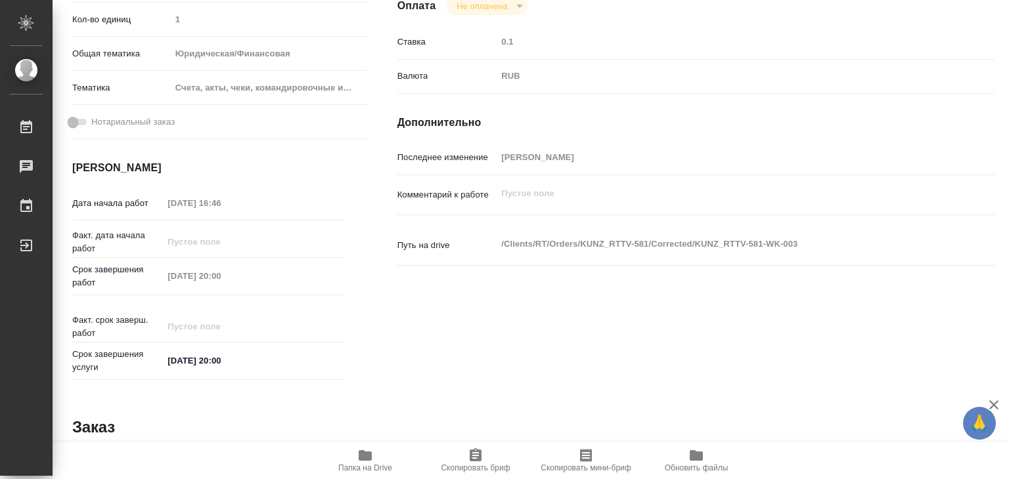
type textarea "x"
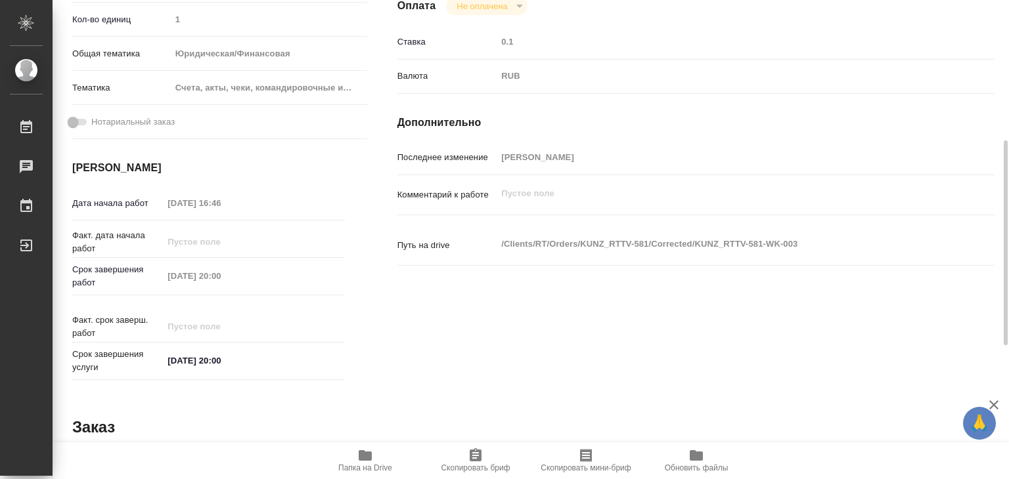
type textarea "x"
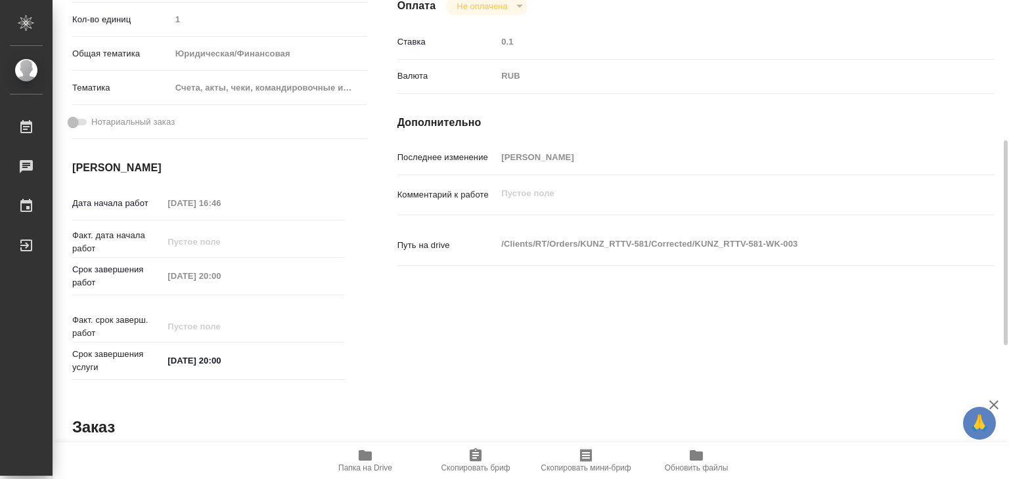
type textarea "x"
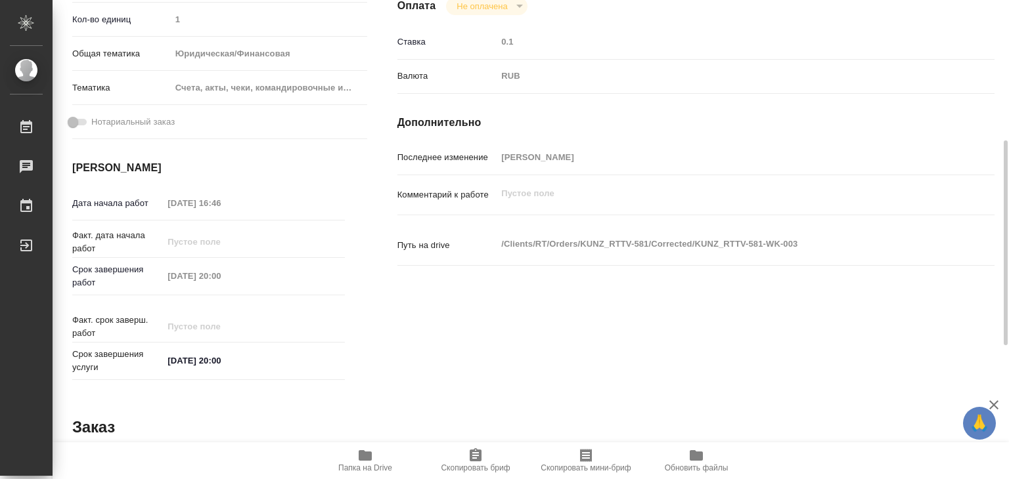
scroll to position [0, 0]
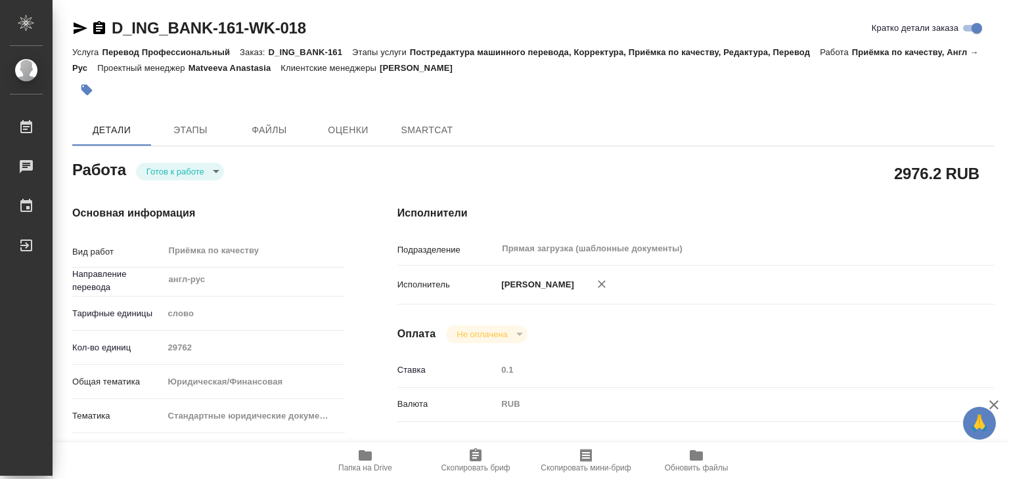
type textarea "x"
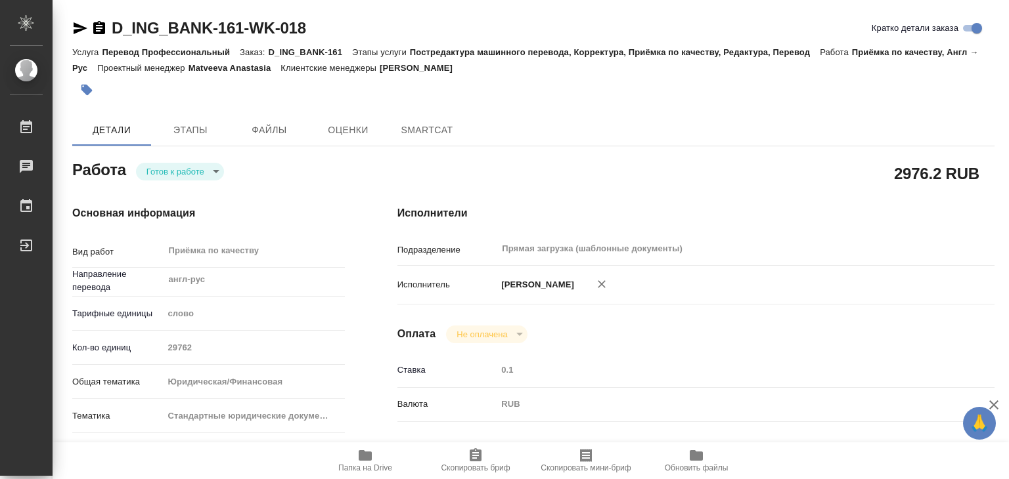
type textarea "x"
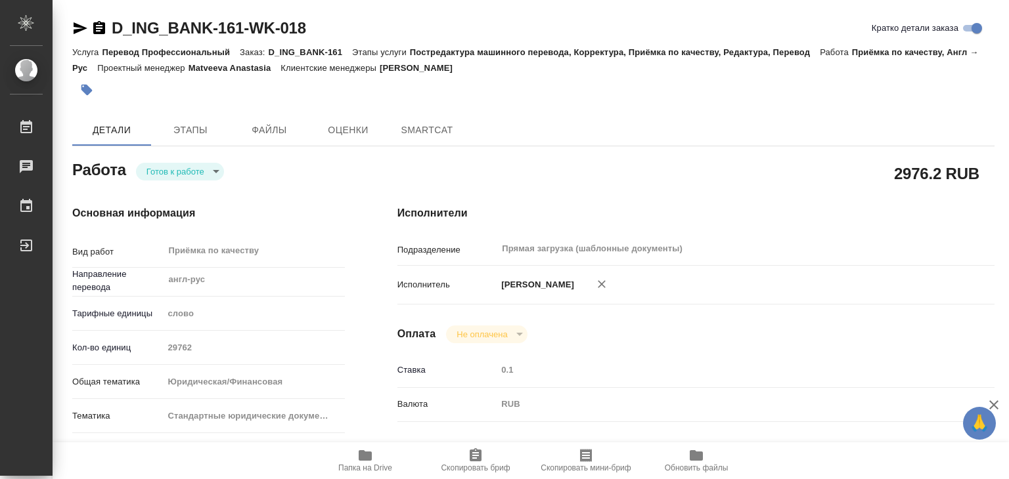
type textarea "x"
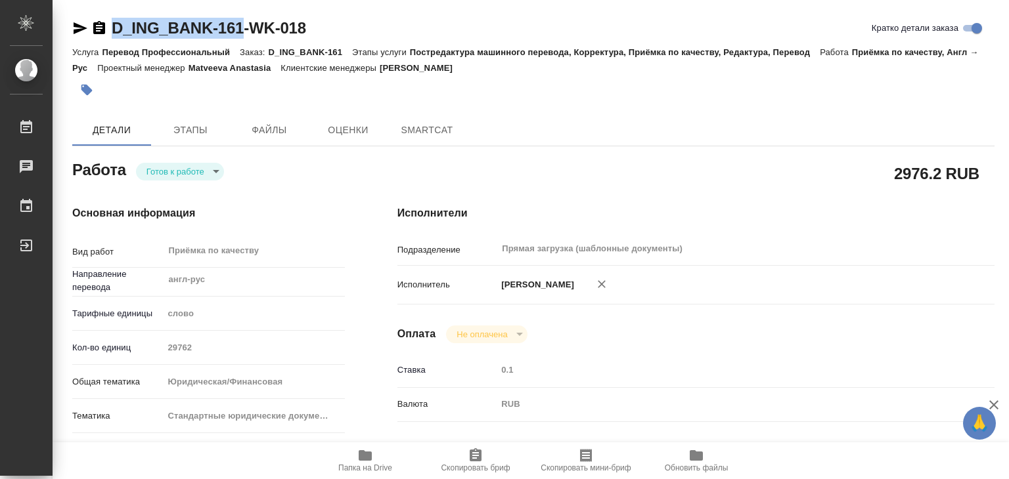
type textarea "x"
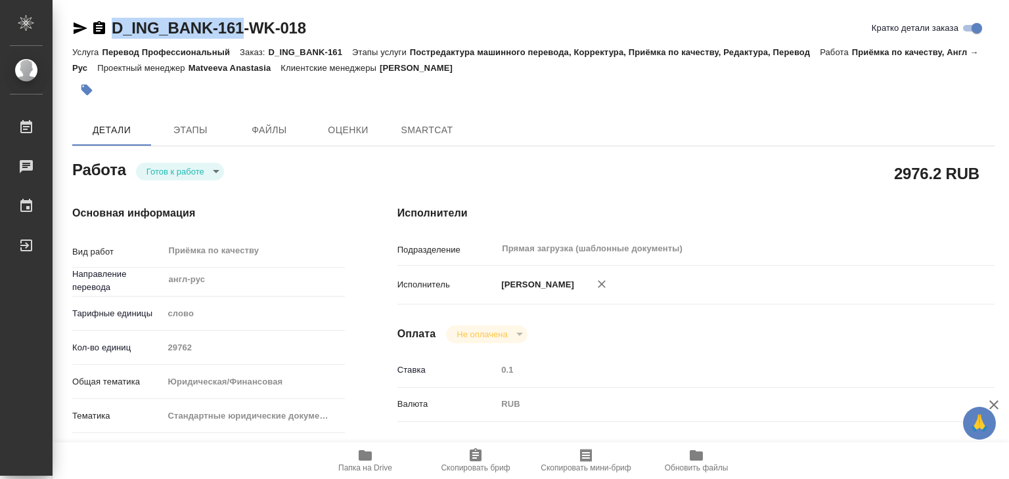
drag, startPoint x: 106, startPoint y: 13, endPoint x: 241, endPoint y: 33, distance: 136.1
copy link "D_ING_BANK-161"
type textarea "x"
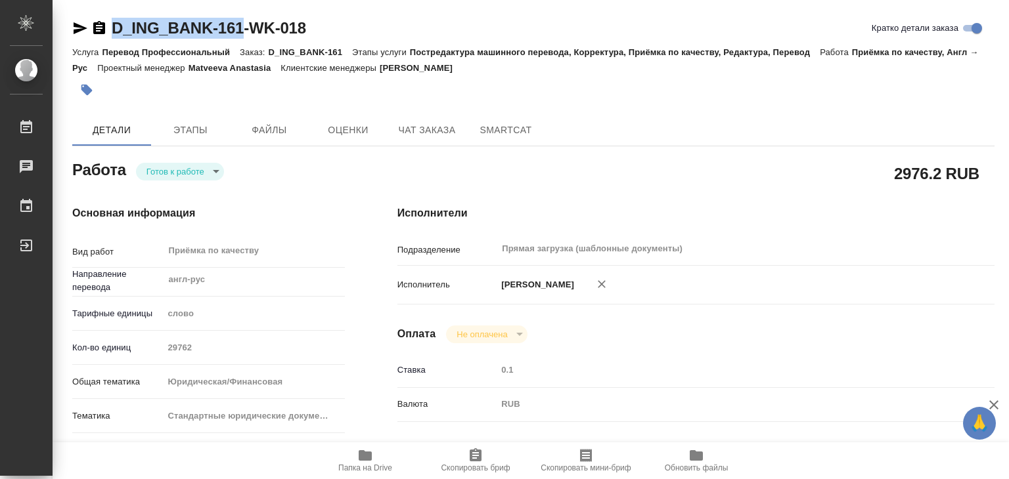
type textarea "x"
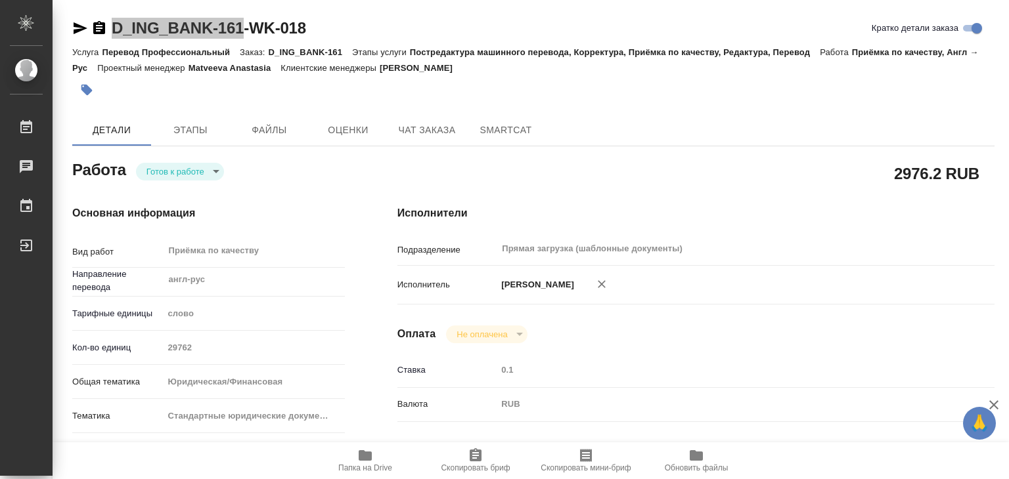
type textarea "x"
click at [649, 341] on div "Оплата Не оплачена notPayed" at bounding box center [695, 335] width 597 height 18
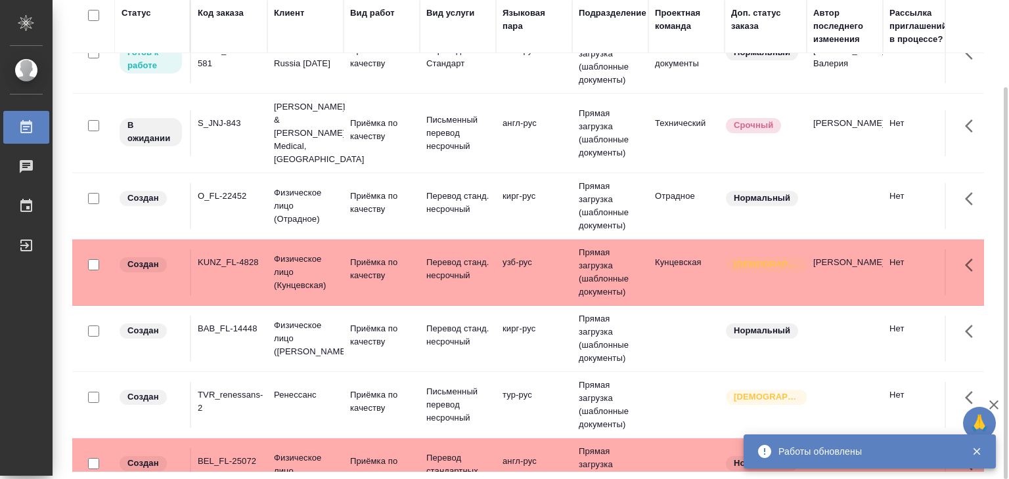
scroll to position [683, 0]
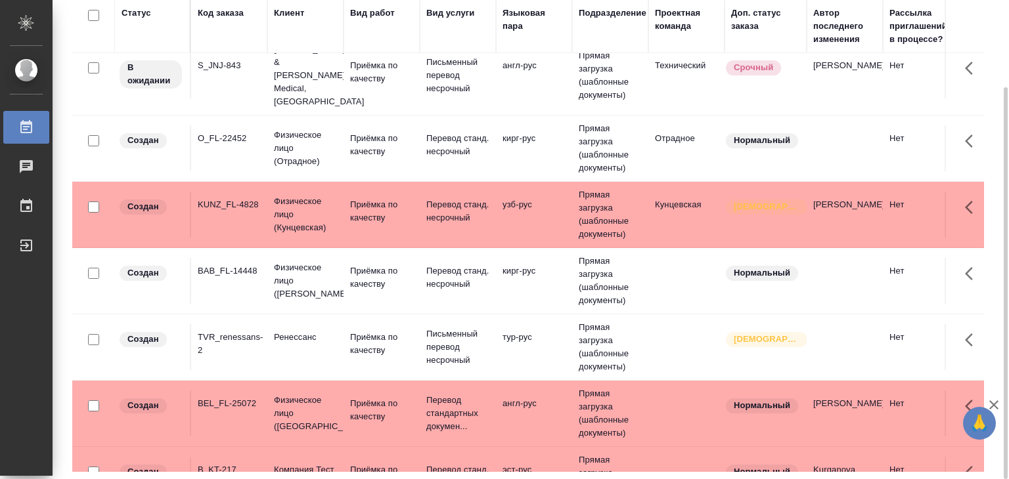
scroll to position [880, 0]
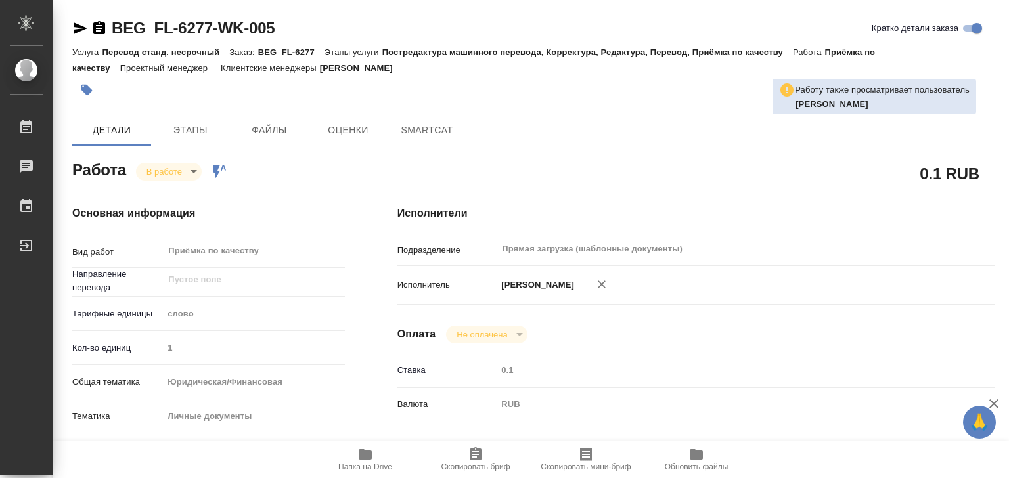
type textarea "x"
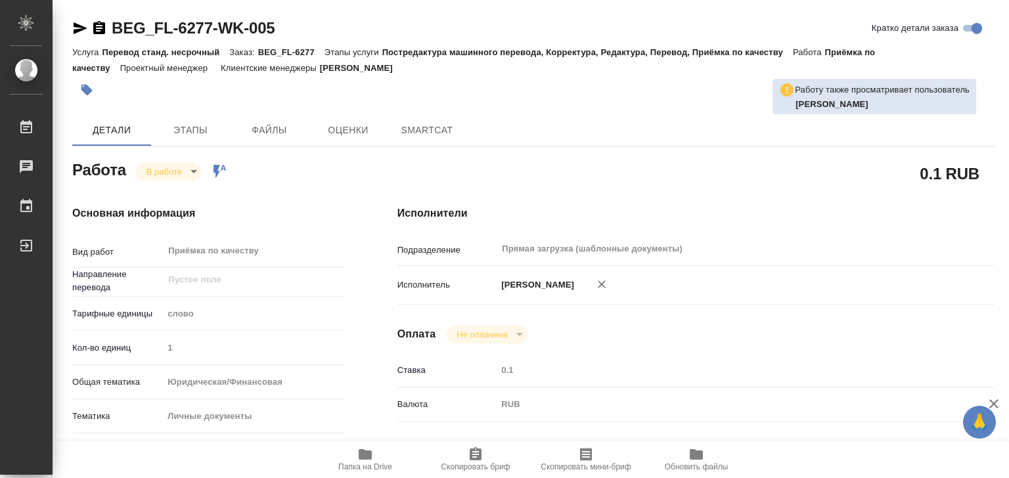
type textarea "x"
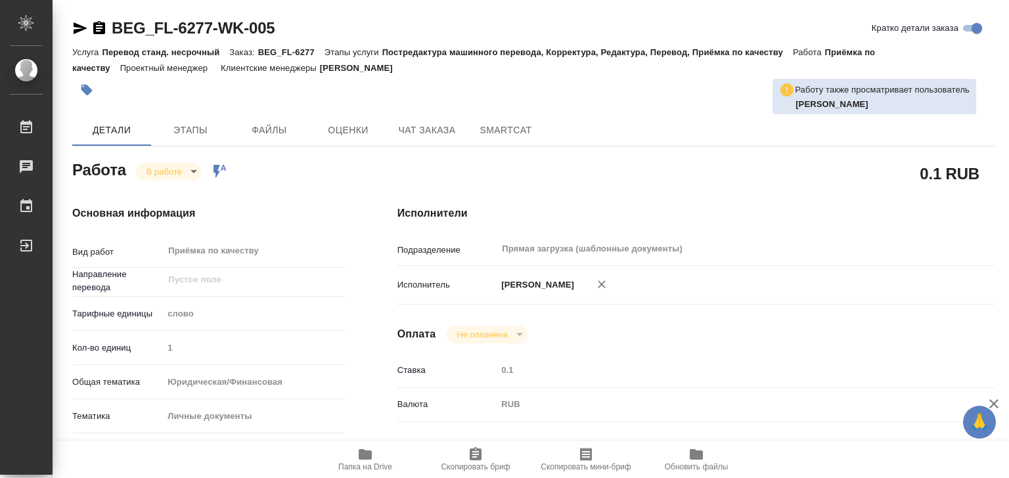
type textarea "x"
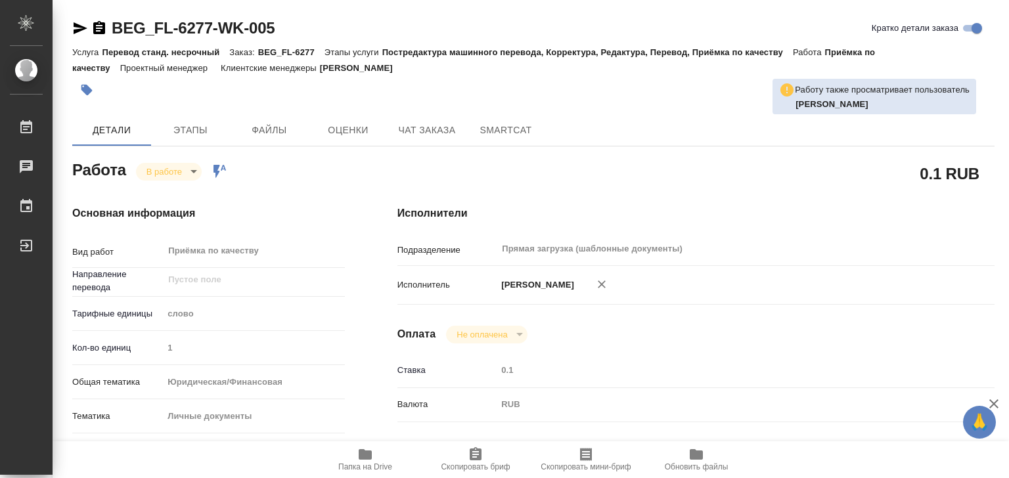
type textarea "x"
